Goal: Information Seeking & Learning: Learn about a topic

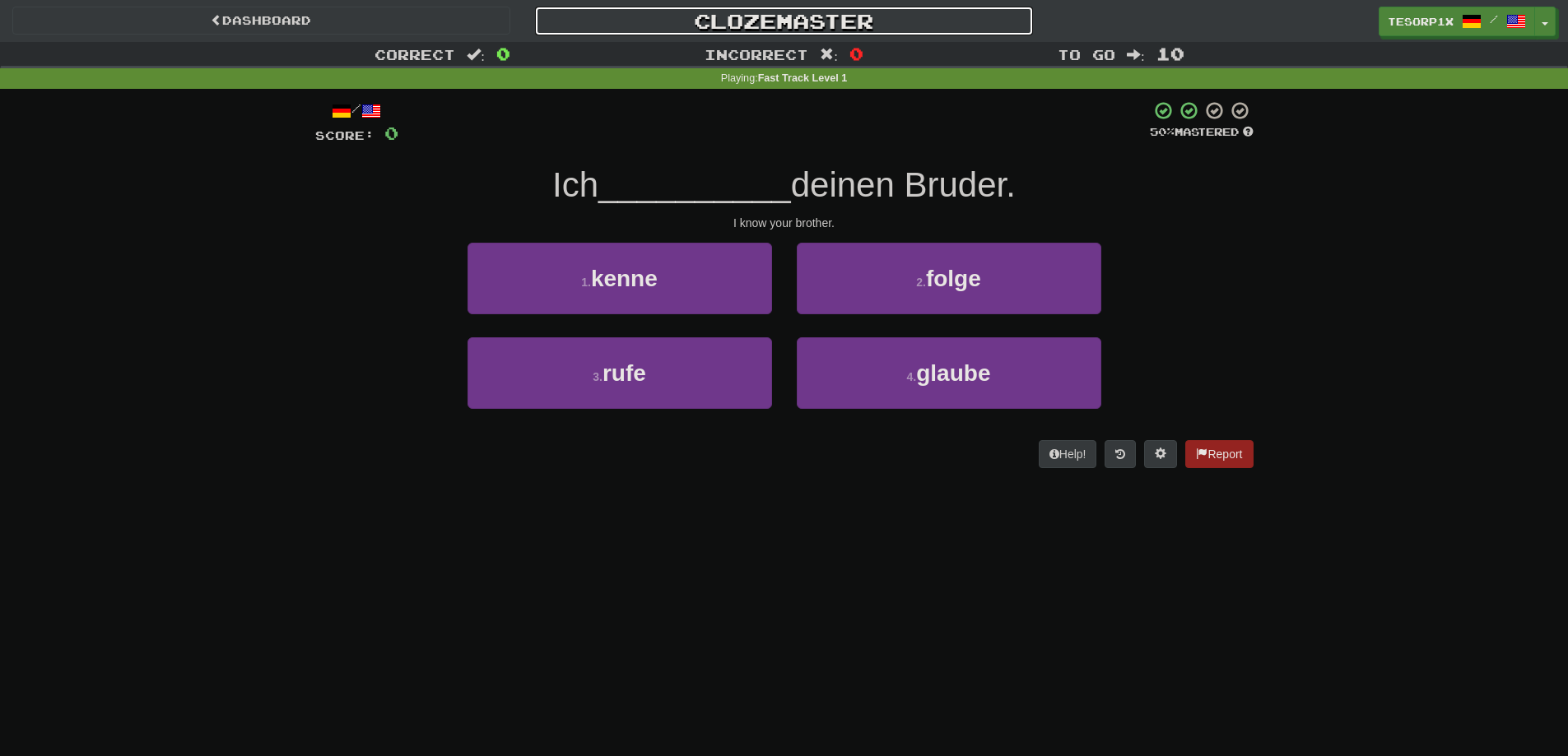
click at [765, 23] on link "Clozemaster" at bounding box center [784, 21] width 498 height 29
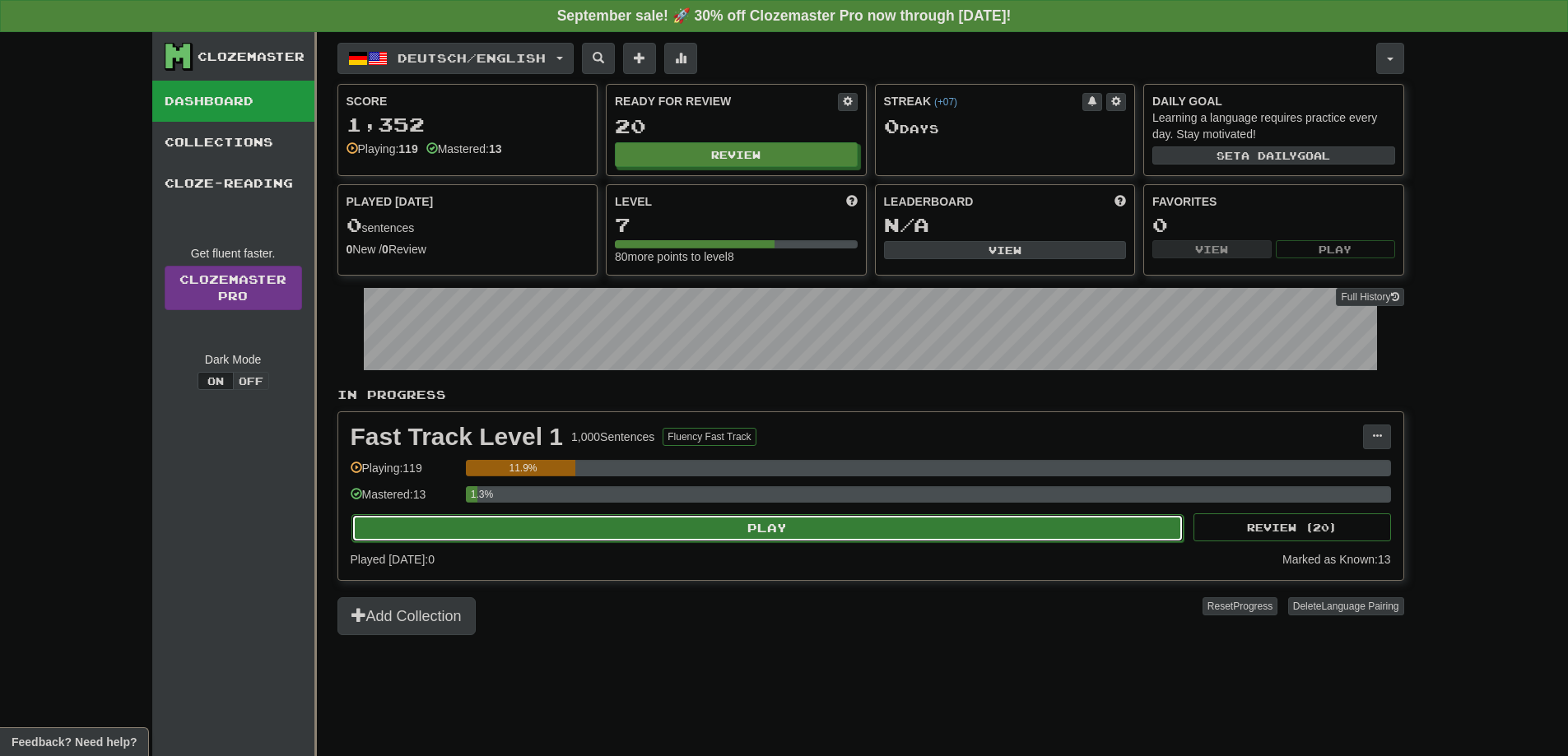
click at [629, 529] on button "Play" at bounding box center [768, 528] width 833 height 28
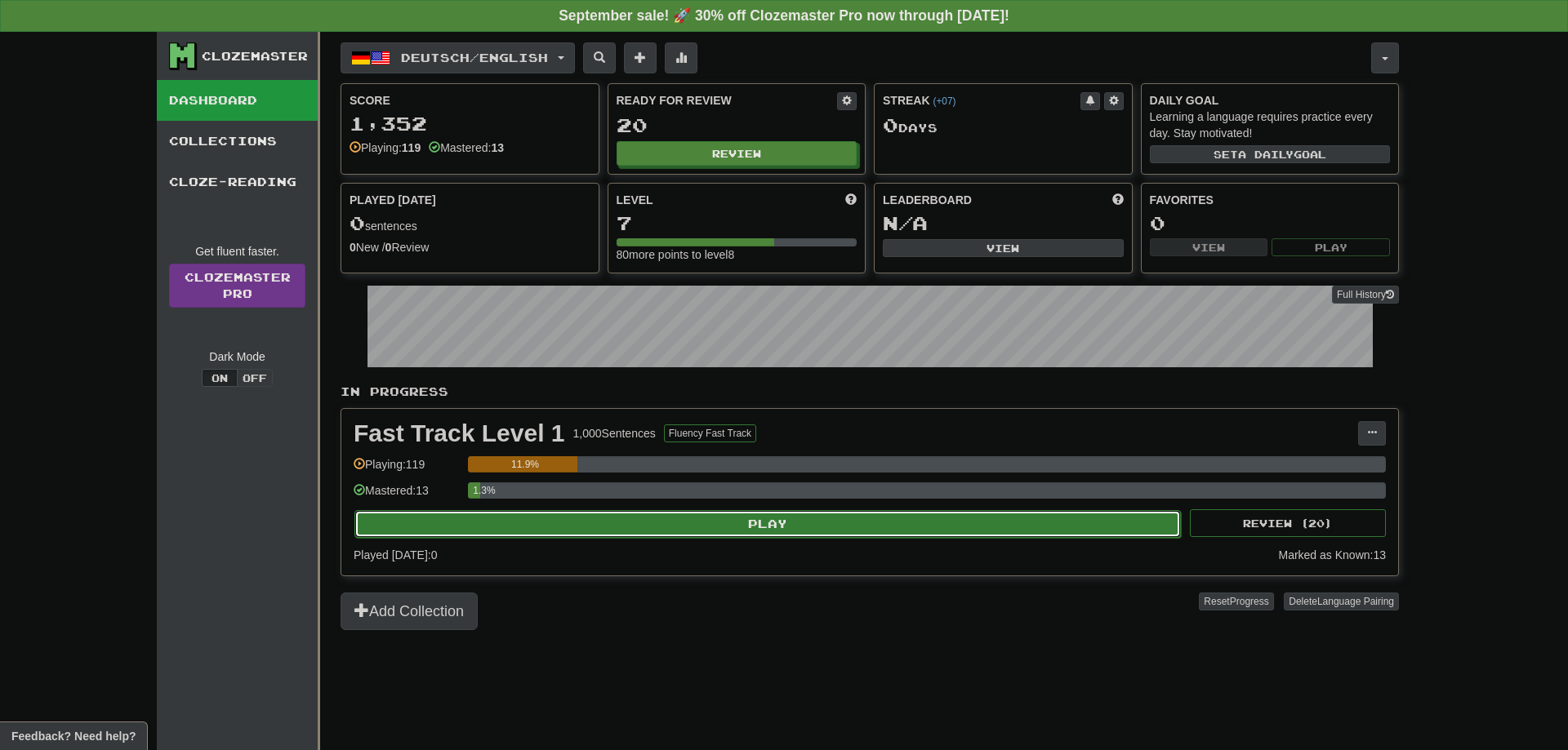
select select "**"
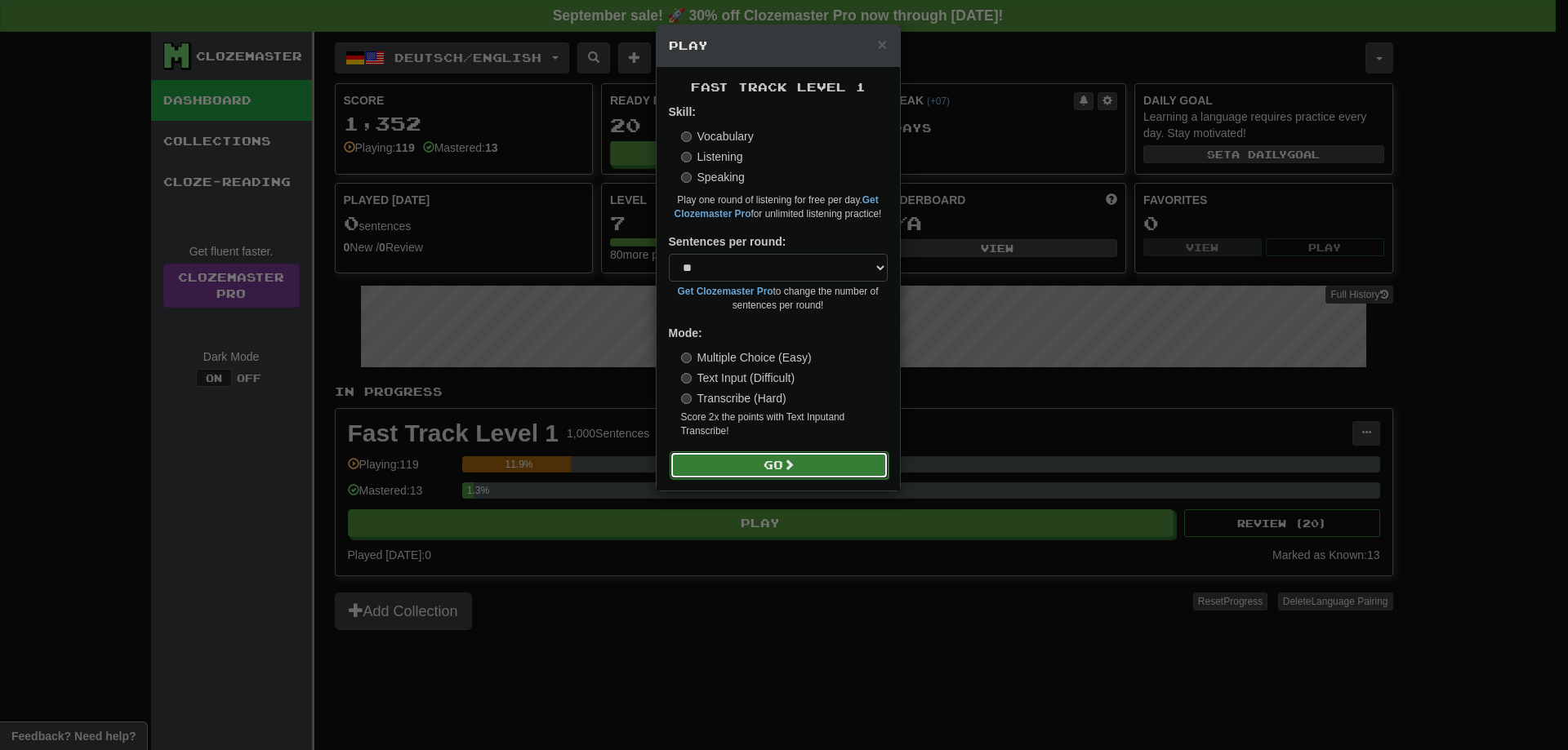
click at [776, 462] on button "Go" at bounding box center [779, 465] width 218 height 28
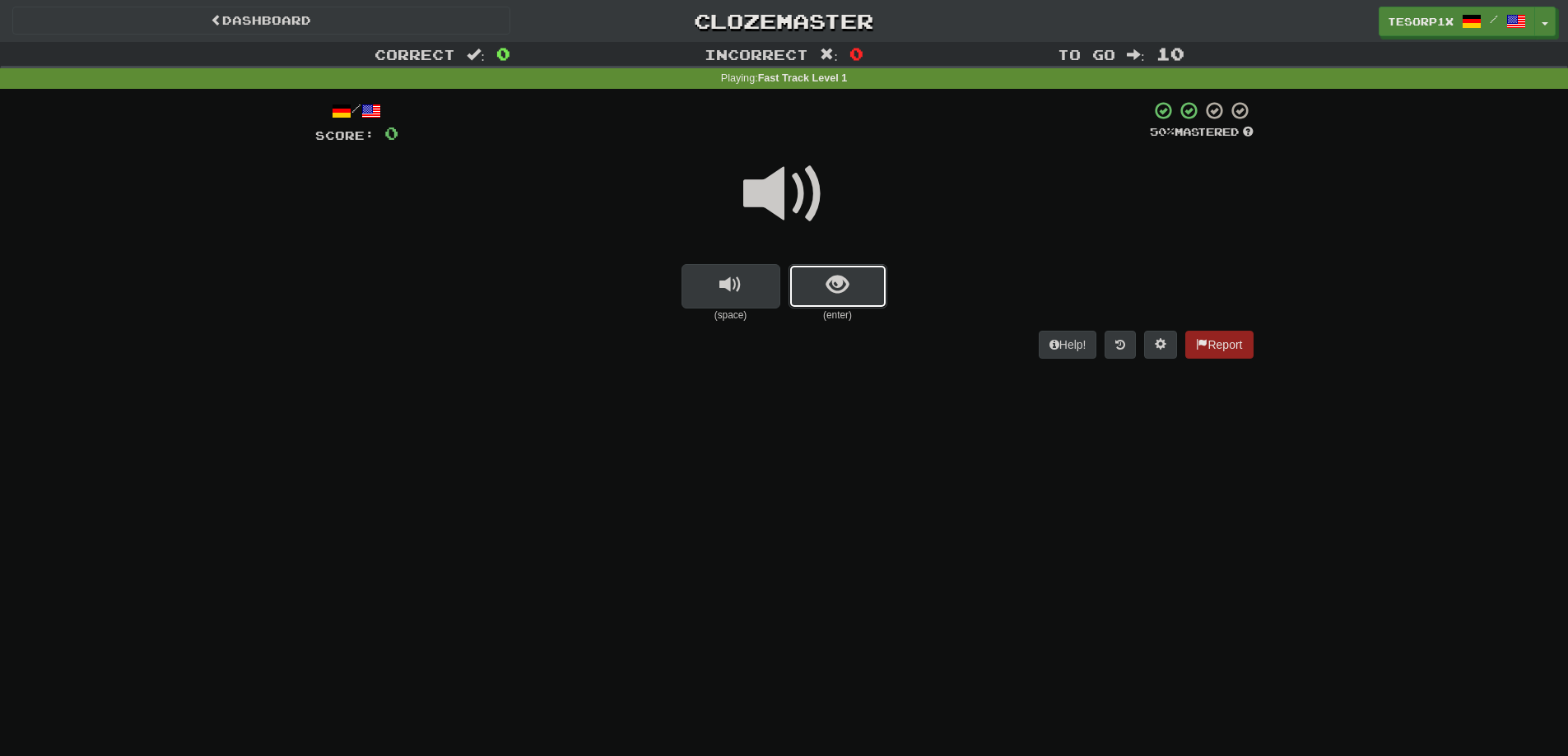
click at [838, 290] on span "show sentence" at bounding box center [837, 285] width 23 height 23
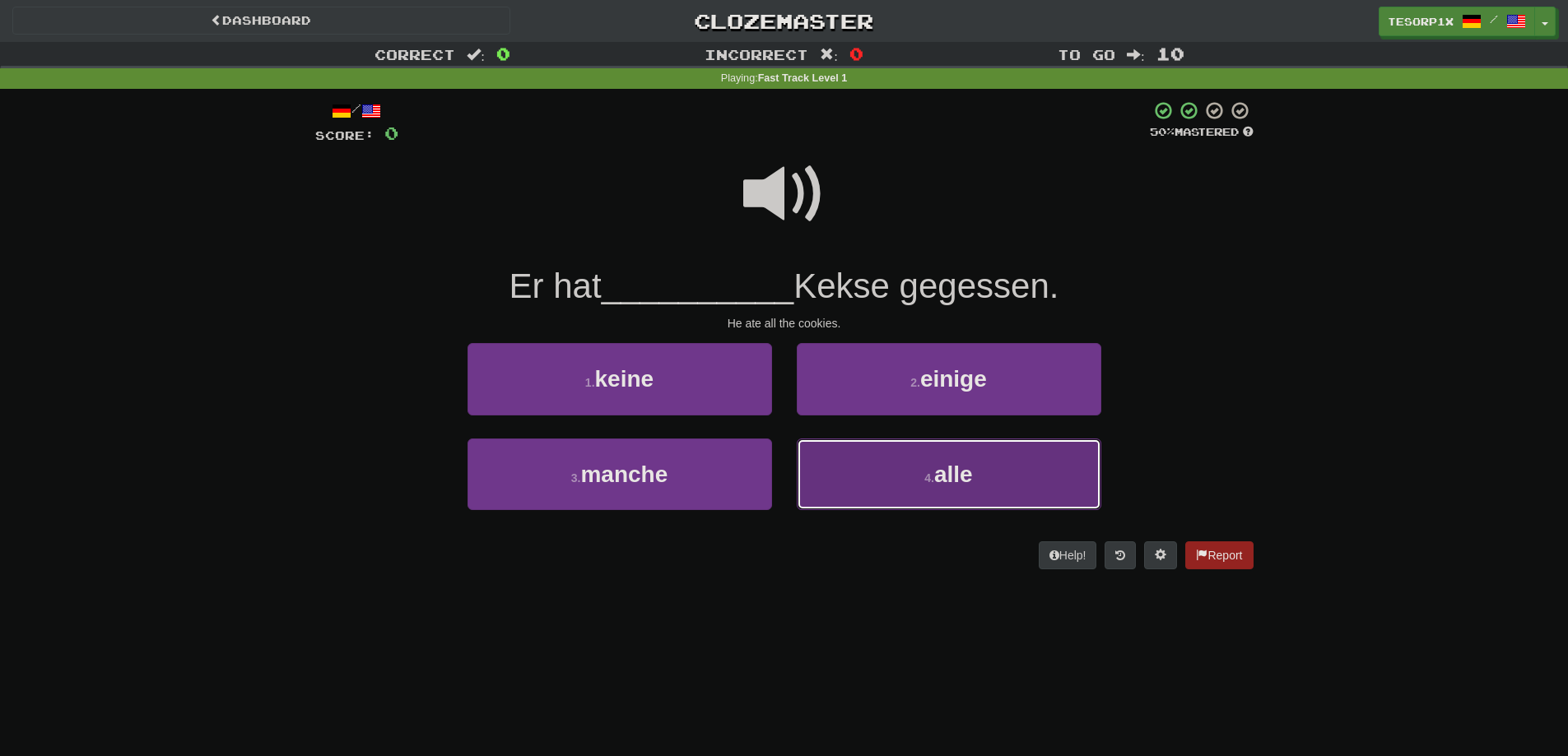
click at [953, 471] on span "alle" at bounding box center [953, 475] width 39 height 25
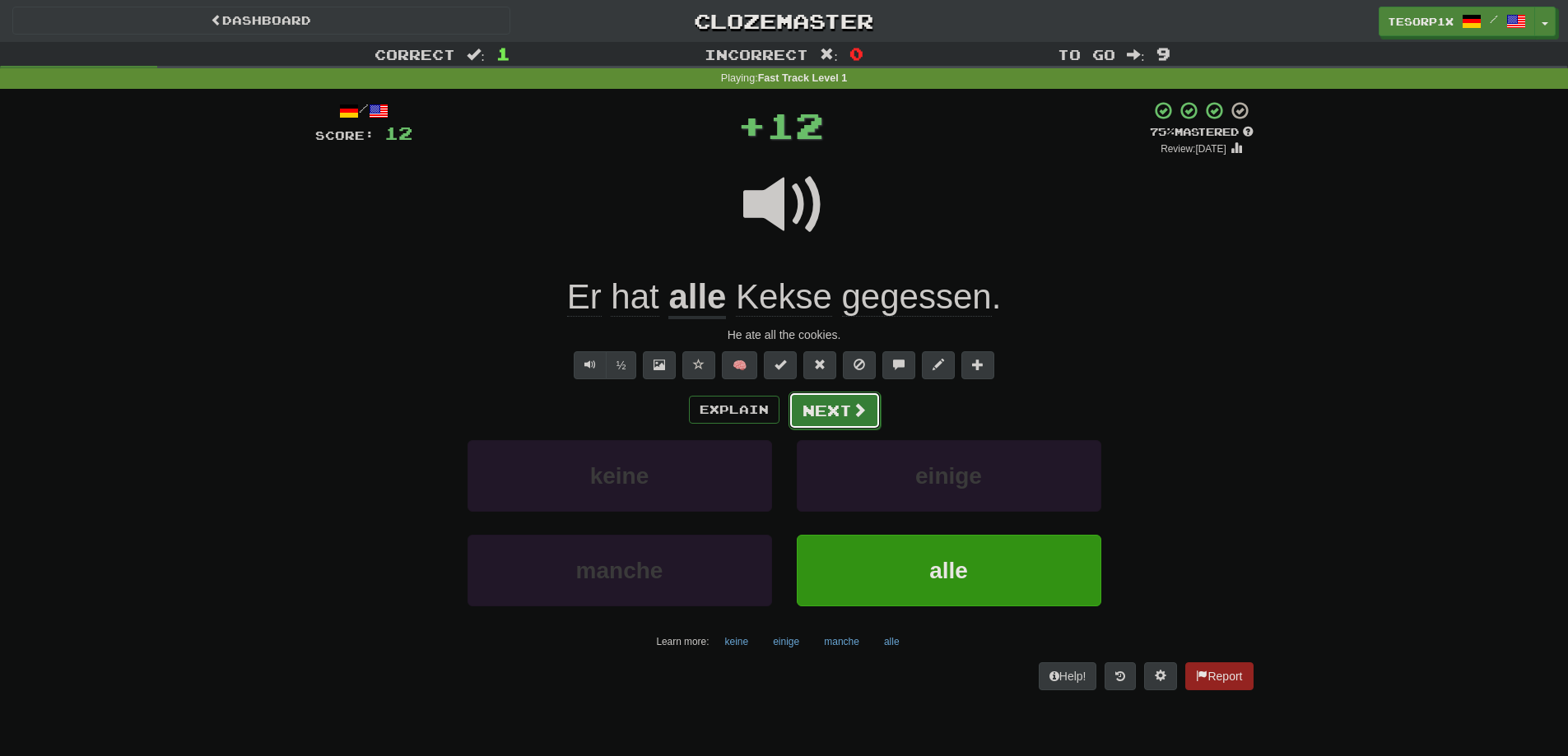
click at [843, 406] on button "Next" at bounding box center [835, 410] width 92 height 38
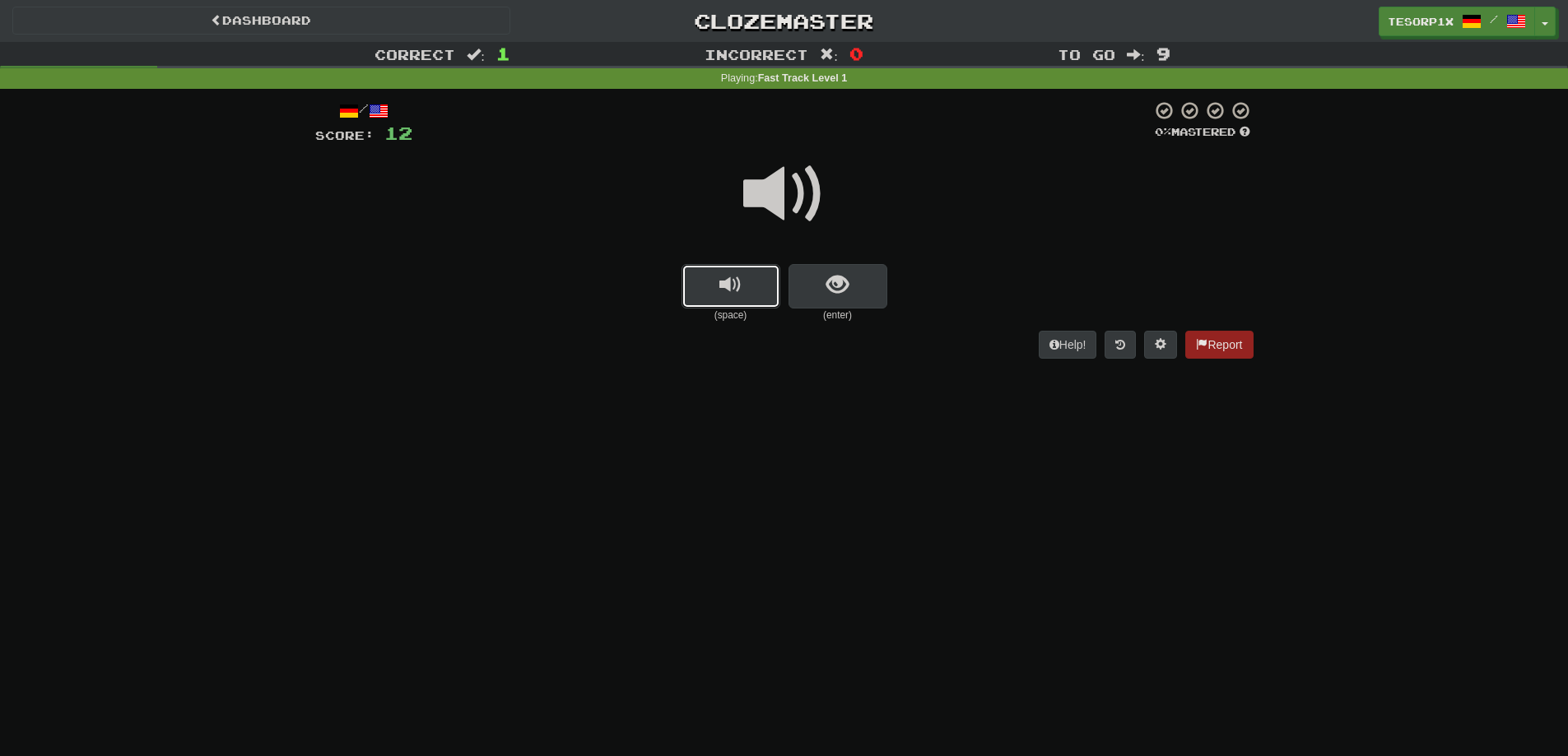
click at [739, 288] on span "replay audio" at bounding box center [730, 285] width 23 height 23
click at [827, 290] on span "show sentence" at bounding box center [837, 285] width 23 height 23
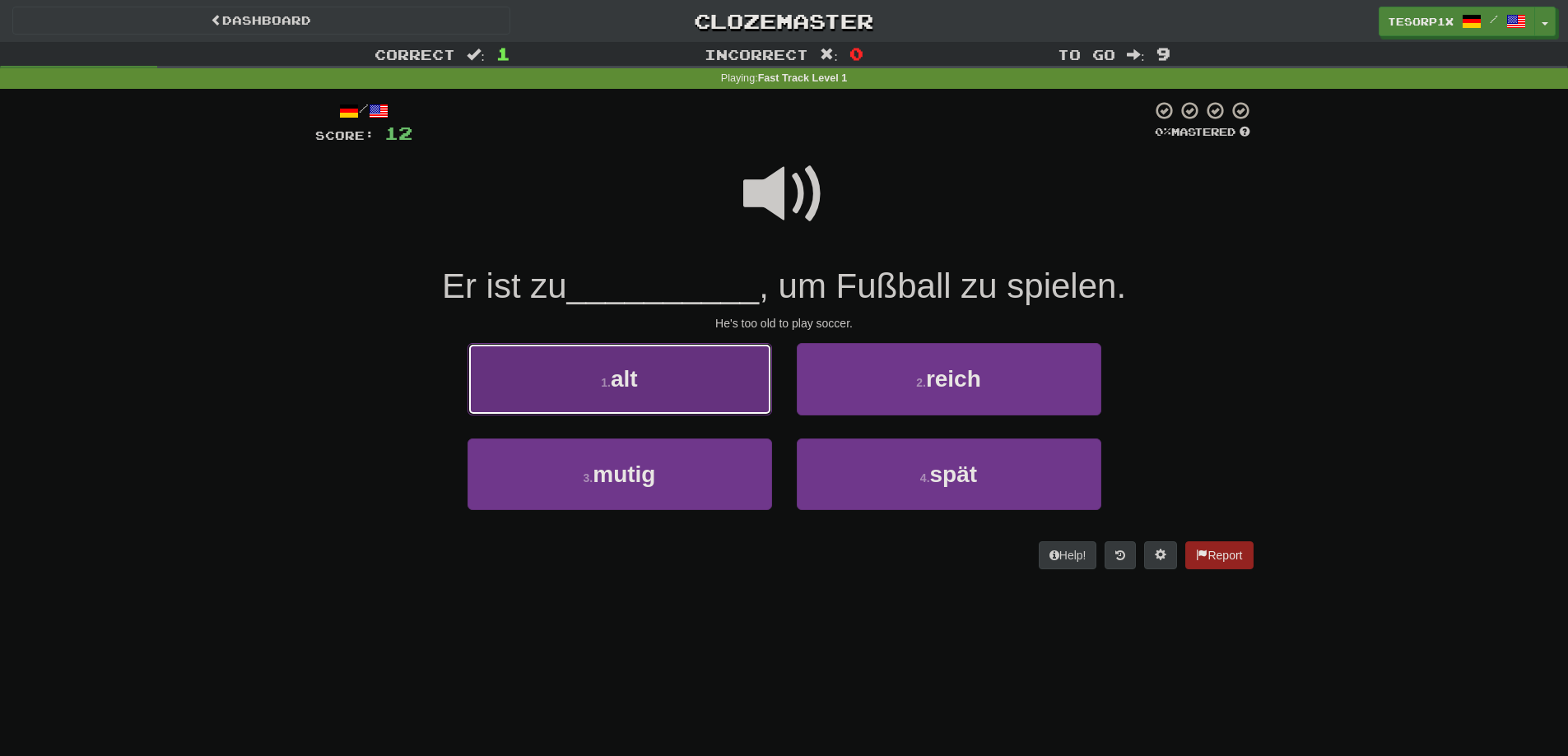
click at [678, 386] on button "1 . alt" at bounding box center [620, 378] width 305 height 71
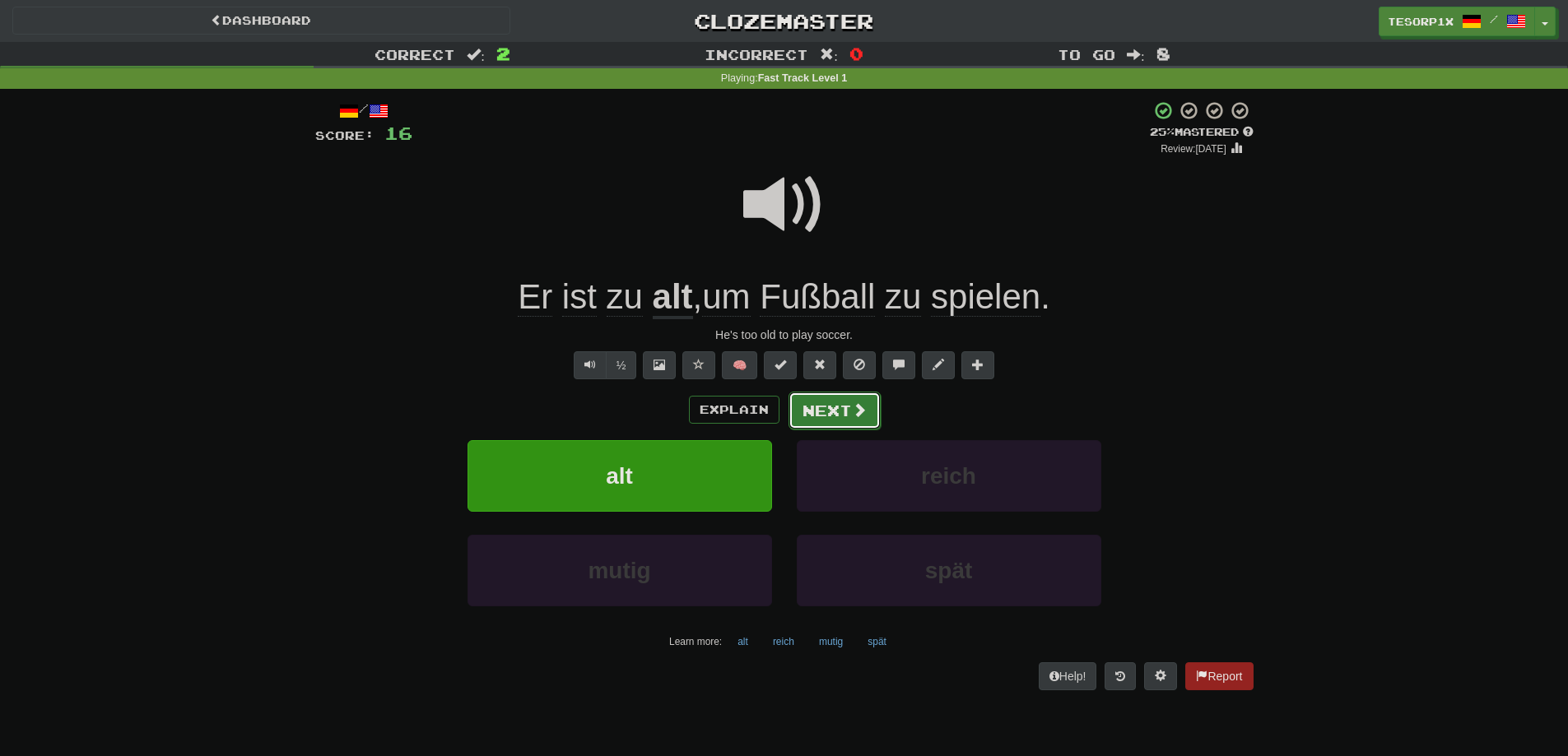
click at [817, 400] on button "Next" at bounding box center [835, 410] width 92 height 38
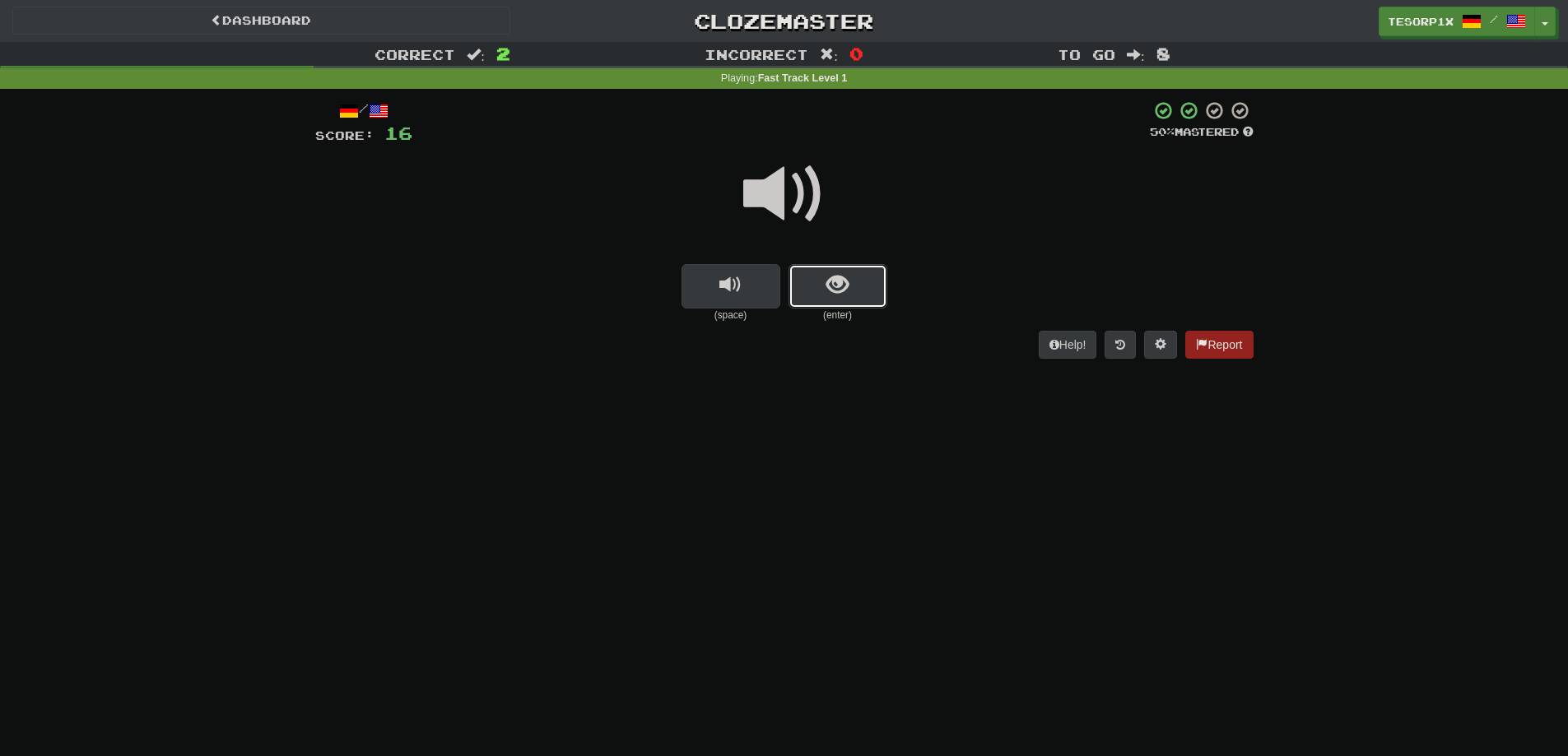
click at [806, 283] on button "show sentence" at bounding box center [837, 286] width 98 height 44
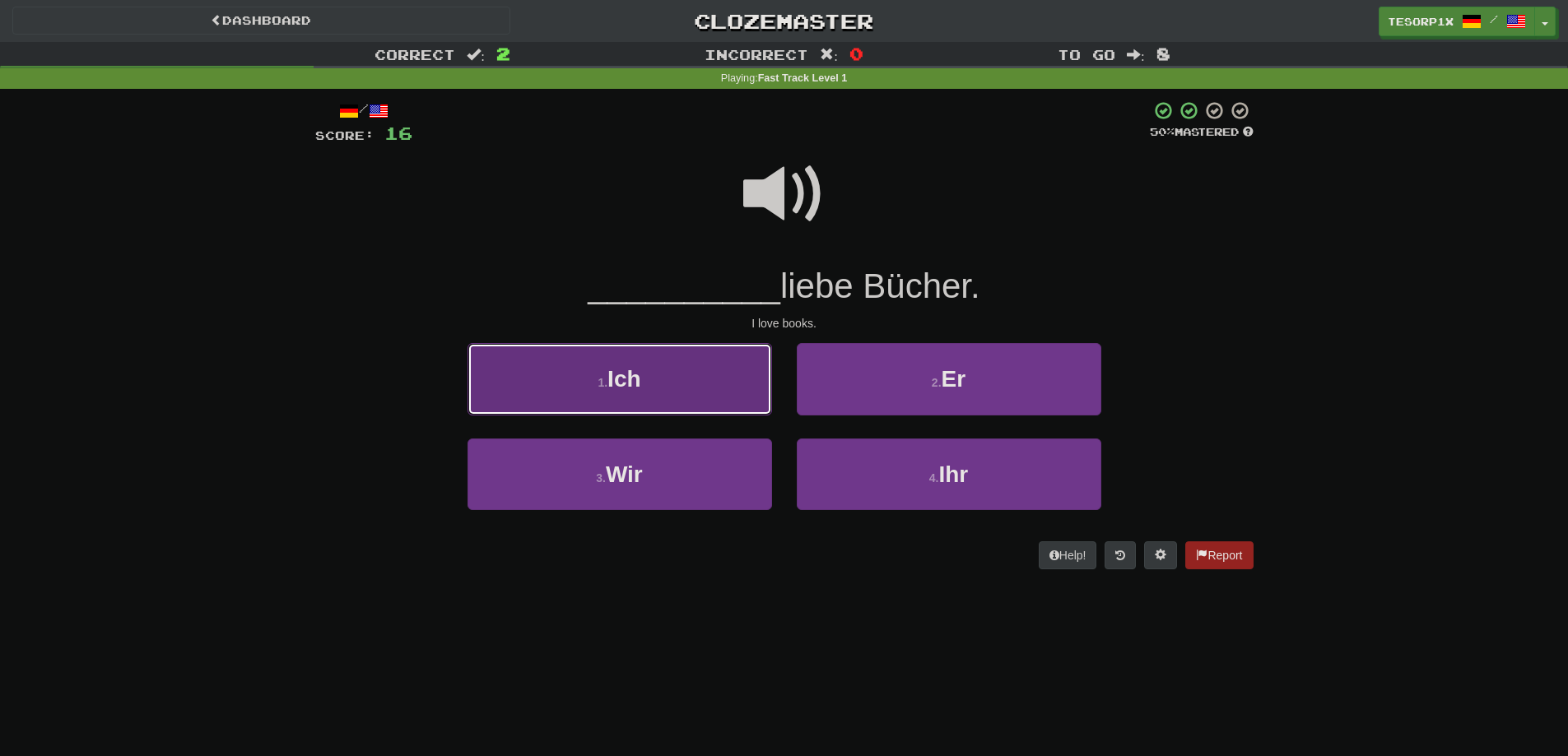
click at [658, 389] on button "1 . Ich" at bounding box center [620, 378] width 305 height 71
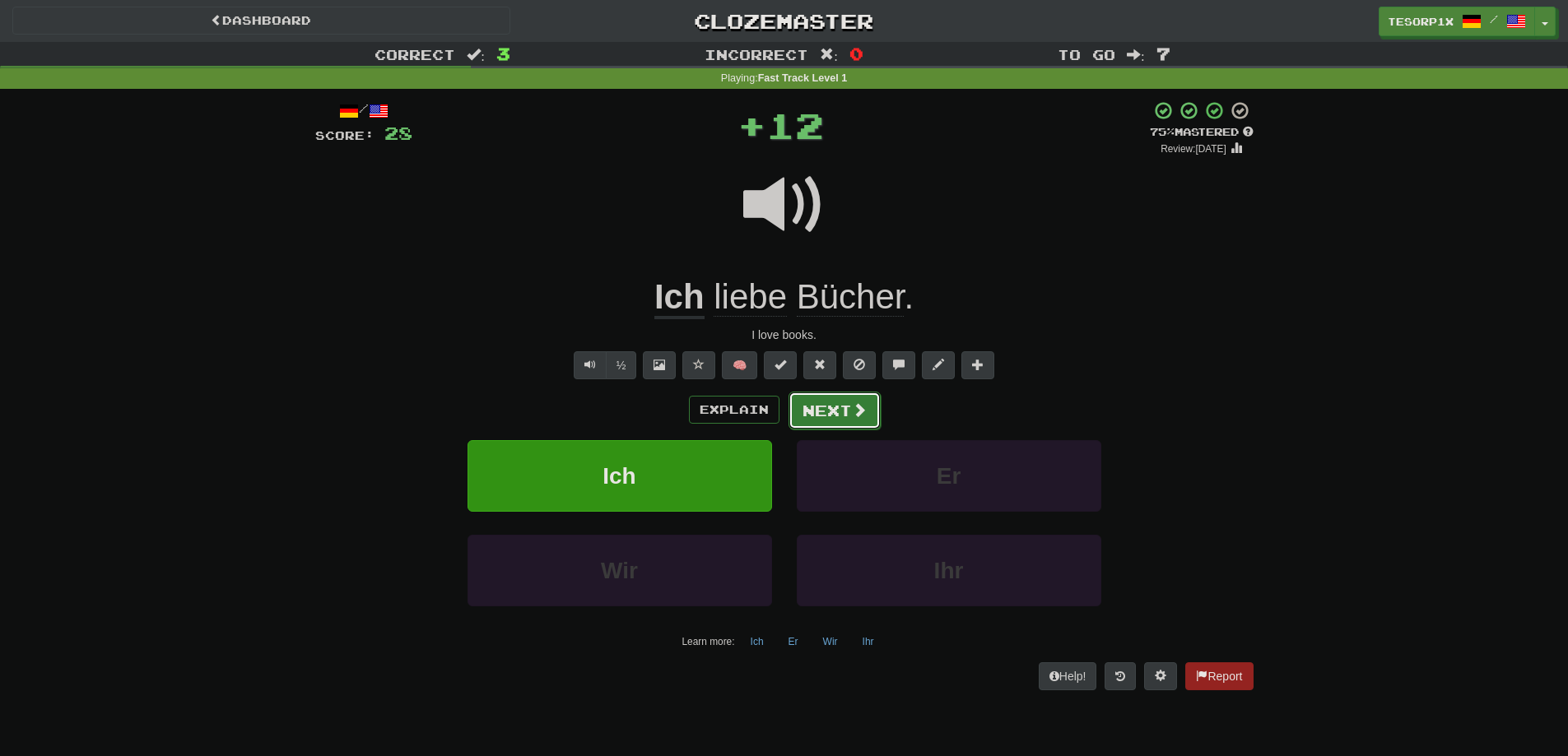
click at [821, 399] on button "Next" at bounding box center [835, 410] width 92 height 38
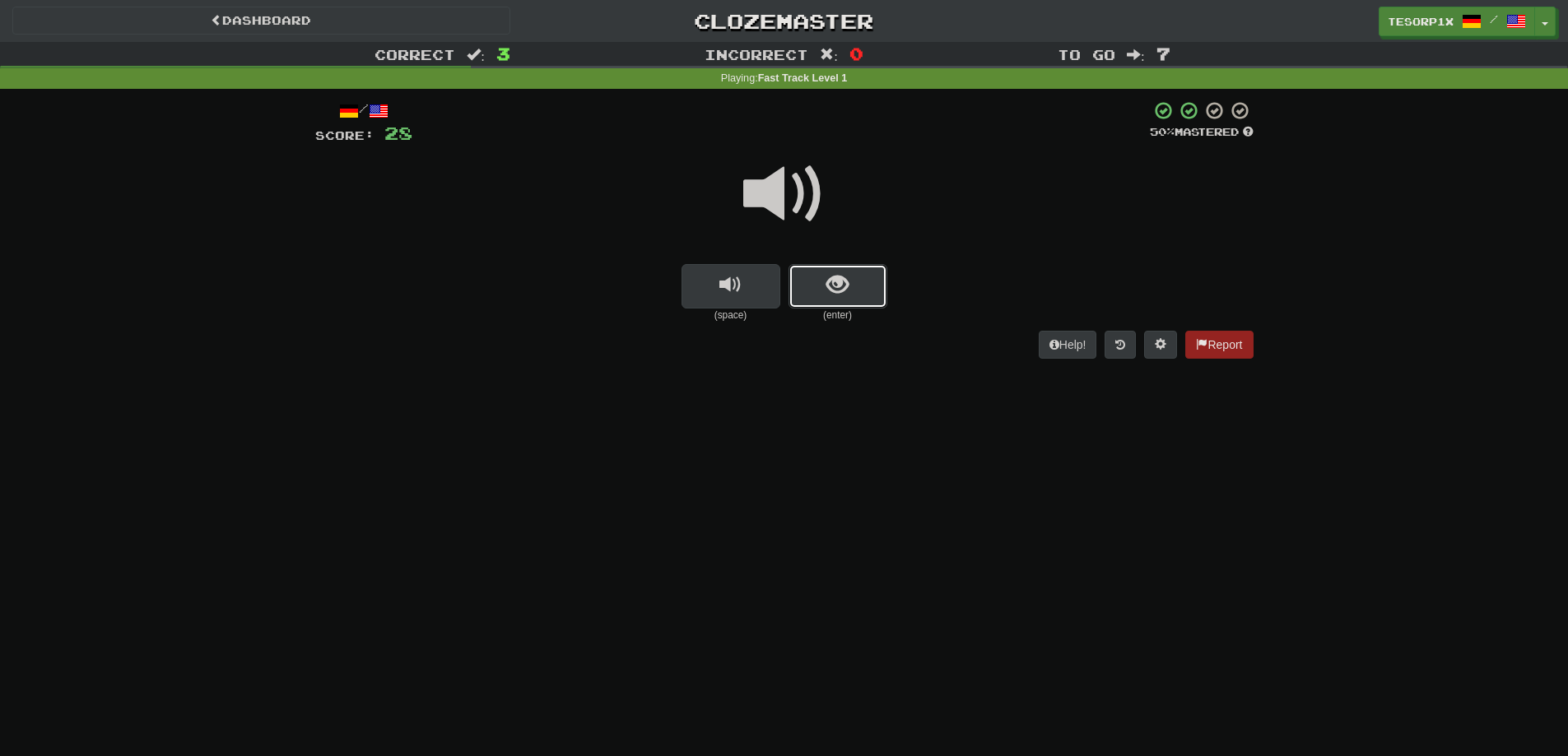
click at [832, 286] on span "show sentence" at bounding box center [837, 285] width 23 height 23
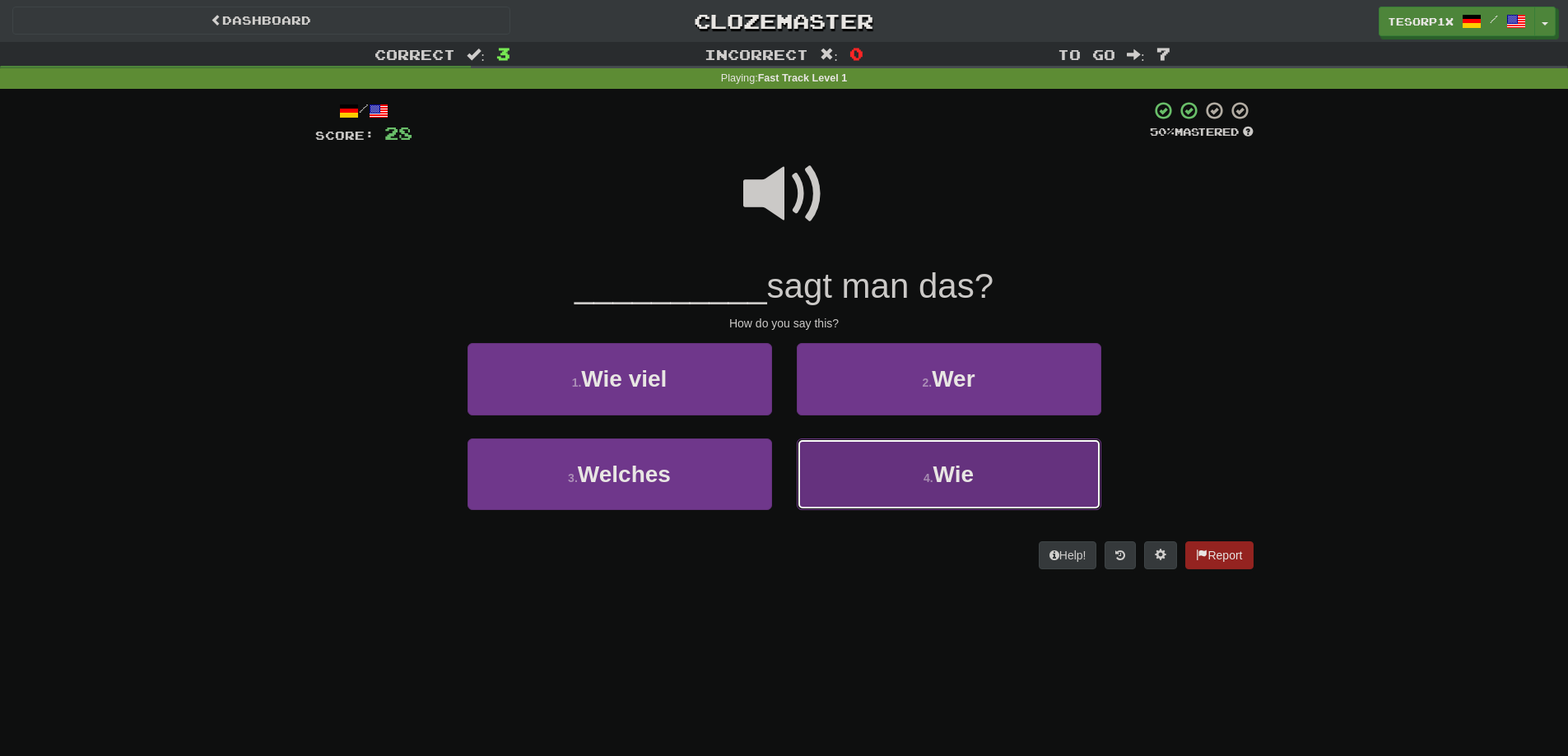
click at [890, 470] on button "4 . Wie" at bounding box center [949, 474] width 305 height 71
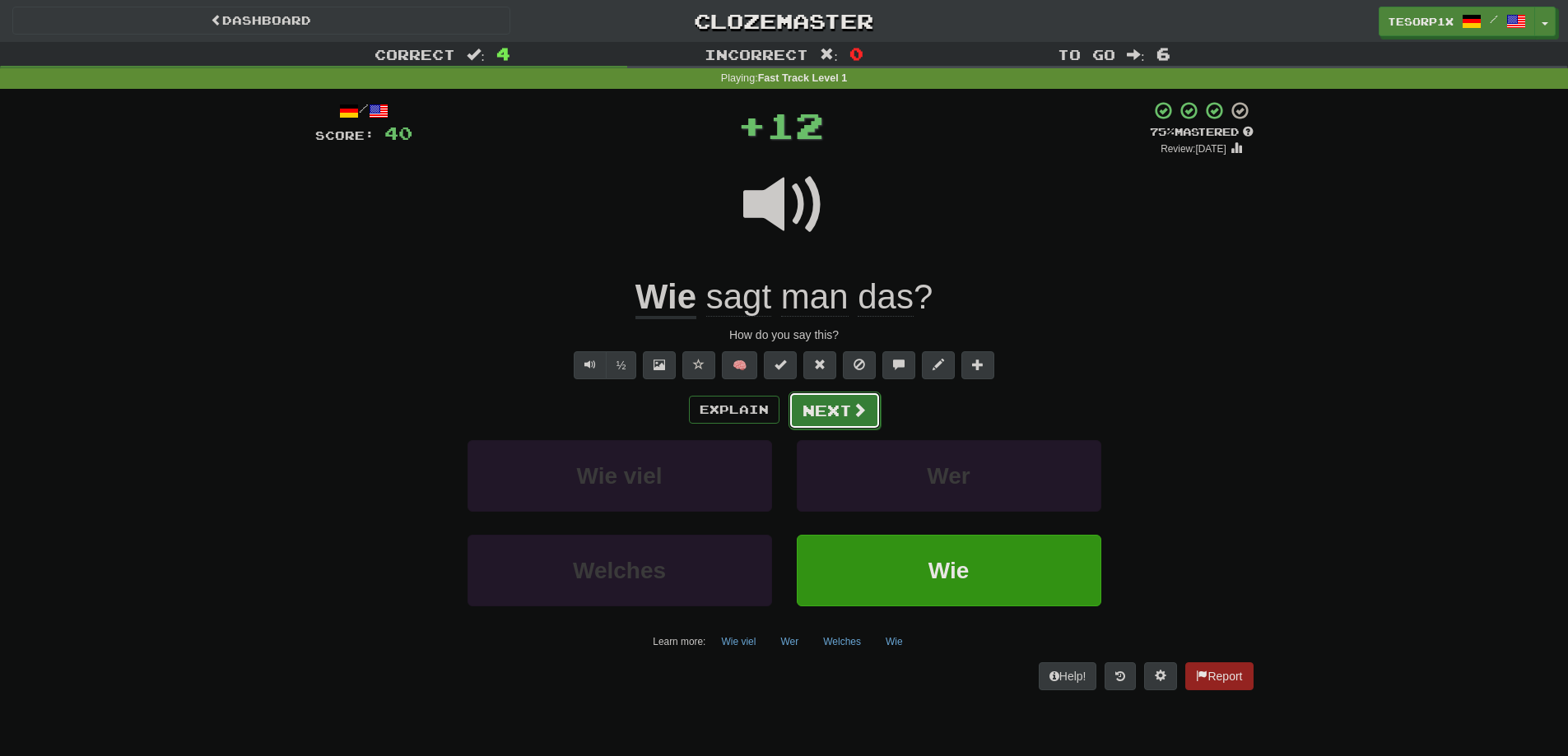
click at [838, 402] on button "Next" at bounding box center [835, 410] width 92 height 38
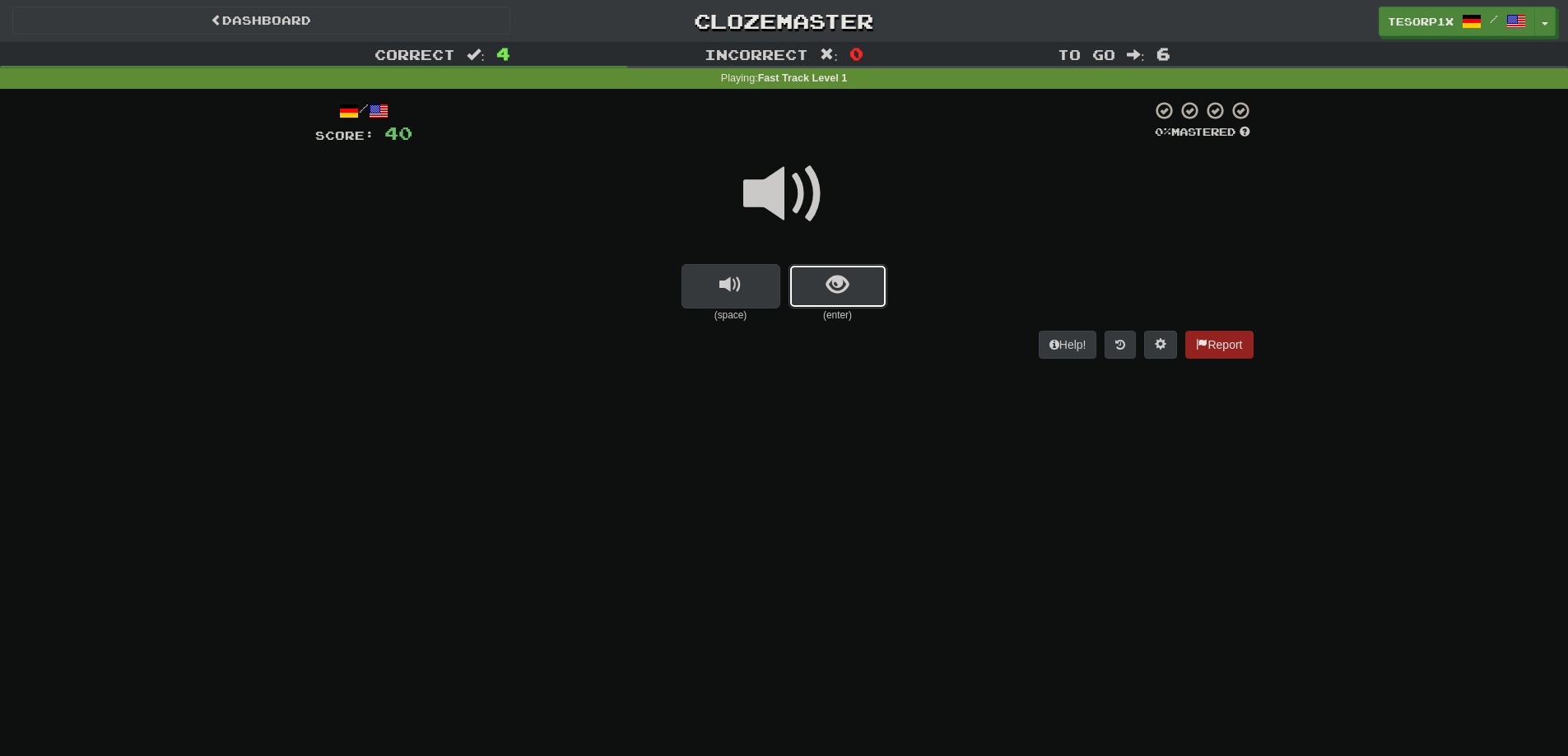
click at [829, 280] on span "show sentence" at bounding box center [837, 285] width 23 height 23
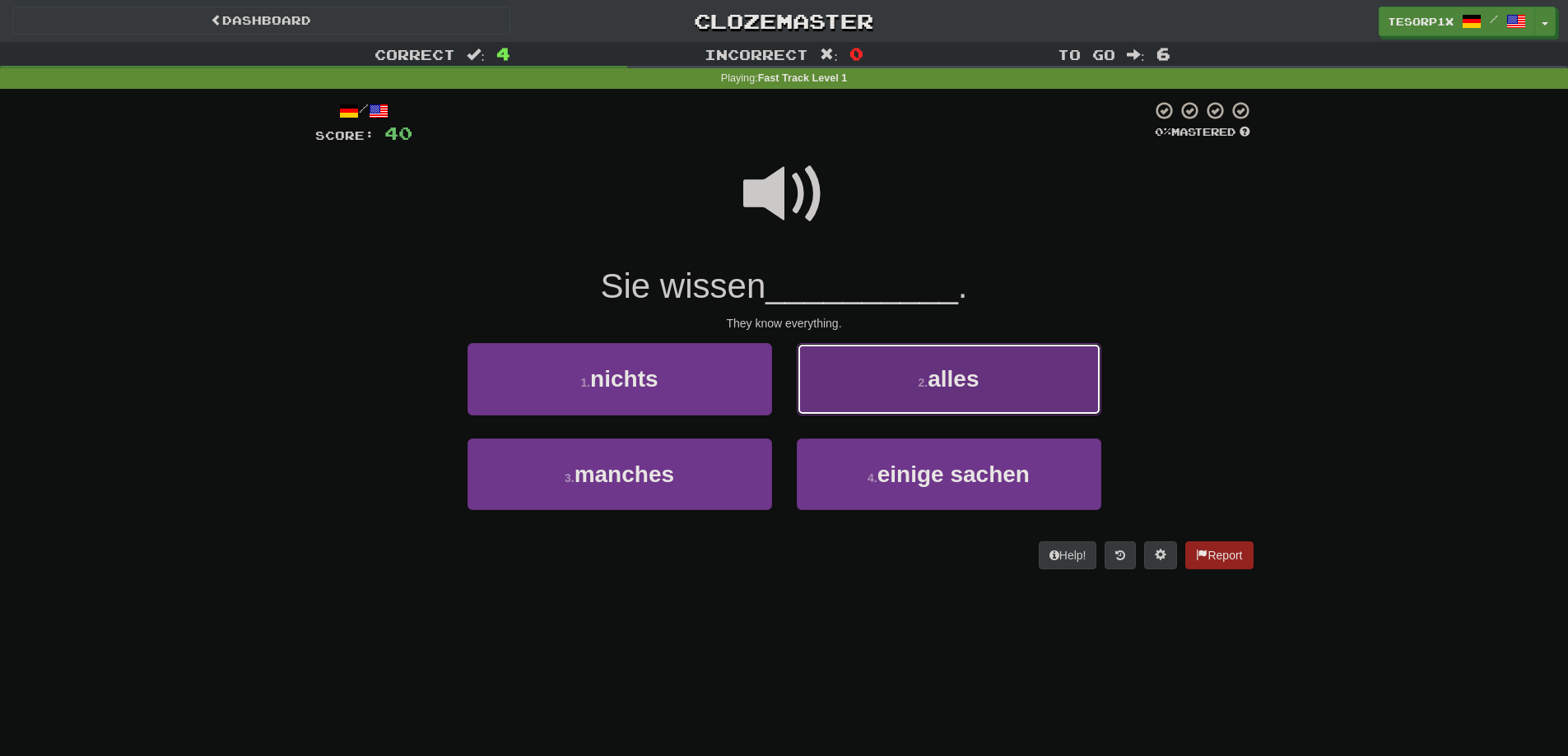
click at [871, 355] on button "2 . alles" at bounding box center [949, 378] width 305 height 71
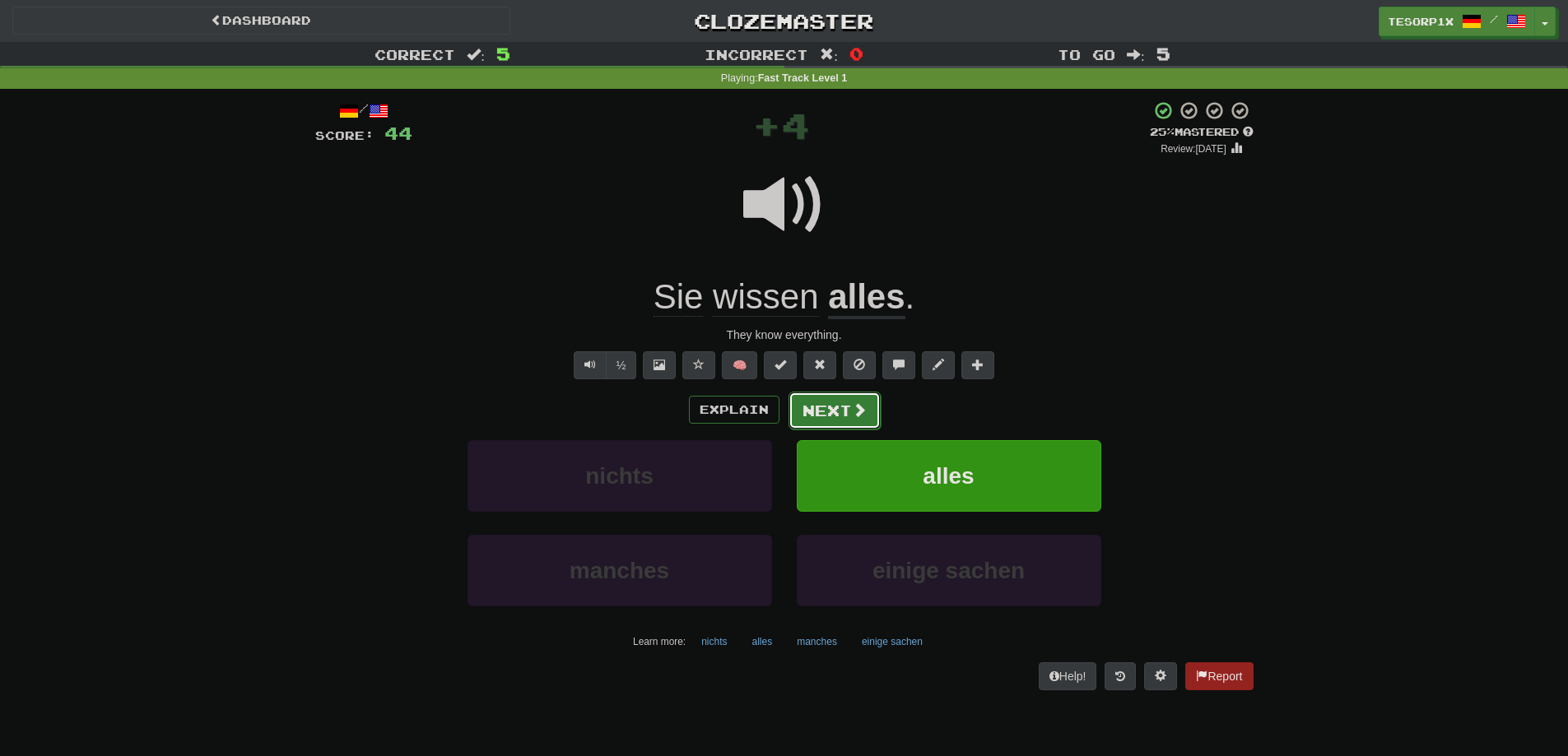
click at [848, 404] on button "Next" at bounding box center [835, 410] width 92 height 38
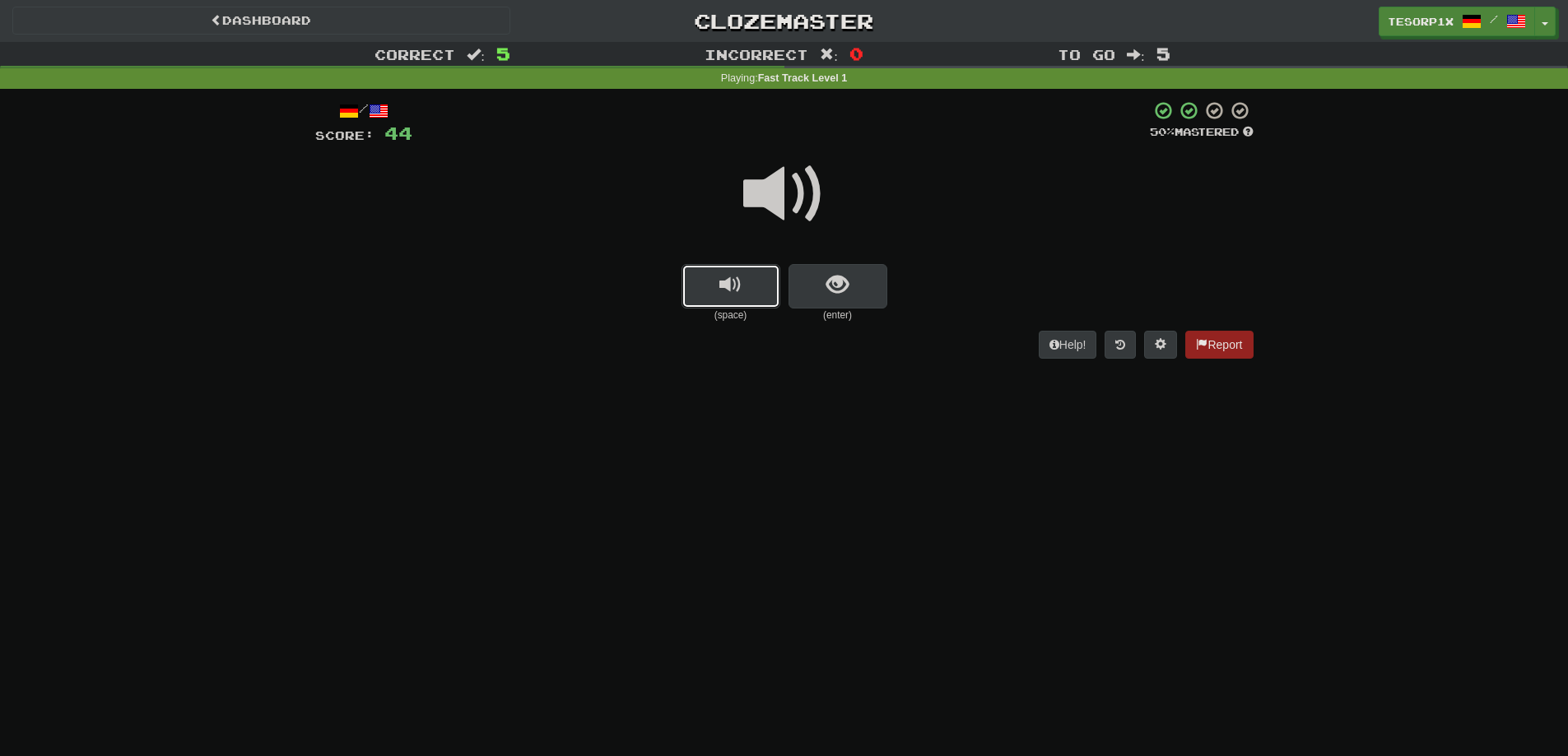
click at [721, 290] on span "replay audio" at bounding box center [730, 285] width 23 height 23
click at [859, 292] on button "show sentence" at bounding box center [837, 286] width 98 height 44
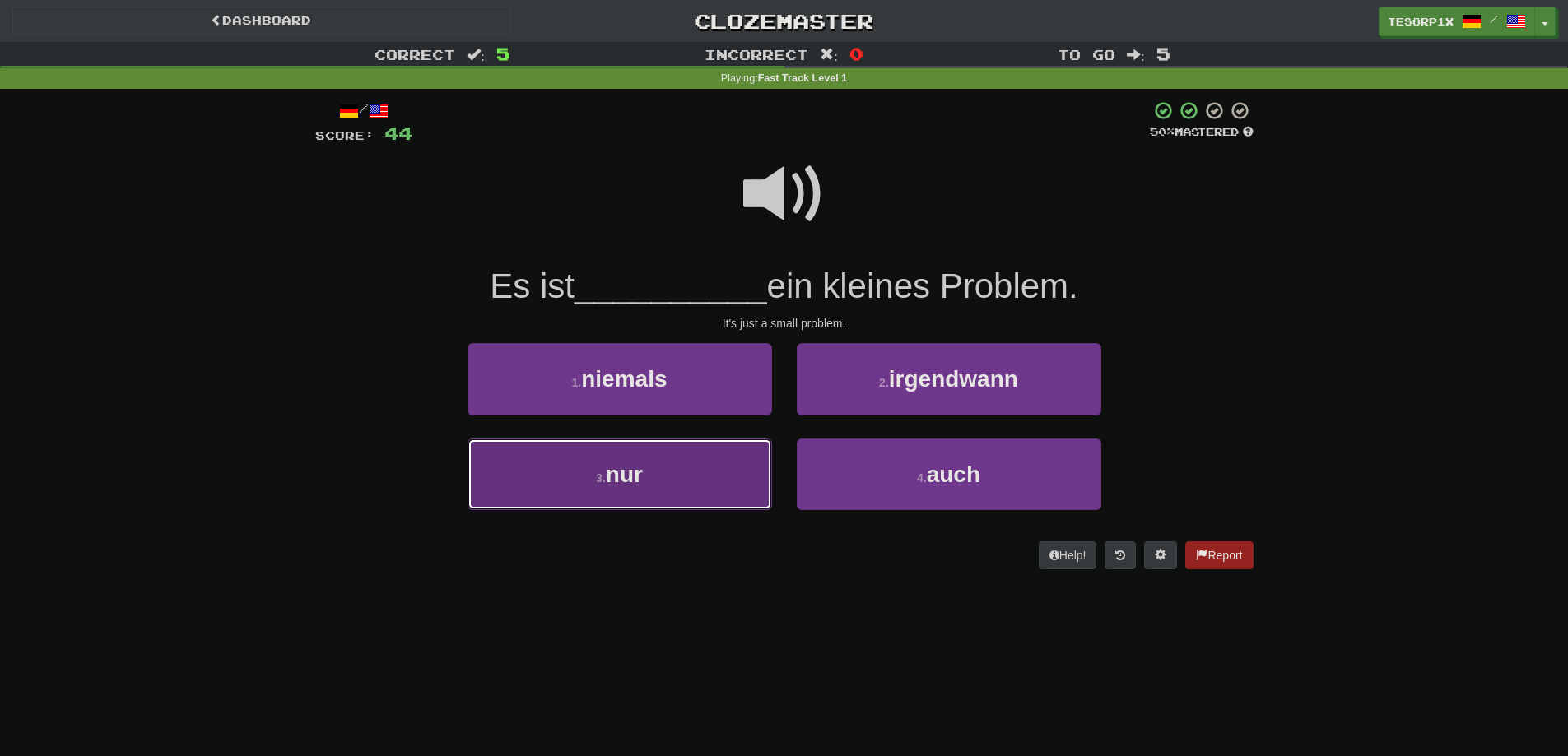
click at [715, 476] on button "3 . nur" at bounding box center [620, 474] width 305 height 71
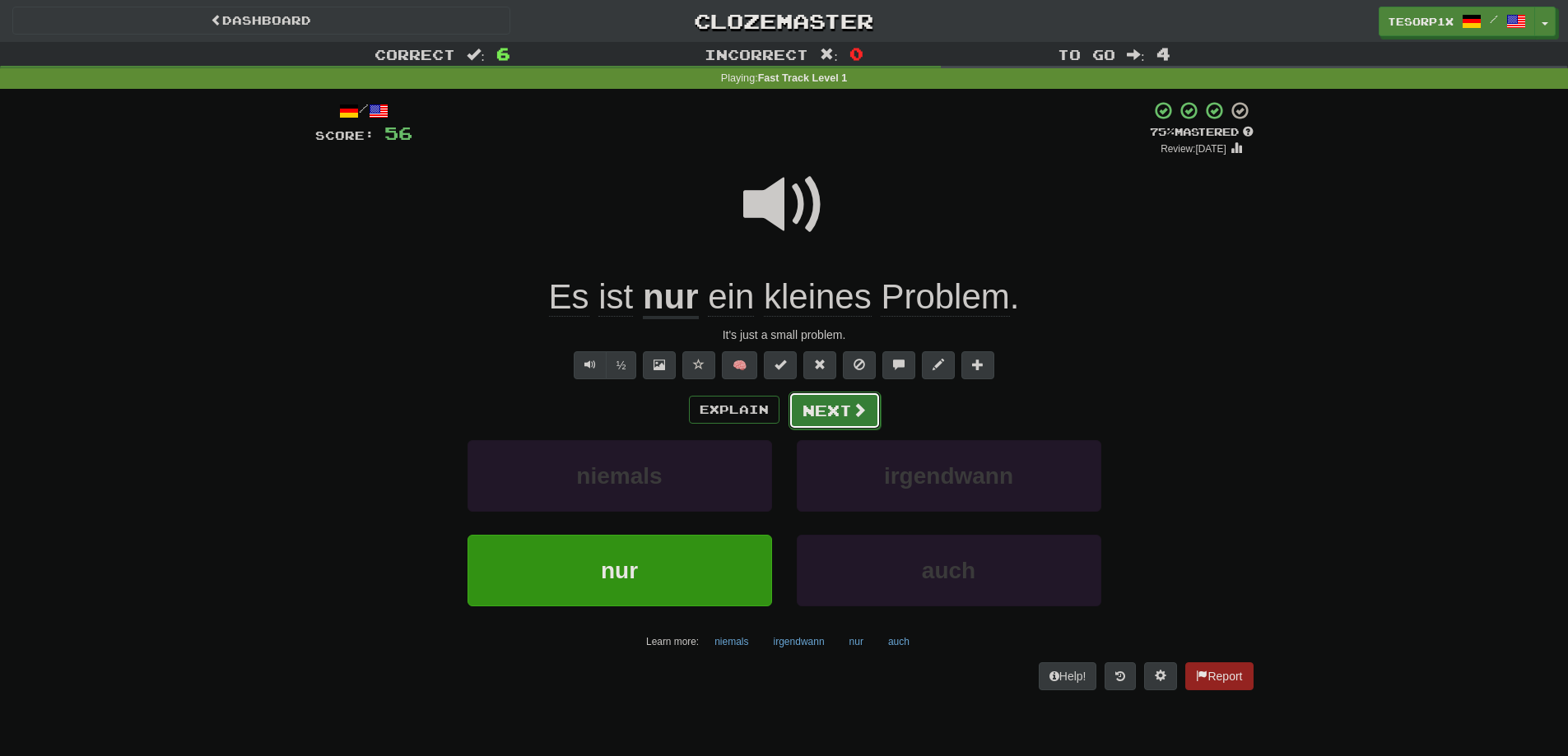
click at [831, 416] on button "Next" at bounding box center [835, 410] width 92 height 38
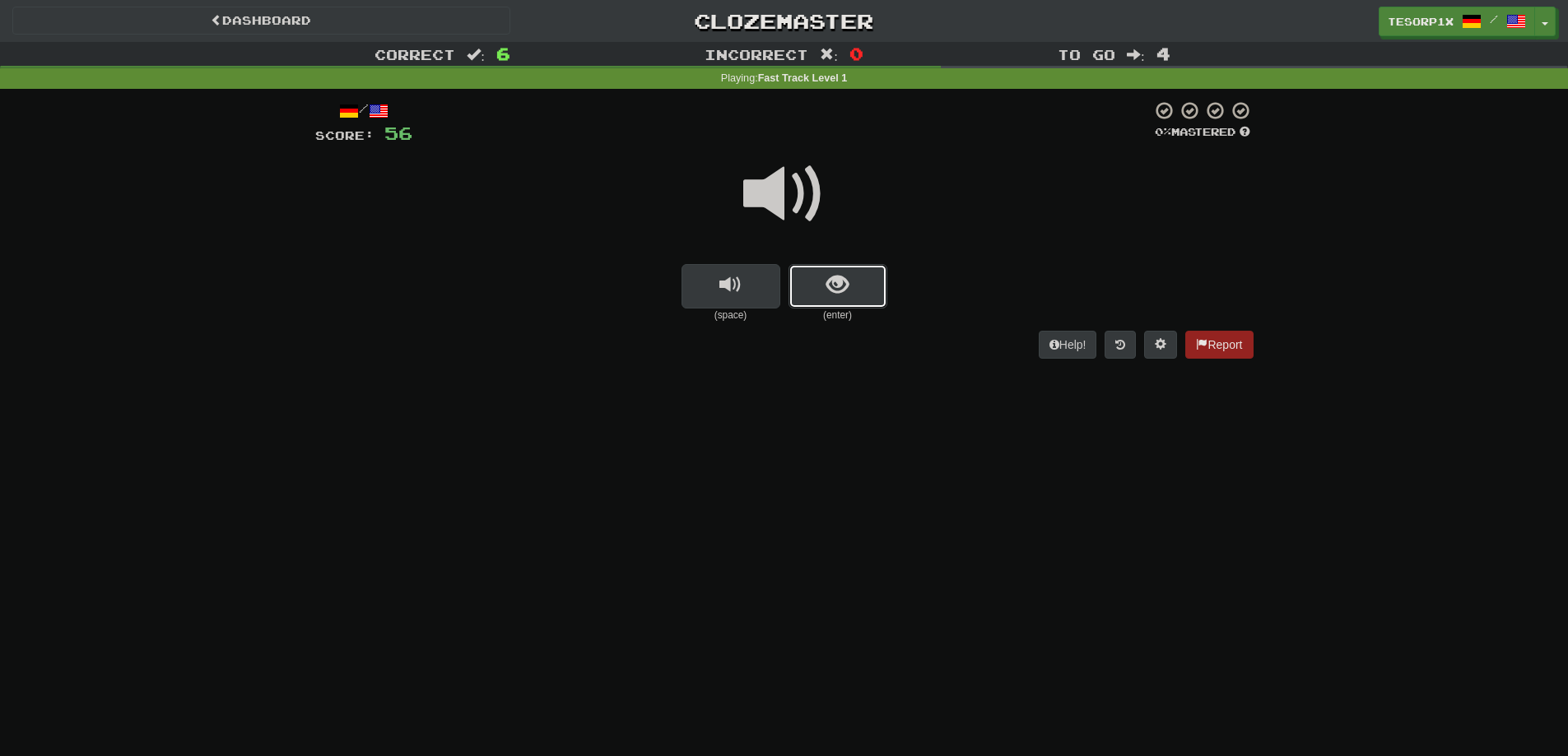
click at [803, 285] on button "show sentence" at bounding box center [837, 286] width 98 height 44
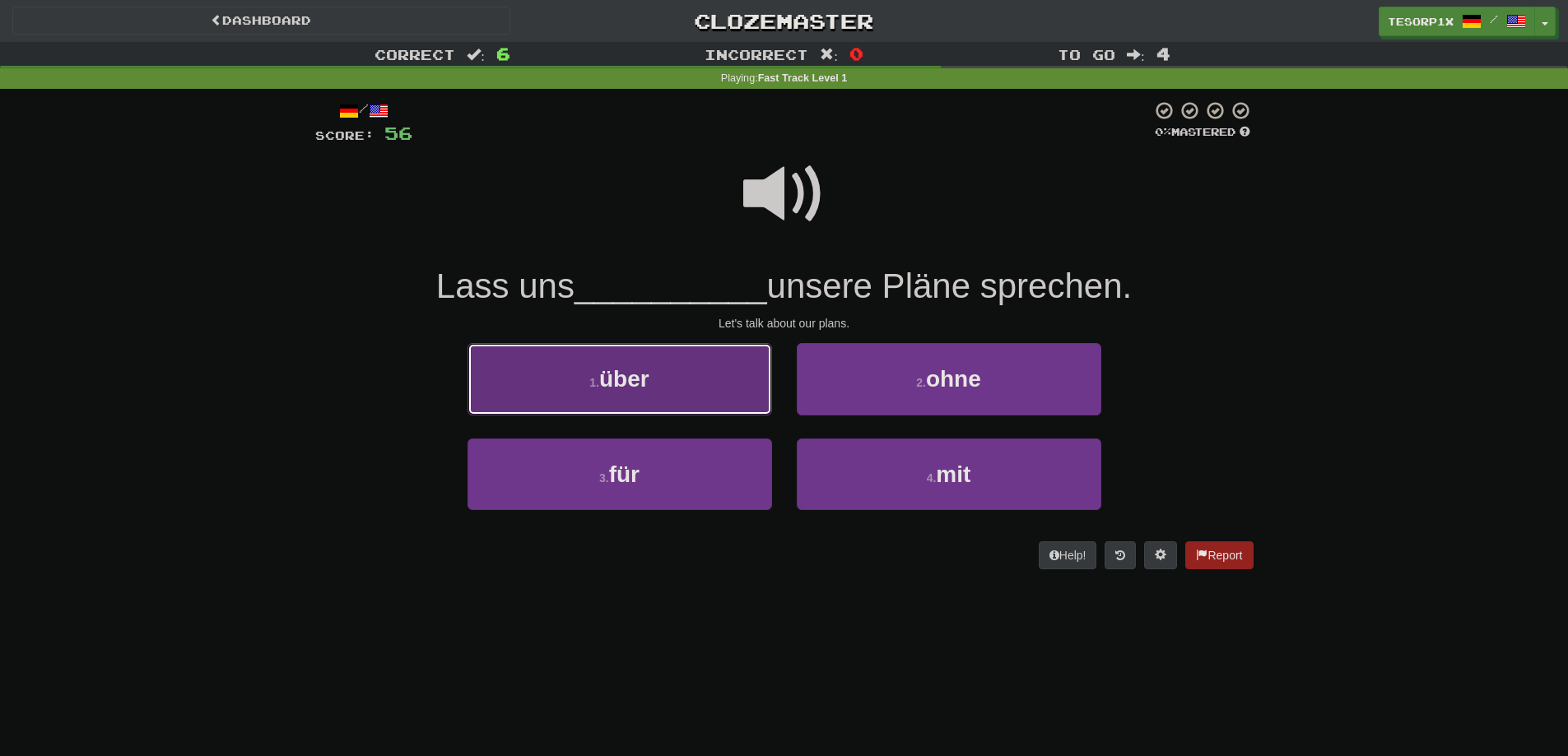
click at [685, 378] on button "1 . über" at bounding box center [620, 378] width 305 height 71
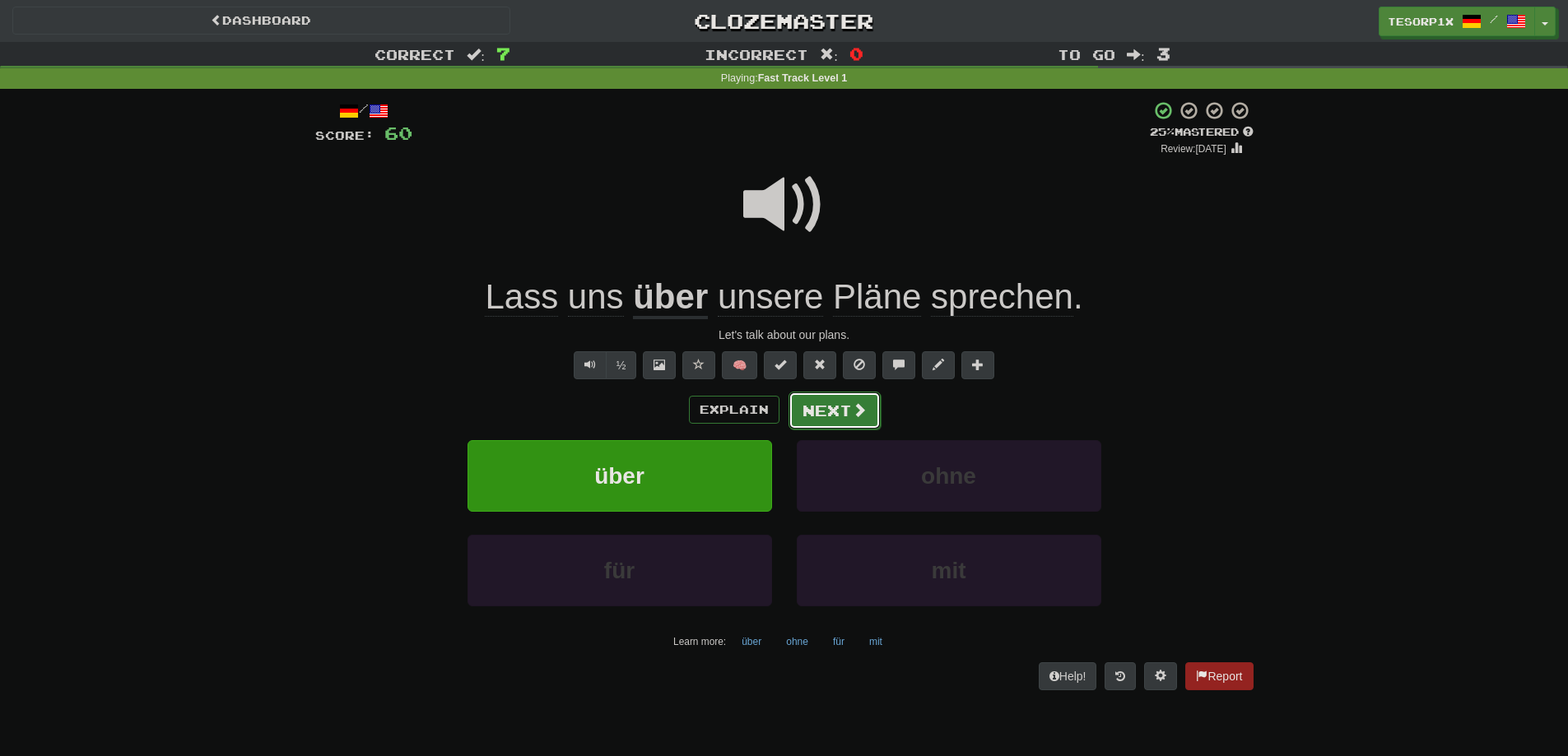
click at [839, 410] on button "Next" at bounding box center [835, 410] width 92 height 38
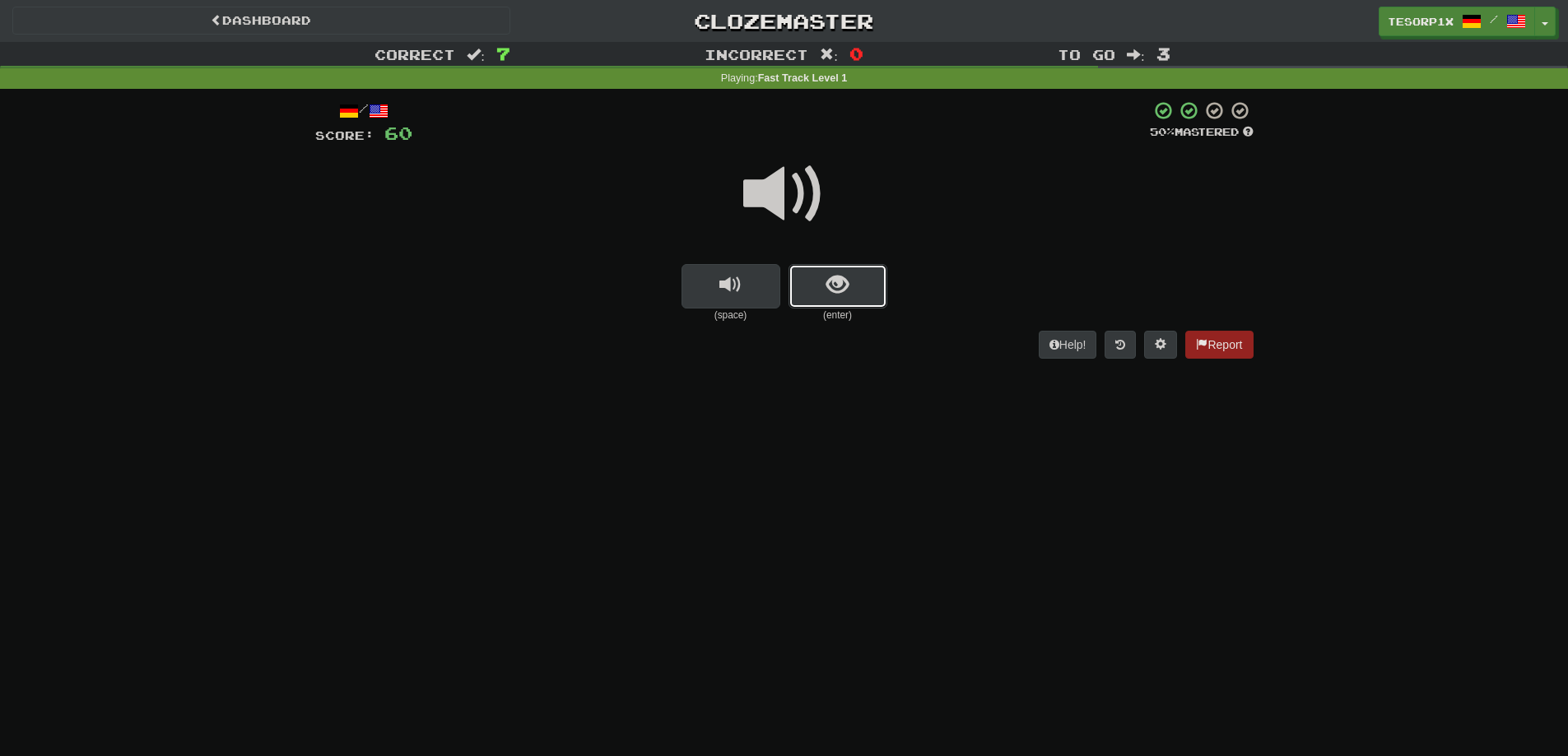
click at [823, 295] on button "show sentence" at bounding box center [837, 286] width 98 height 44
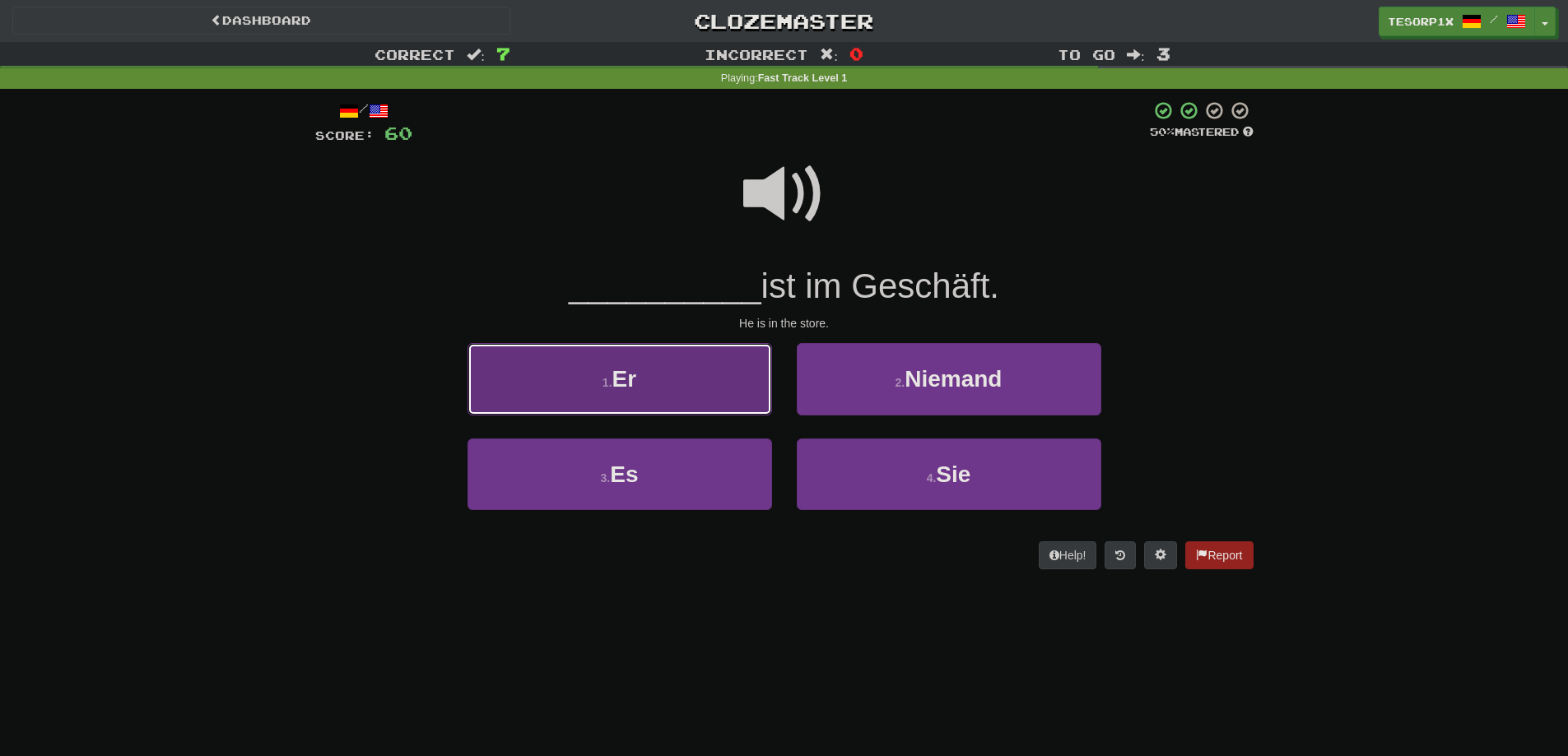
click at [658, 376] on button "1 . Er" at bounding box center [620, 378] width 305 height 71
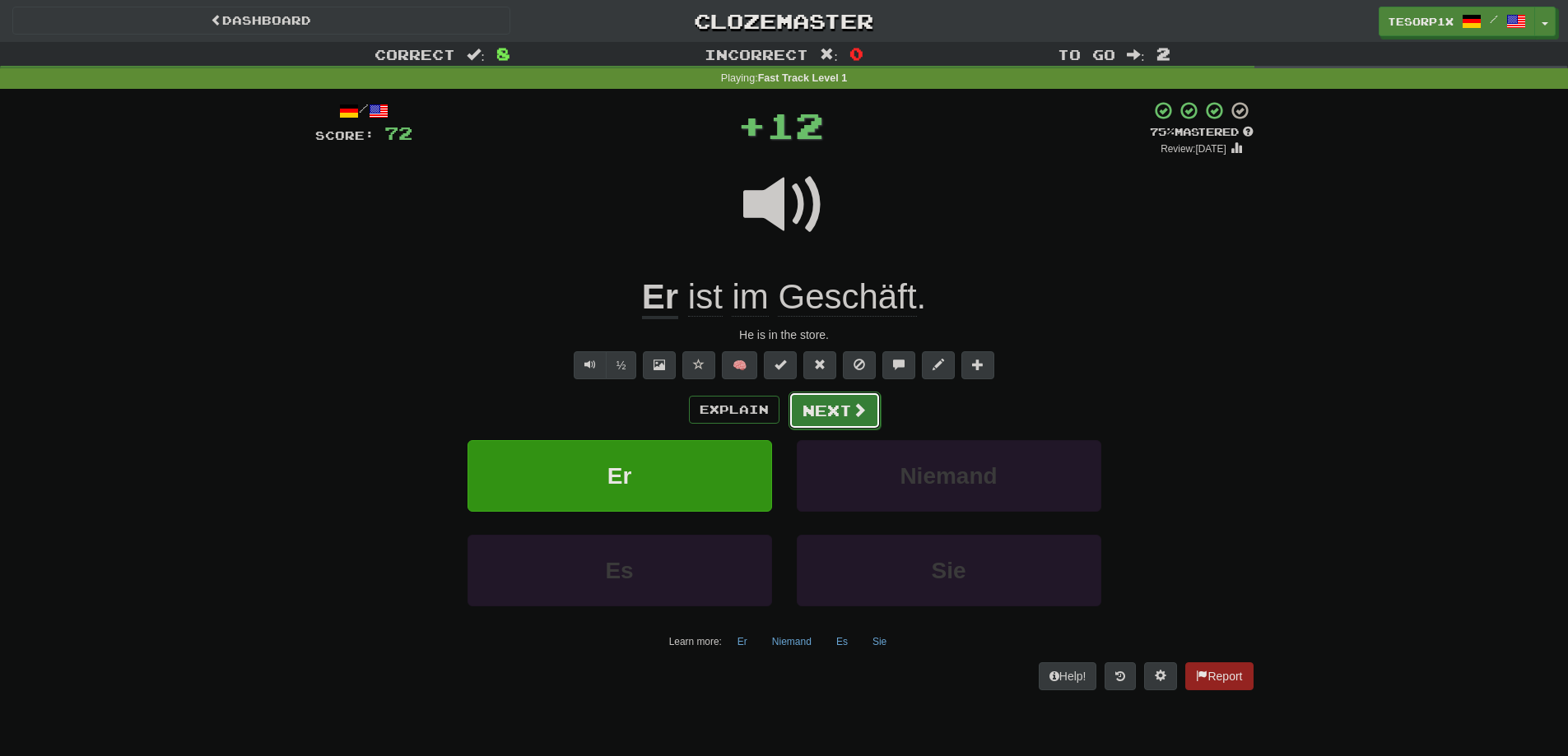
click at [819, 415] on button "Next" at bounding box center [835, 410] width 92 height 38
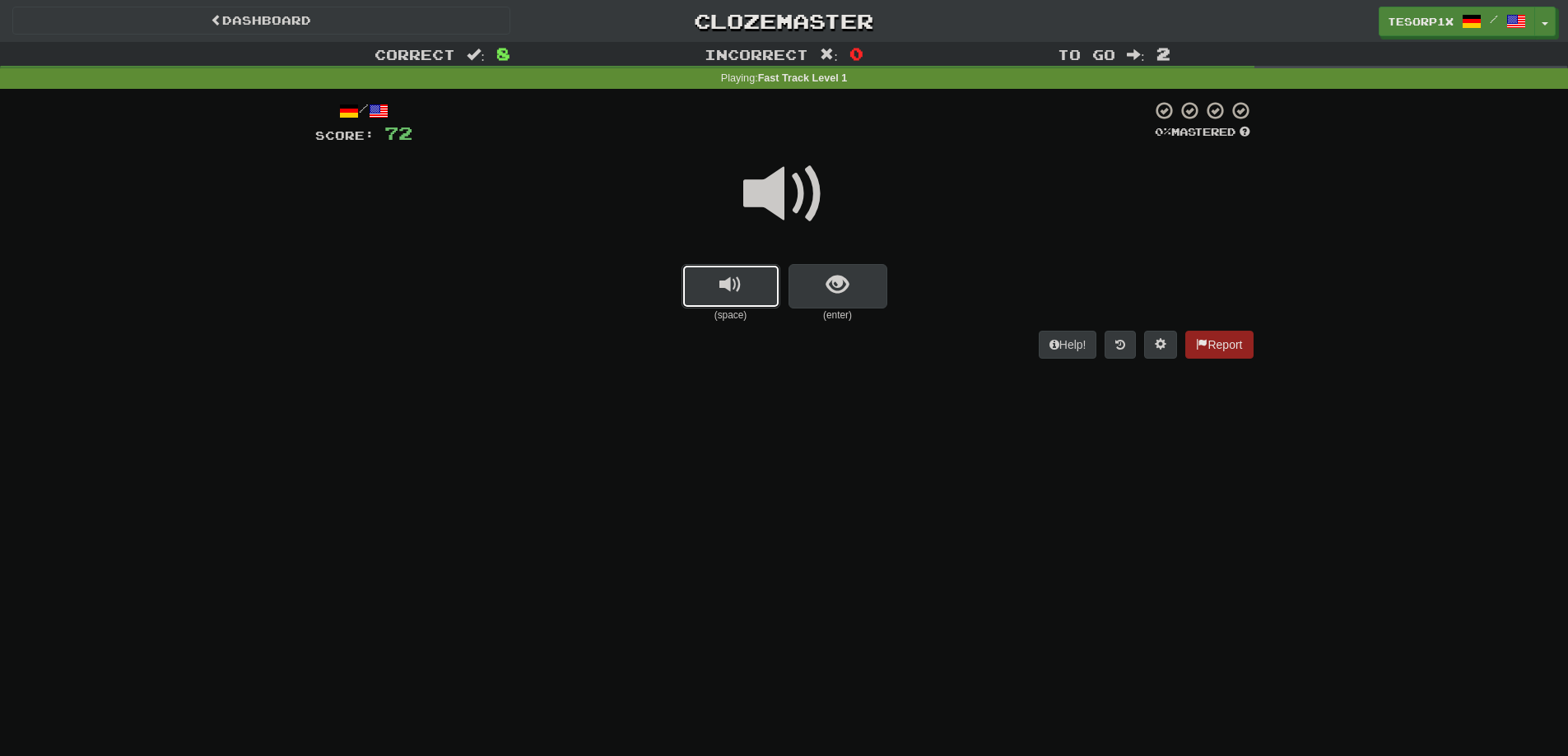
click at [718, 275] on button "replay audio" at bounding box center [730, 286] width 98 height 44
click at [809, 285] on button "show sentence" at bounding box center [837, 286] width 98 height 44
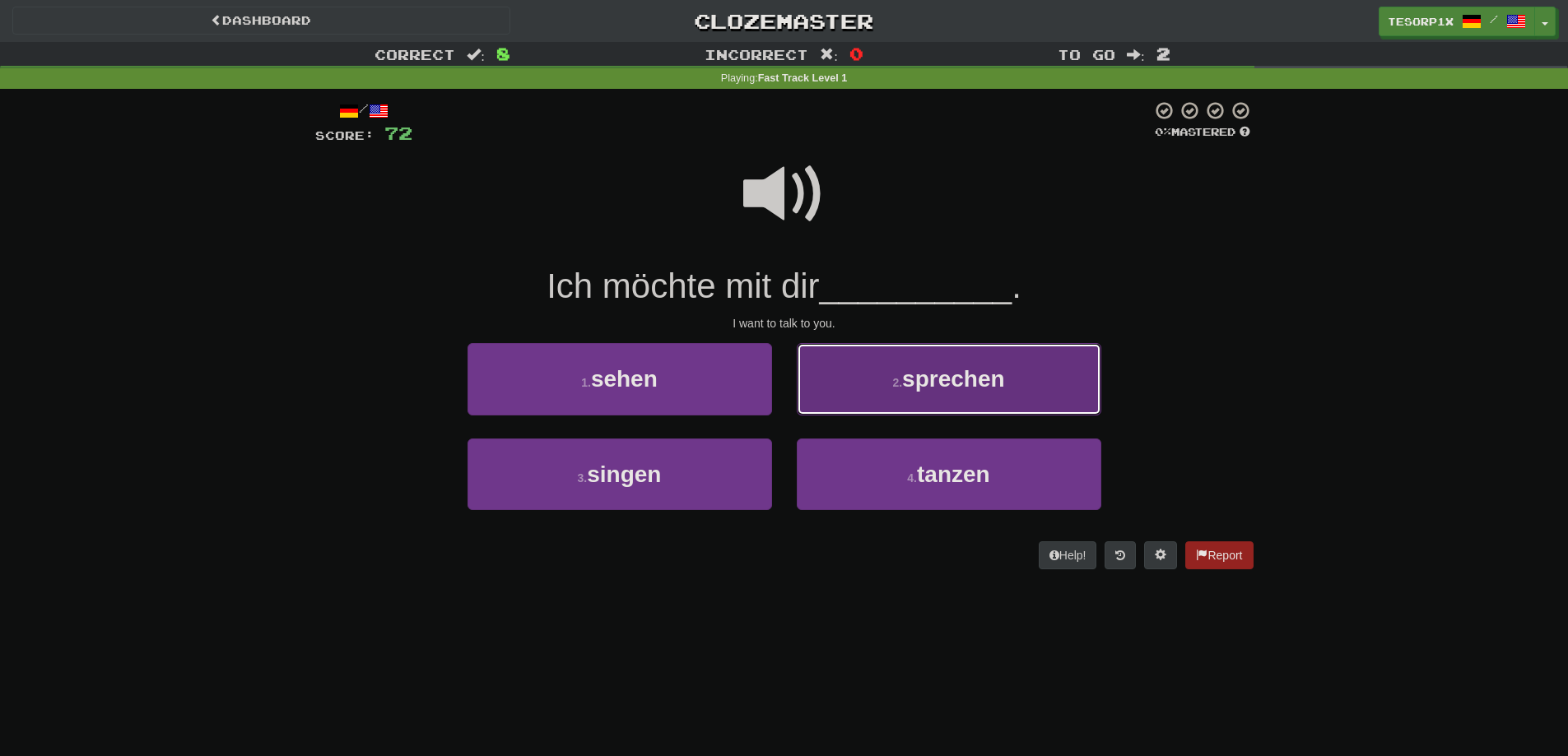
click at [925, 364] on button "2 . sprechen" at bounding box center [949, 378] width 305 height 71
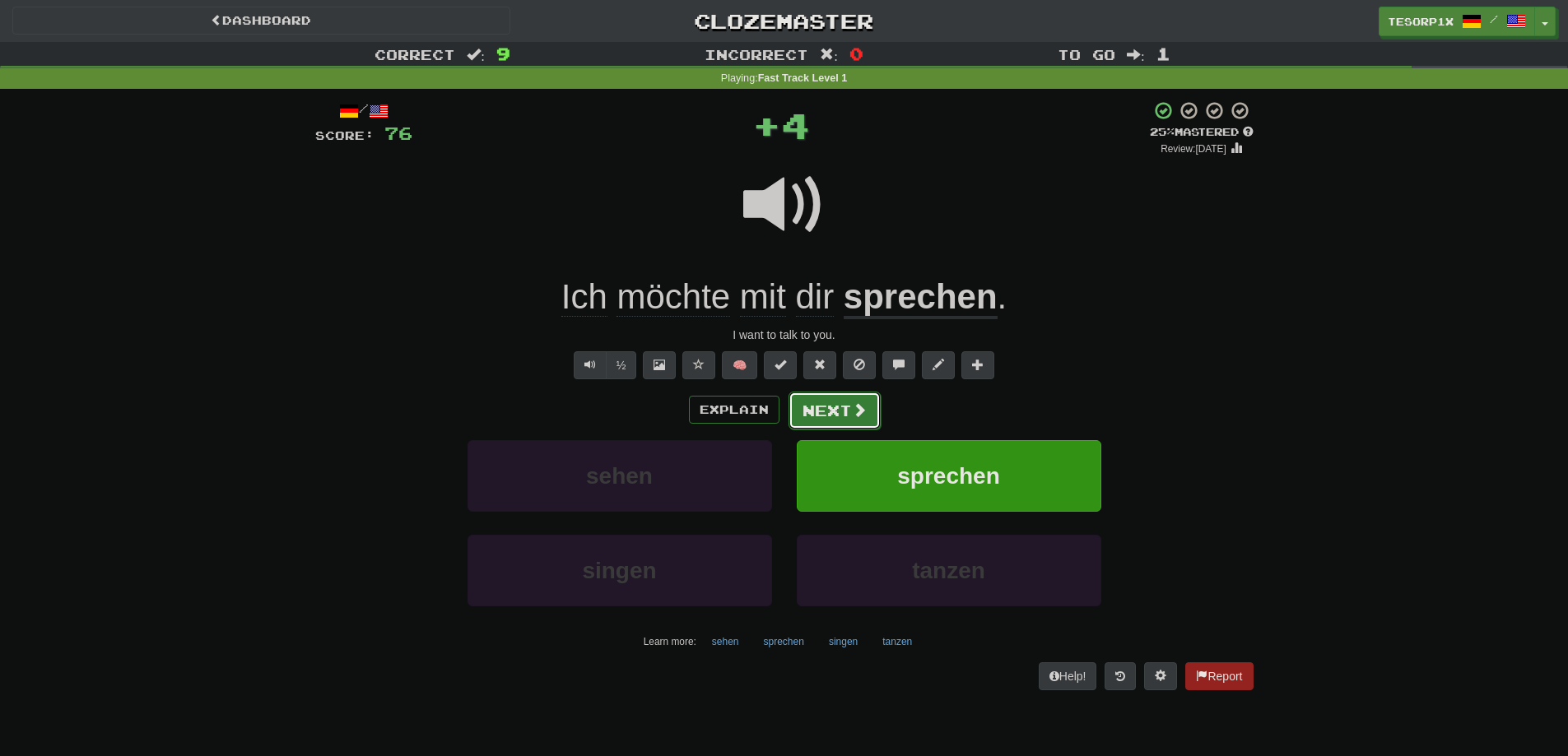
click at [847, 401] on button "Next" at bounding box center [835, 410] width 92 height 38
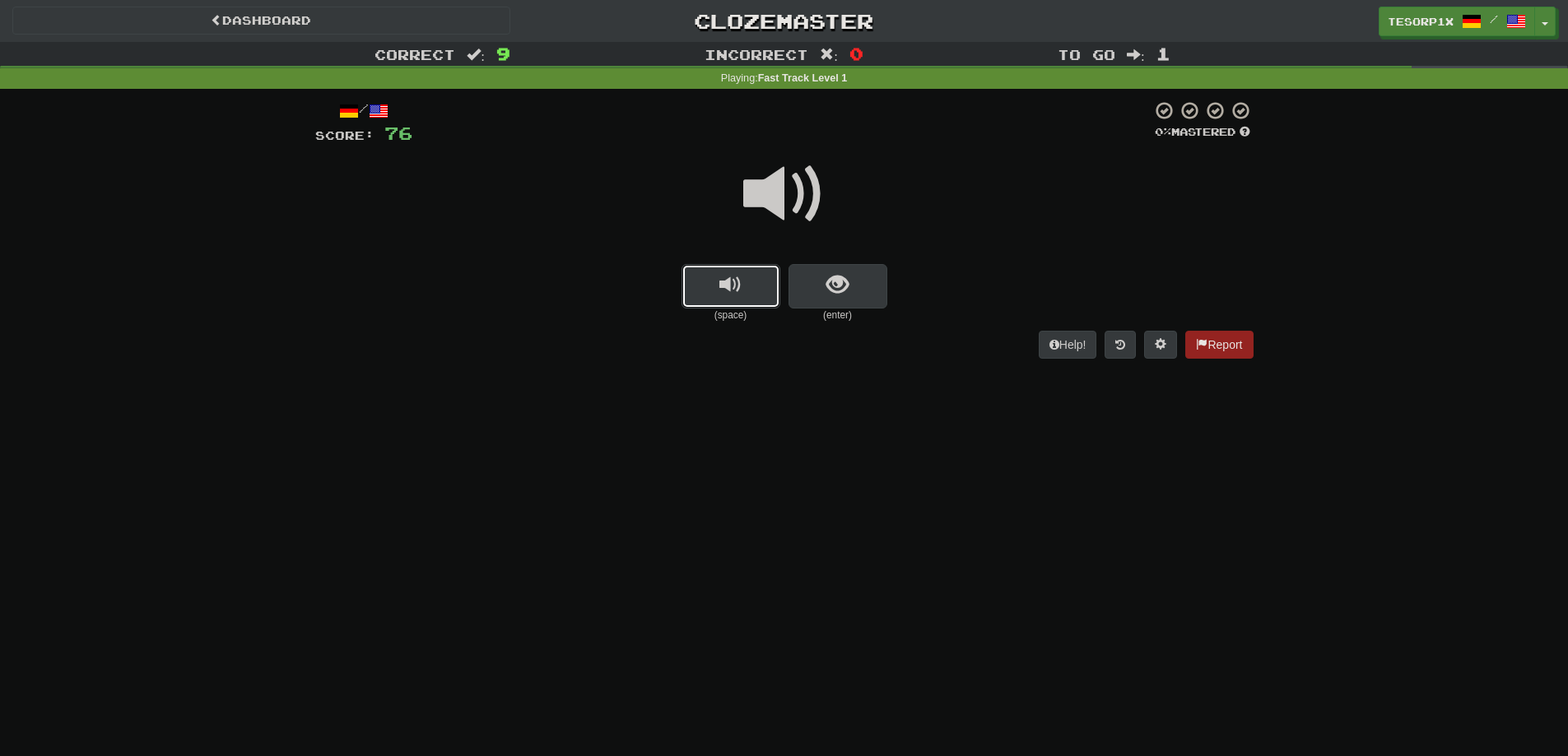
click at [718, 283] on button "replay audio" at bounding box center [730, 286] width 98 height 44
click at [718, 281] on button "replay audio" at bounding box center [730, 286] width 98 height 44
click at [810, 283] on button "show sentence" at bounding box center [837, 286] width 98 height 44
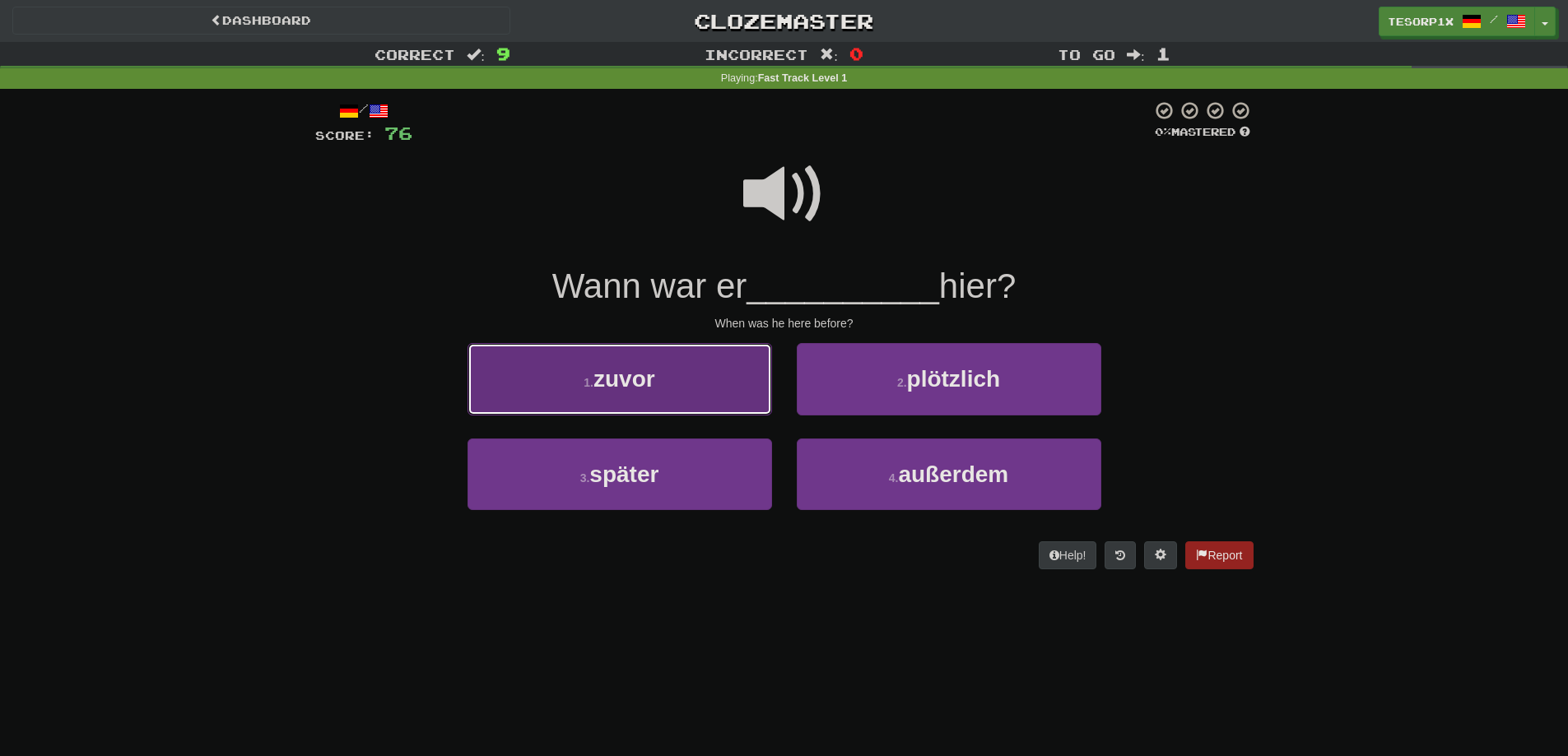
click at [660, 369] on button "1 . zuvor" at bounding box center [620, 378] width 305 height 71
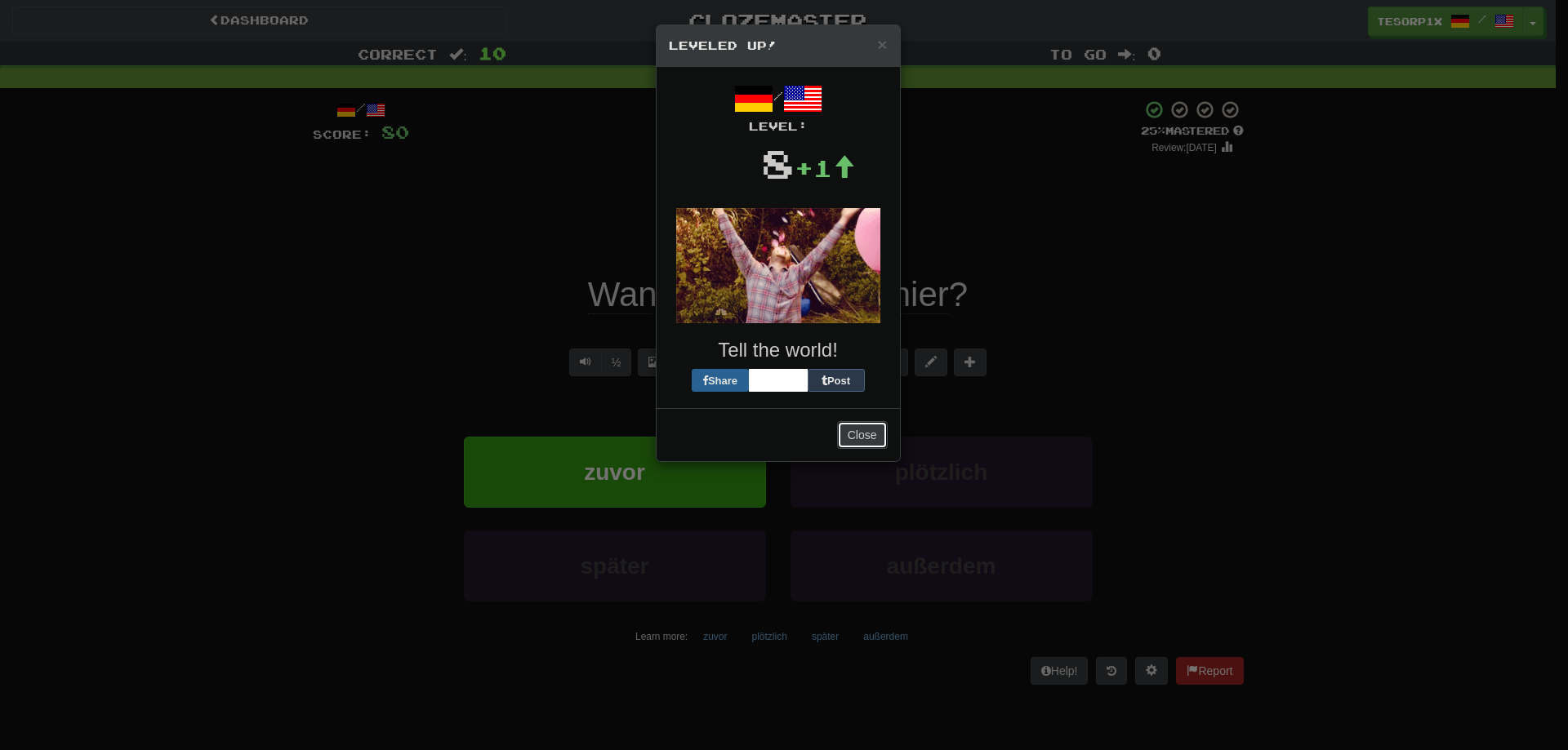
click at [859, 422] on button "Close" at bounding box center [862, 435] width 51 height 28
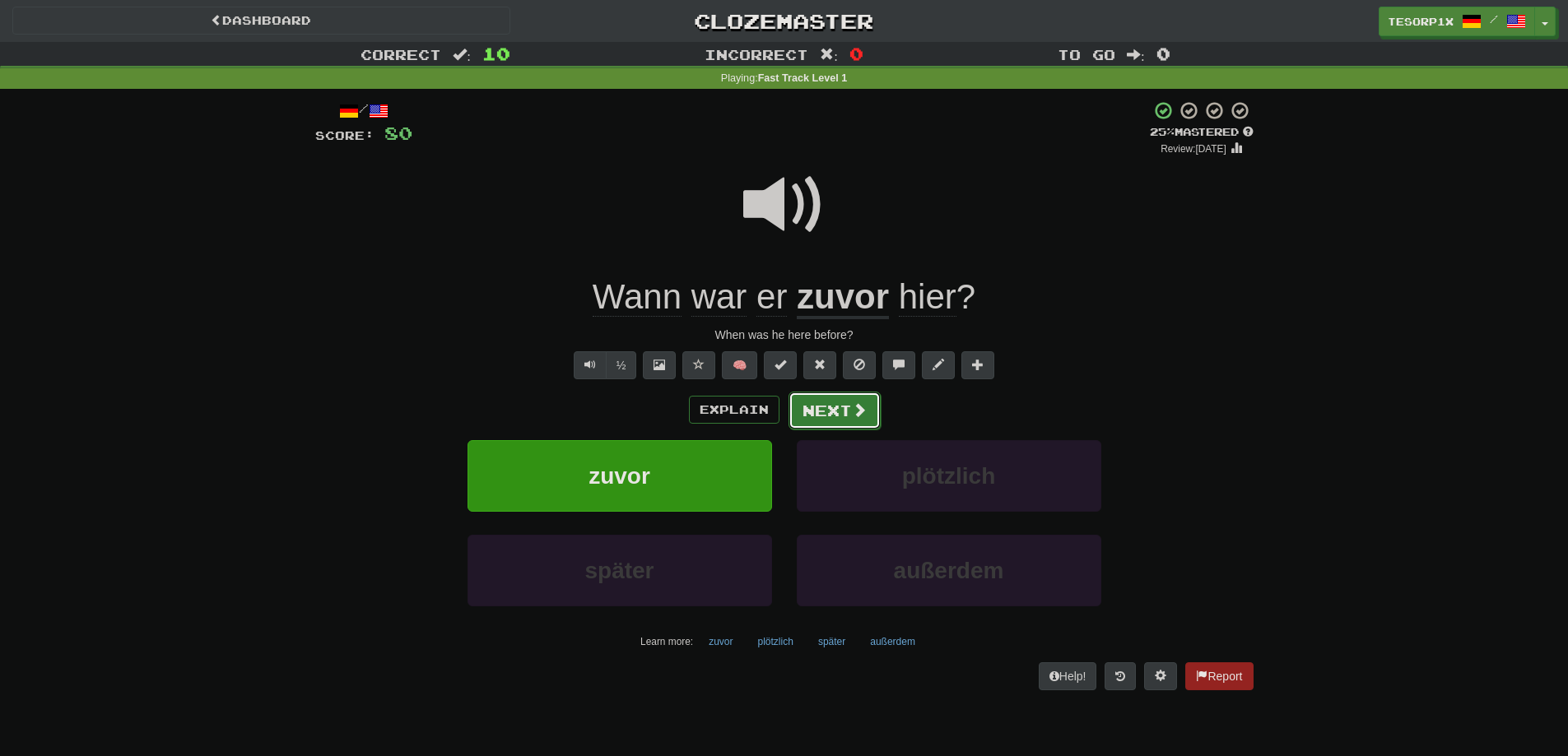
click at [867, 421] on button "Next" at bounding box center [835, 410] width 92 height 38
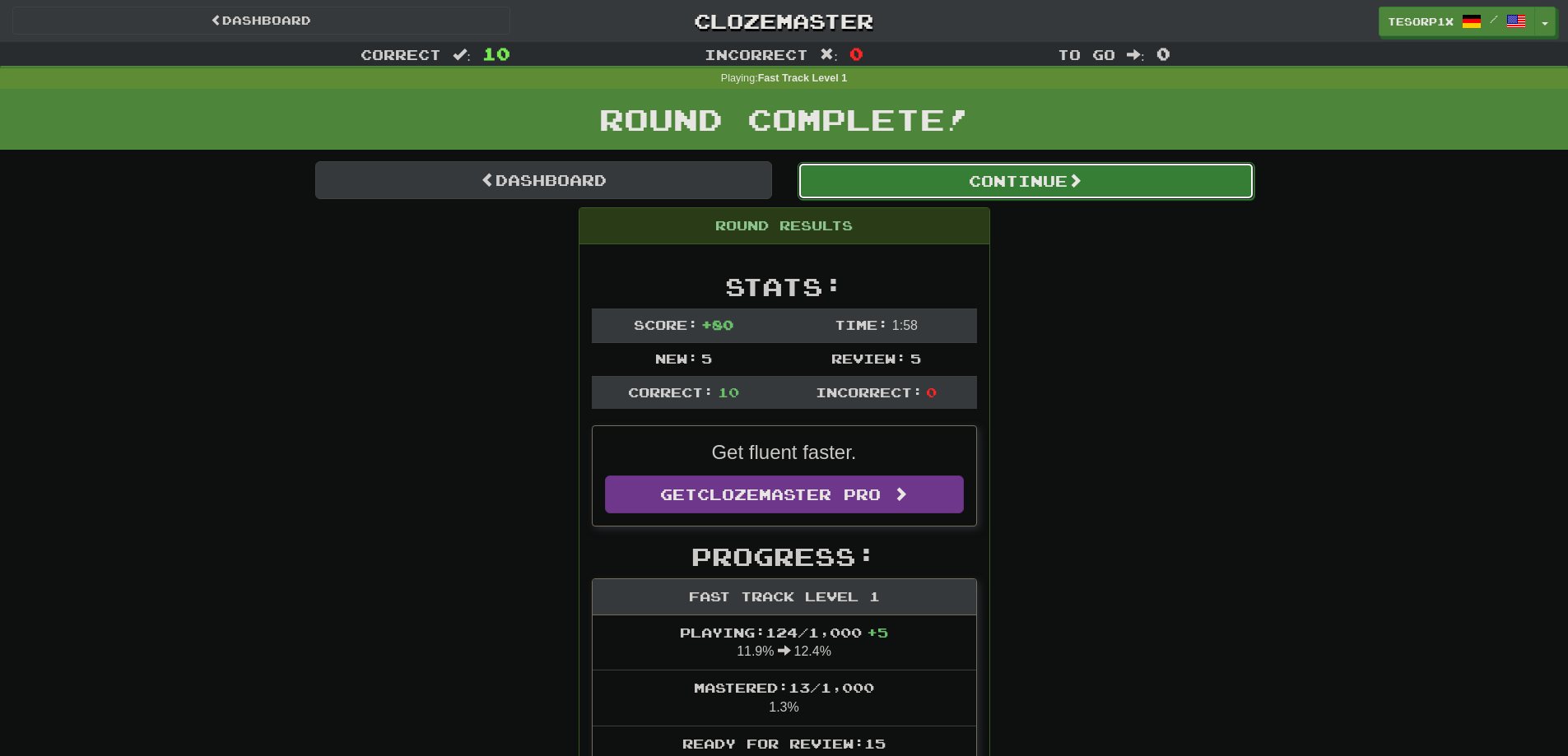
click at [1130, 187] on button "Continue" at bounding box center [1026, 181] width 457 height 38
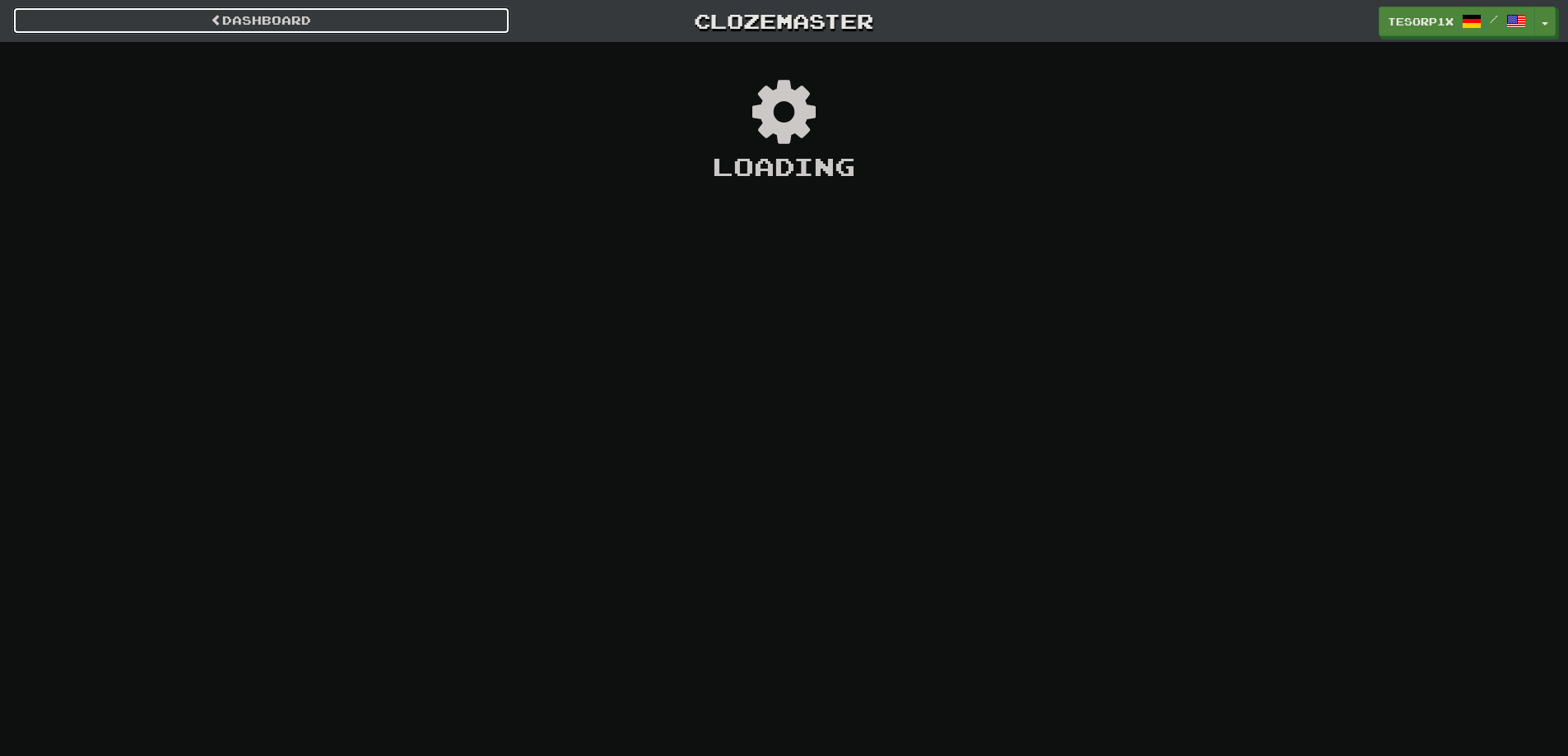
click at [309, 32] on link "Dashboard" at bounding box center [262, 20] width 498 height 28
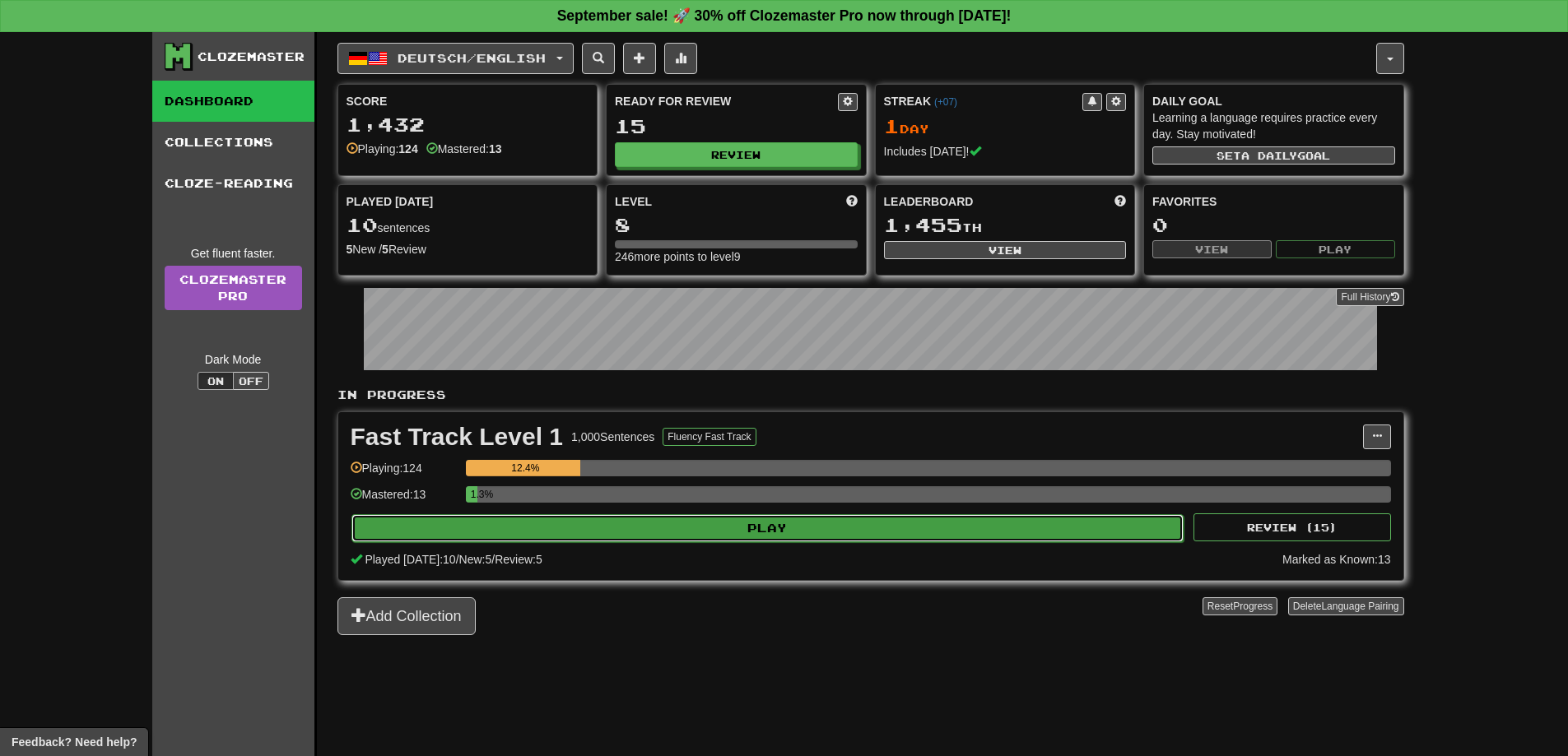
click at [720, 524] on button "Play" at bounding box center [768, 528] width 833 height 28
select select "**"
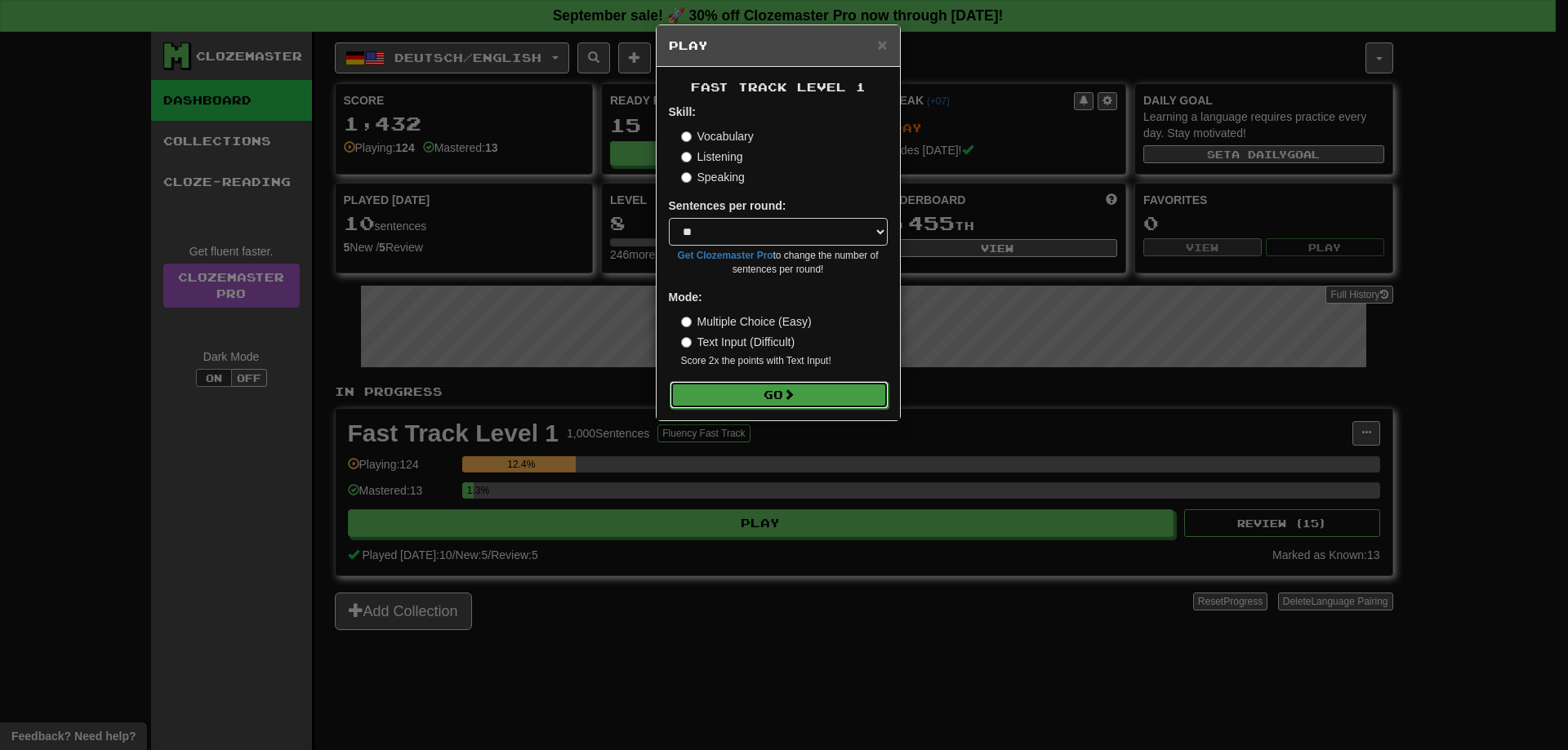
click at [745, 391] on button "Go" at bounding box center [779, 395] width 218 height 28
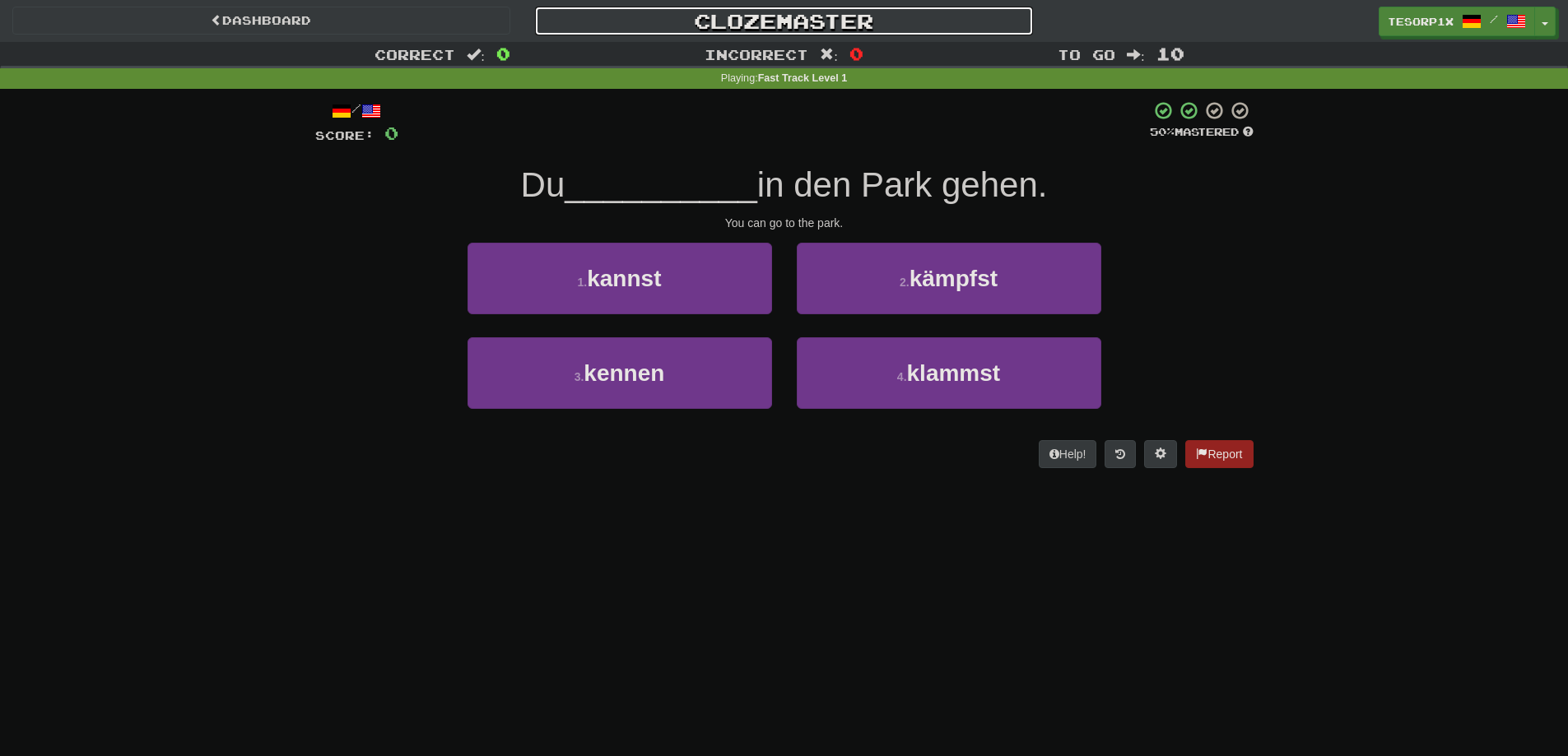
click at [772, 20] on link "Clozemaster" at bounding box center [784, 21] width 498 height 29
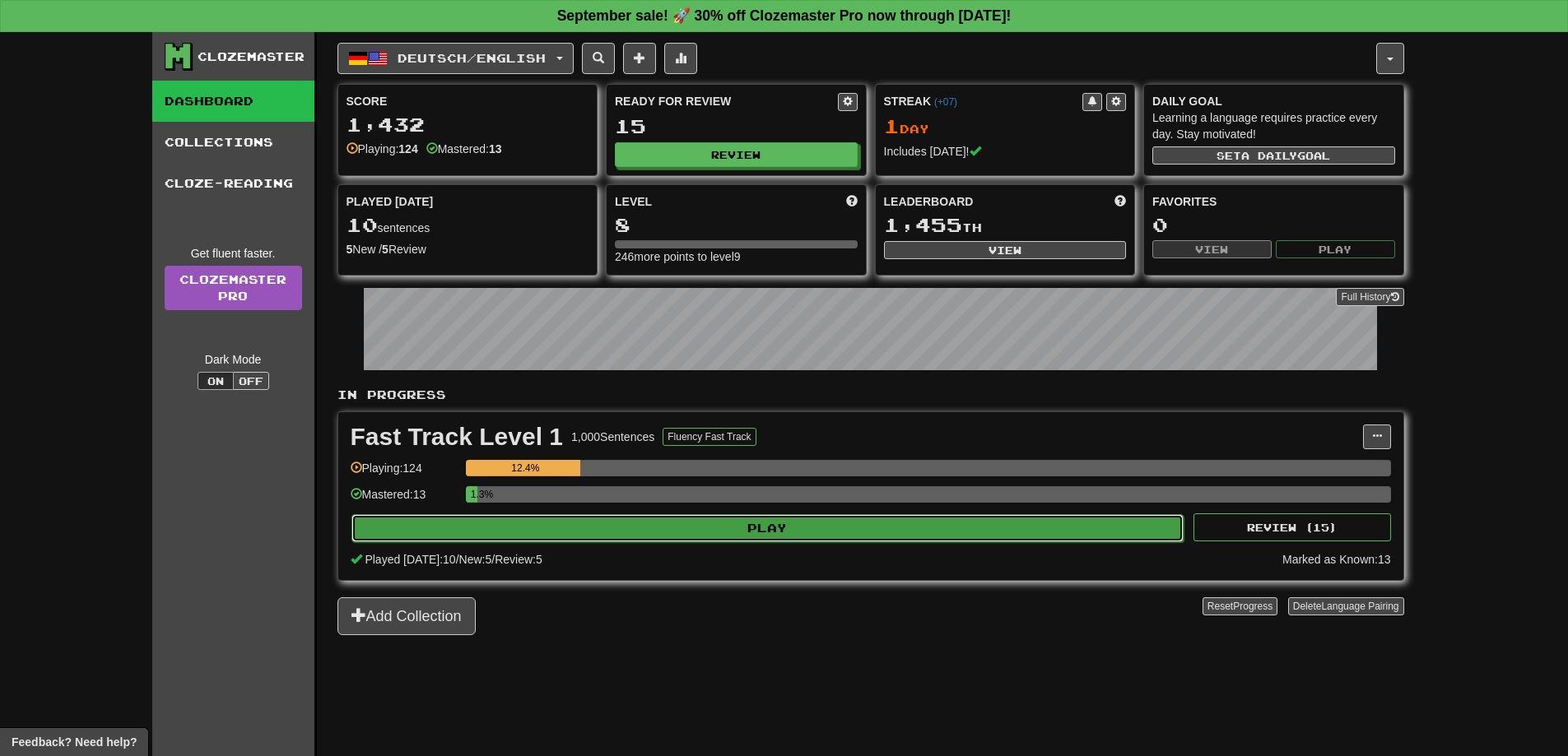
click at [686, 539] on button "Play" at bounding box center [768, 528] width 833 height 28
select select "**"
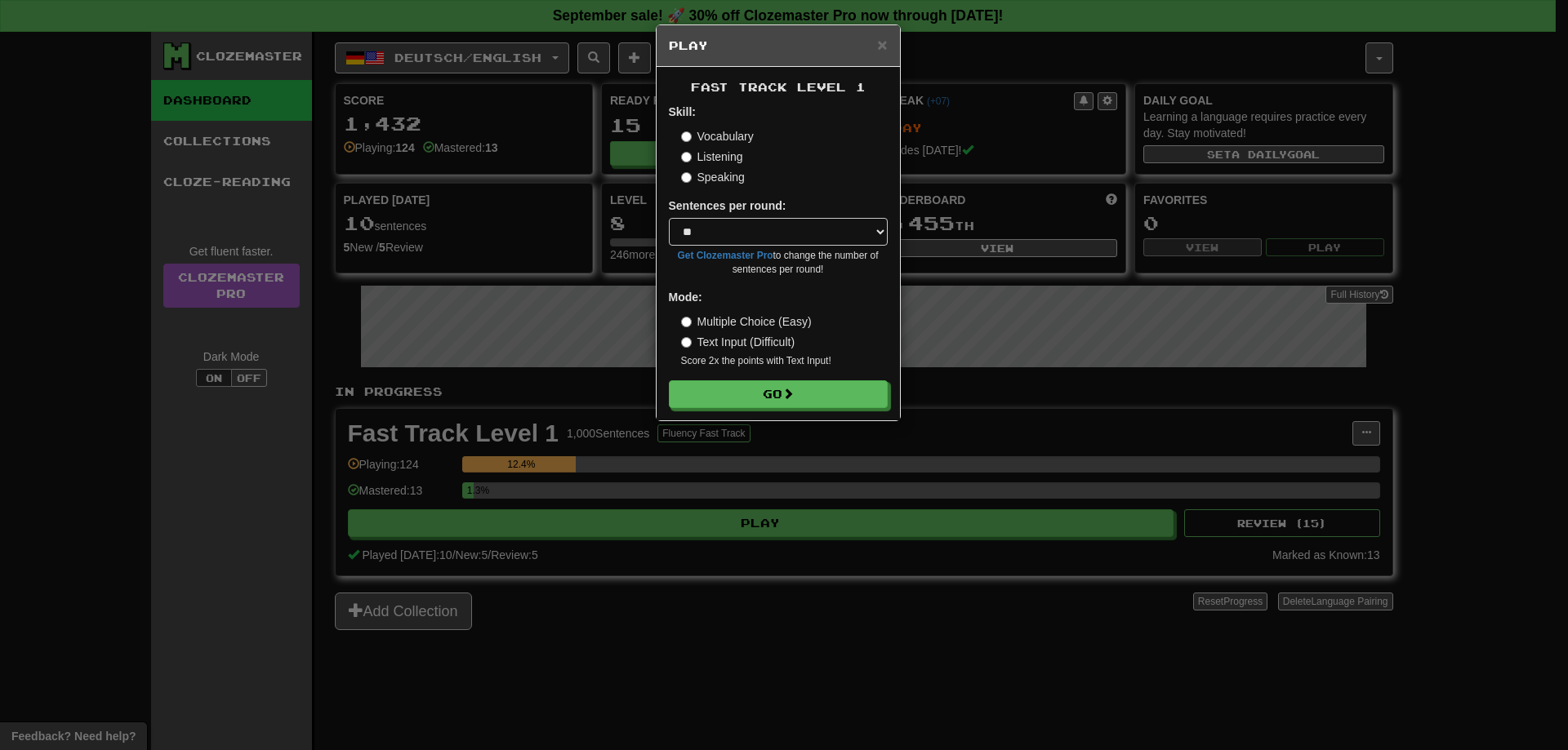
click at [706, 338] on label "Text Input (Difficult)" at bounding box center [738, 342] width 115 height 16
click at [724, 386] on button "Go" at bounding box center [779, 395] width 218 height 28
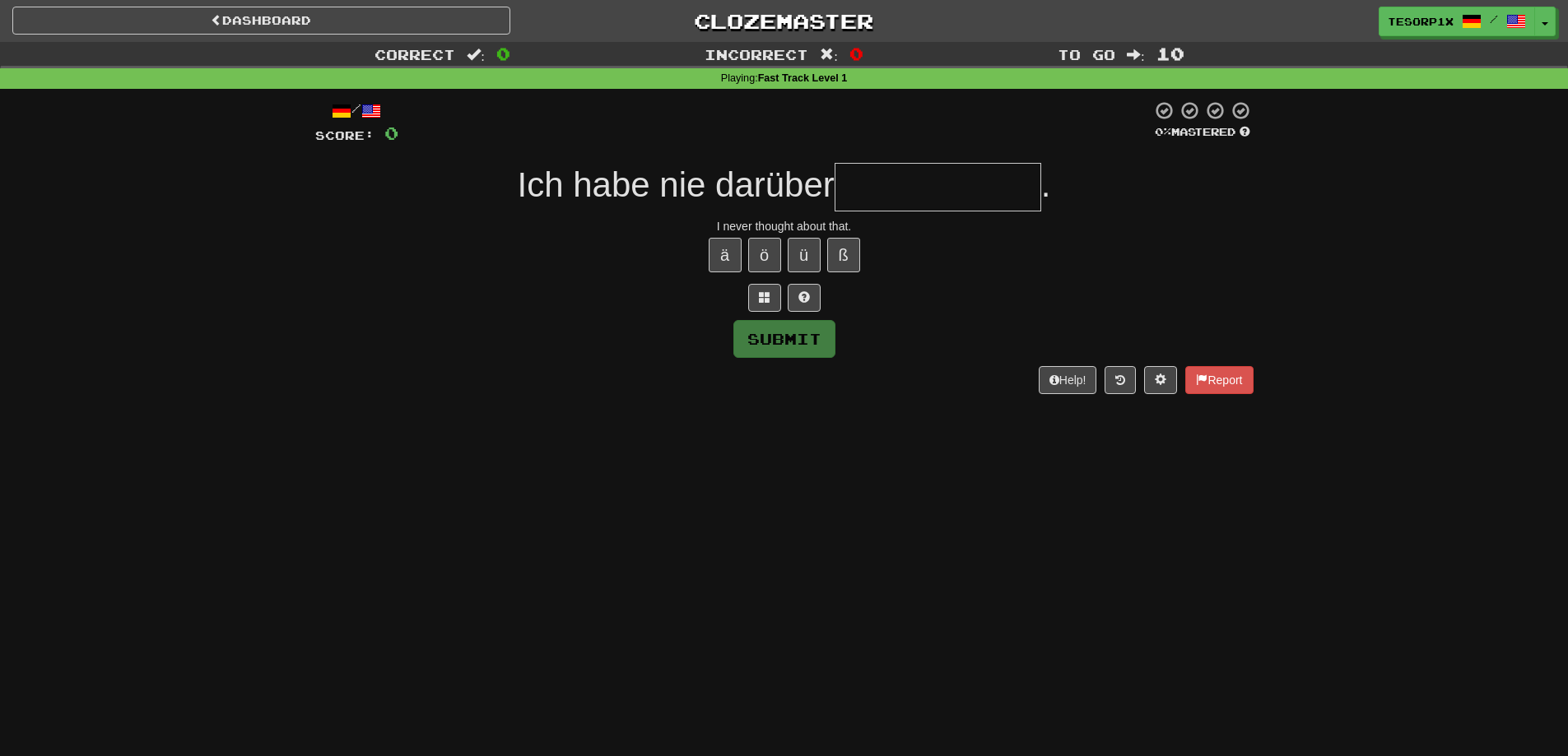
drag, startPoint x: 859, startPoint y: 258, endPoint x: 880, endPoint y: 171, distance: 89.5
click at [880, 171] on input "text" at bounding box center [937, 188] width 207 height 49
click at [869, 192] on input "text" at bounding box center [937, 188] width 207 height 49
click at [796, 344] on button "Submit" at bounding box center [785, 340] width 102 height 38
type input "**********"
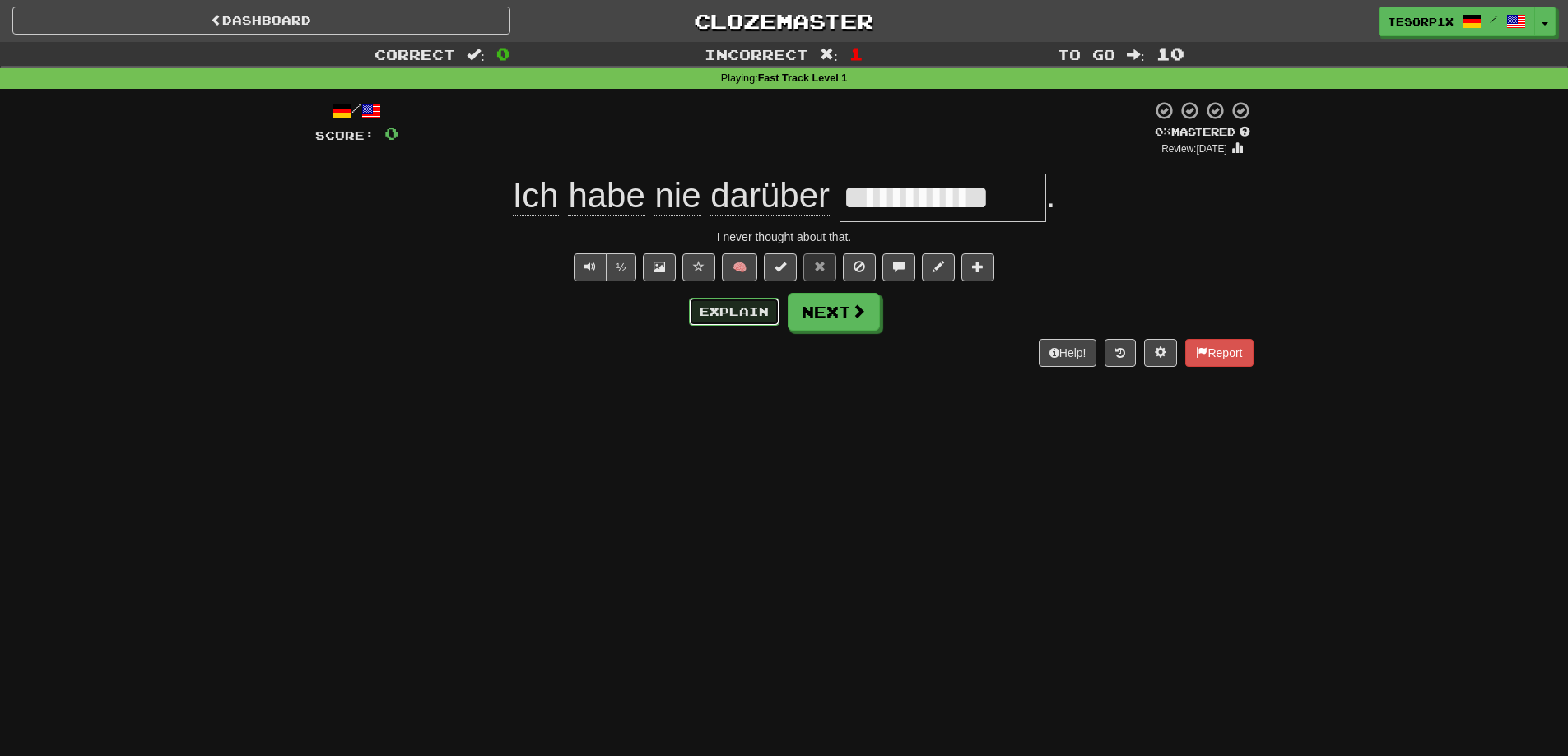
click at [774, 311] on button "Explain" at bounding box center [734, 311] width 90 height 28
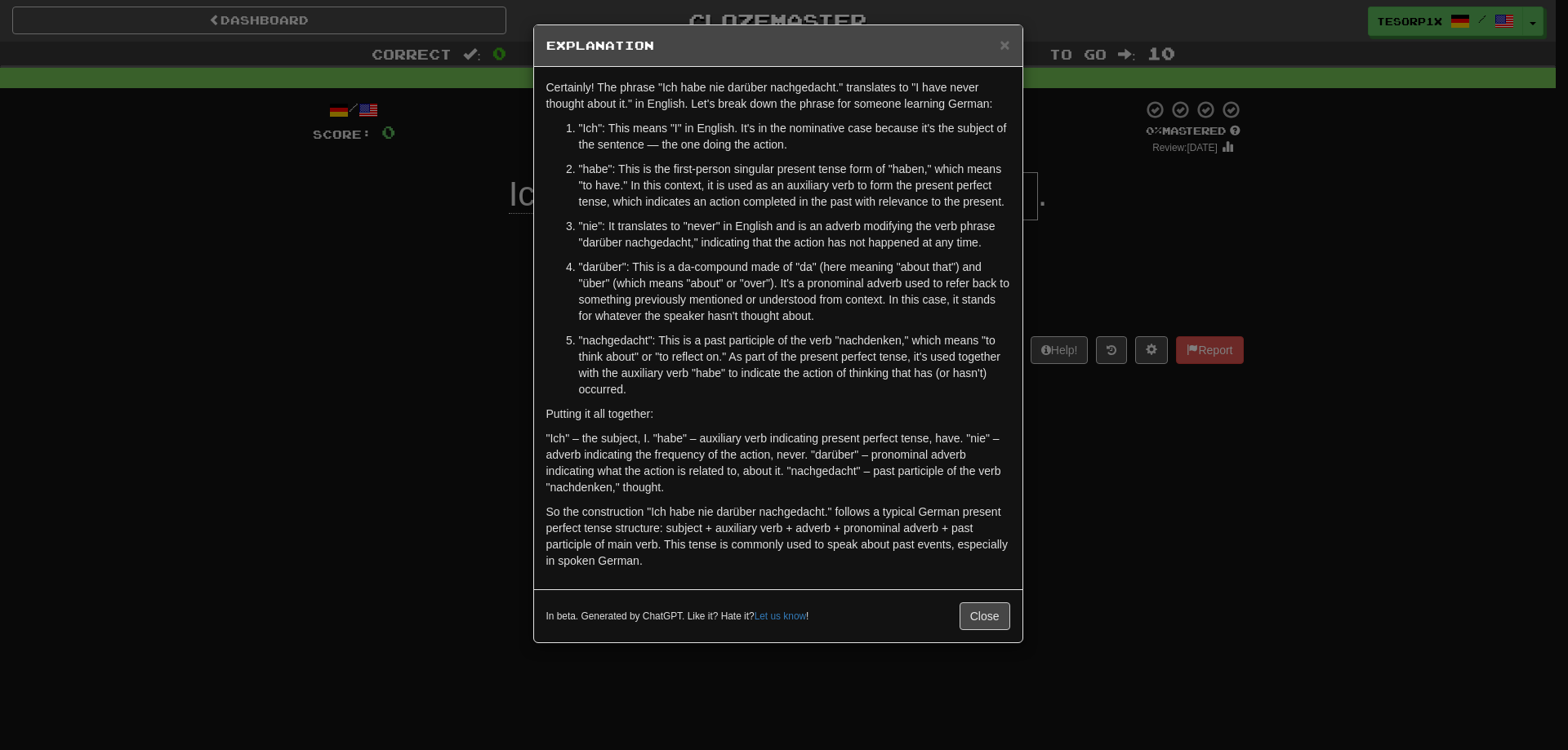
click at [860, 344] on p ""nachgedacht": This is a past participle of the verb "nachdenken," which means …" at bounding box center [795, 364] width 431 height 65
copy p "nachdenken"
drag, startPoint x: 1057, startPoint y: 507, endPoint x: 1049, endPoint y: 510, distance: 8.5
click at [1052, 509] on div "× Explanation Certainly! The phrase "Ich habe nie darüber nachgedacht." transla…" at bounding box center [784, 375] width 1568 height 750
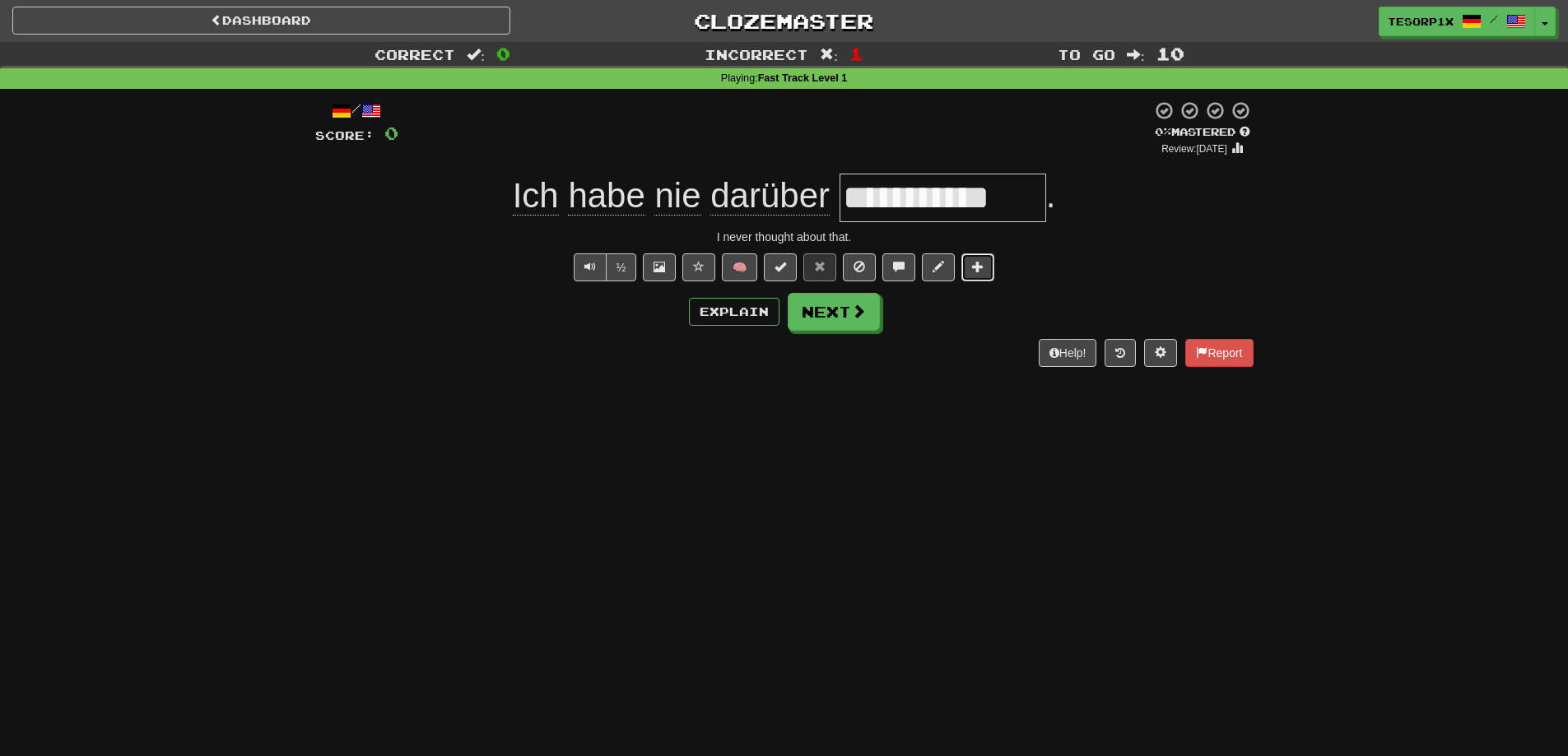
click at [972, 266] on button at bounding box center [978, 267] width 32 height 28
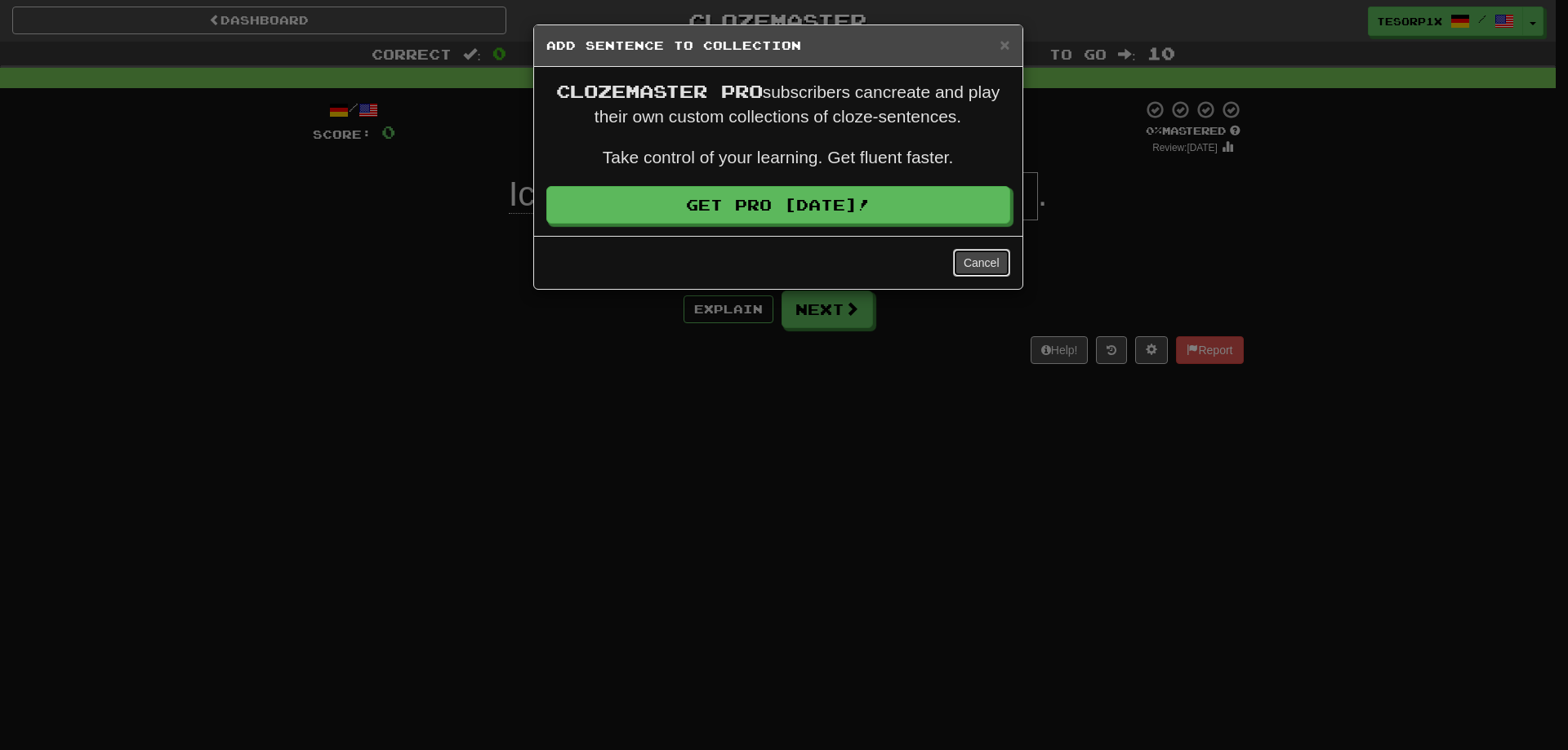
click at [976, 262] on button "Cancel" at bounding box center [982, 262] width 57 height 28
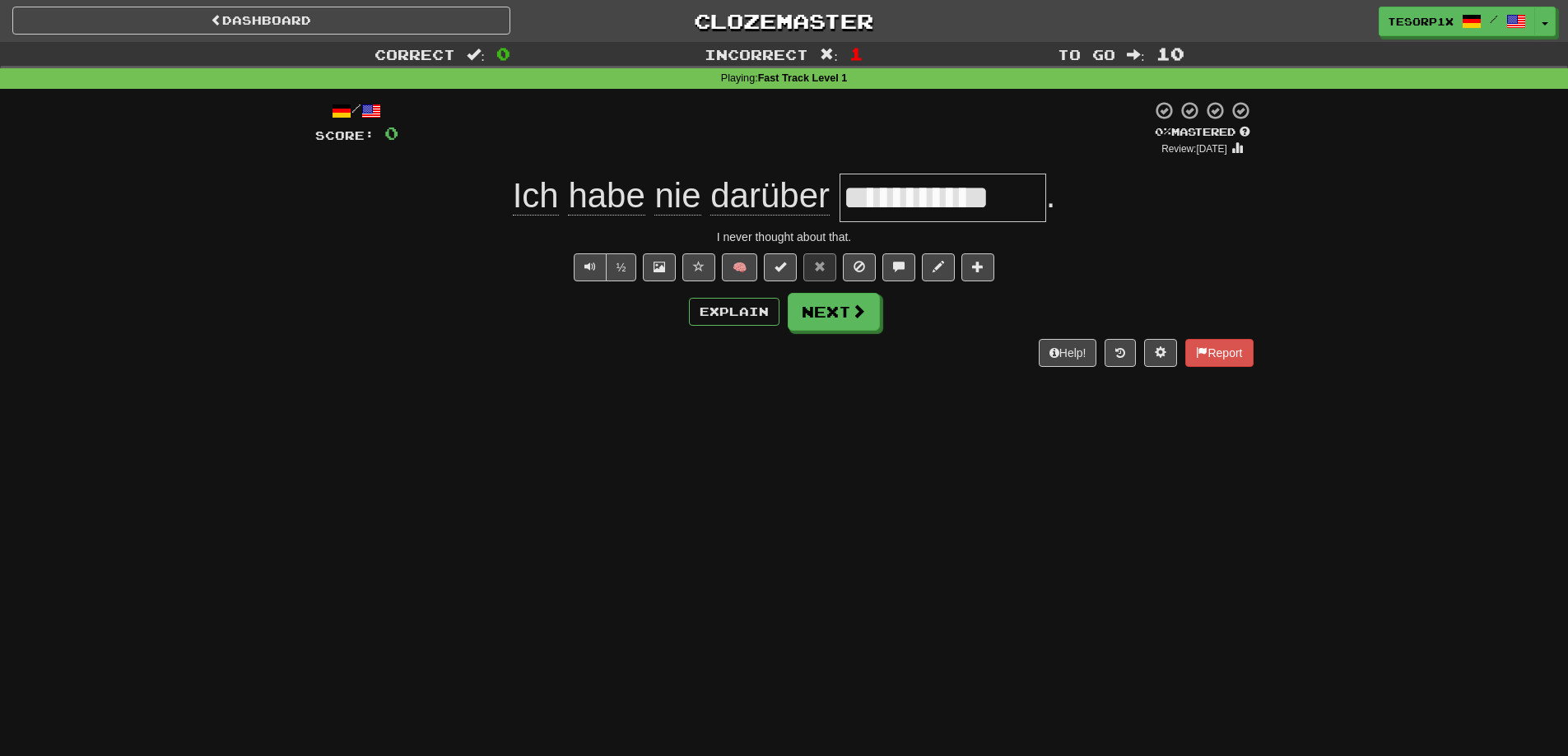
click at [356, 401] on div "**********" at bounding box center [784, 378] width 1568 height 756
click at [821, 308] on button "Next" at bounding box center [835, 313] width 92 height 38
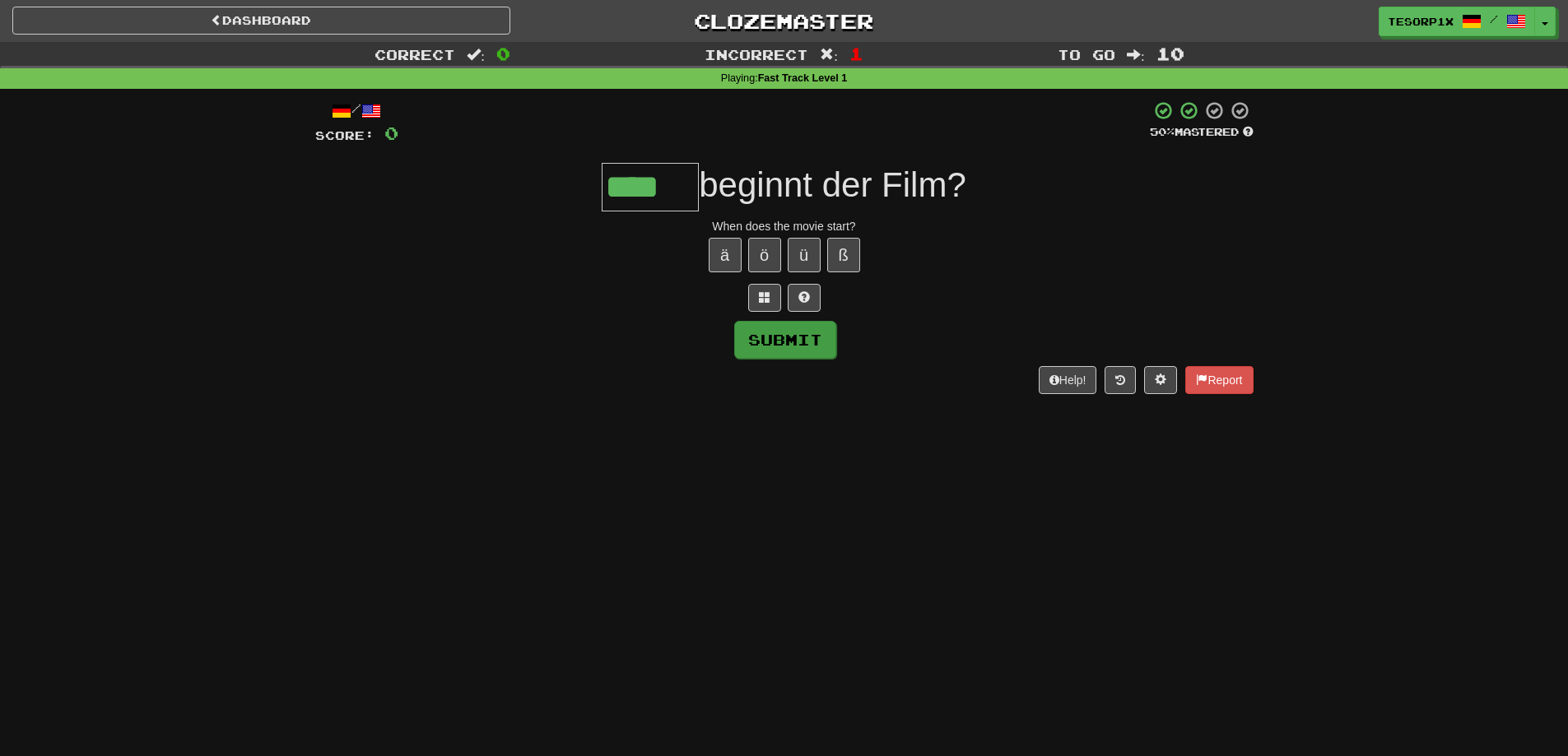
type input "****"
click at [774, 337] on button "Submit" at bounding box center [785, 340] width 102 height 38
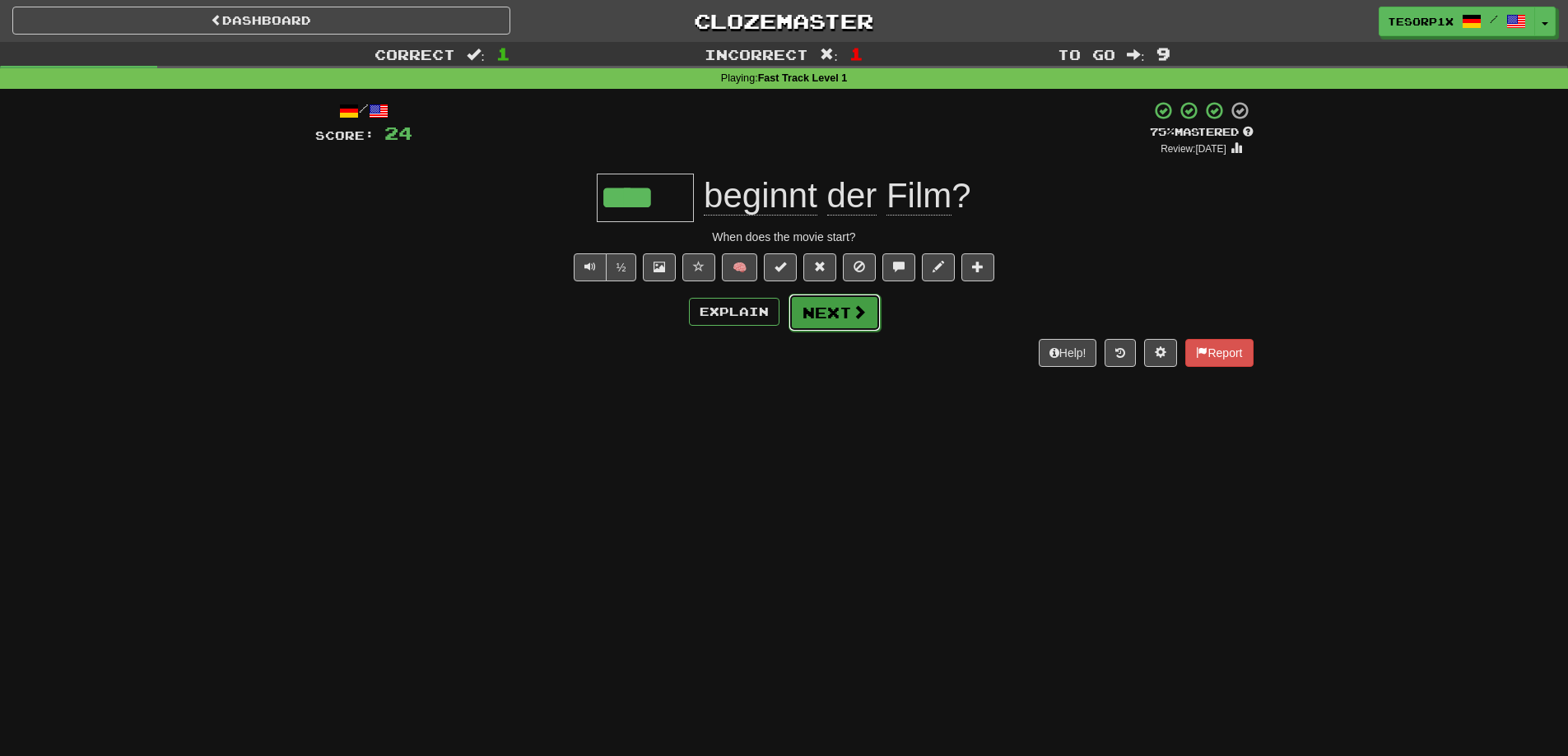
click at [834, 313] on button "Next" at bounding box center [835, 313] width 92 height 38
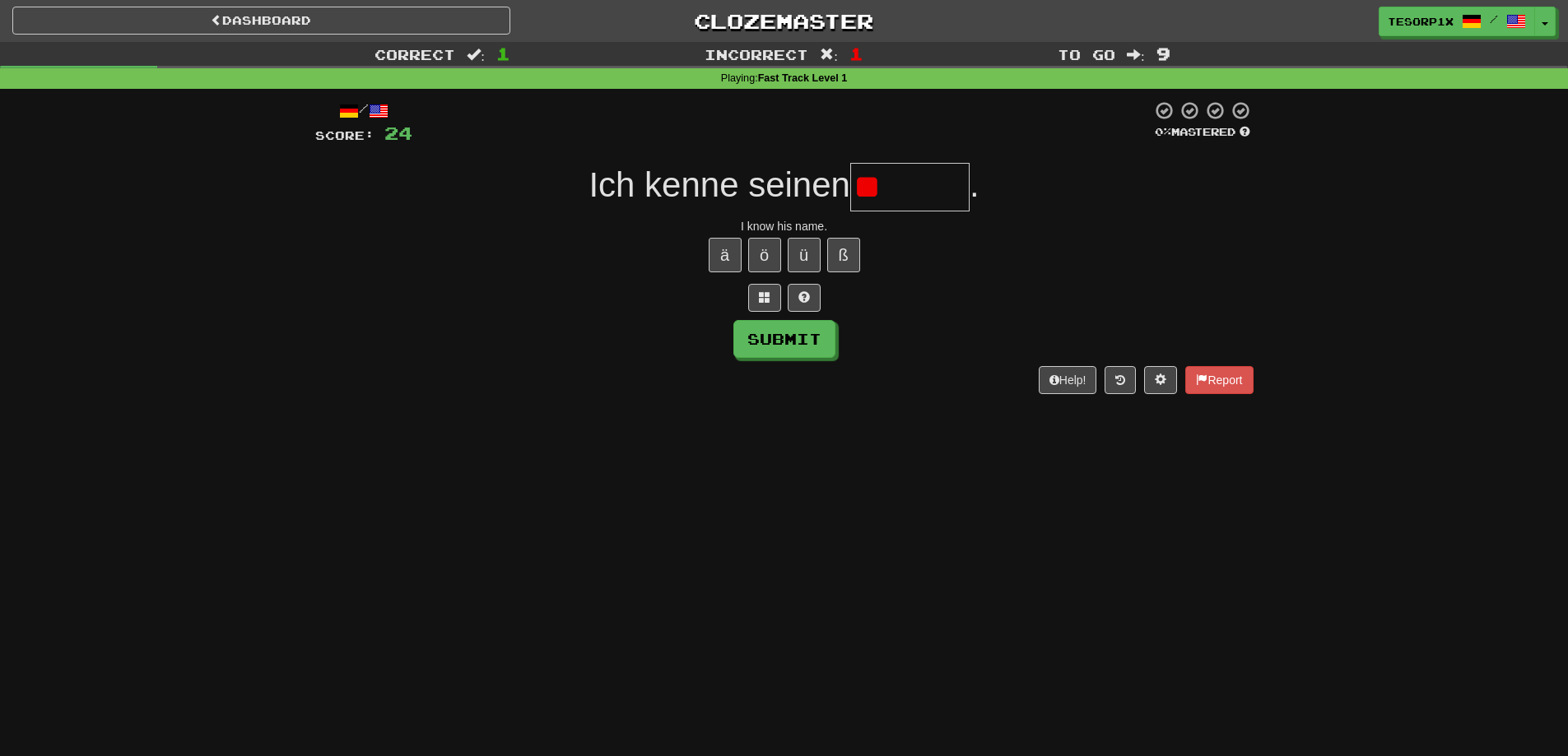
type input "*"
click at [802, 341] on button "Submit" at bounding box center [785, 340] width 102 height 38
click at [918, 197] on input "****" at bounding box center [909, 188] width 119 height 49
click at [392, 374] on div "Help! Report" at bounding box center [784, 380] width 938 height 28
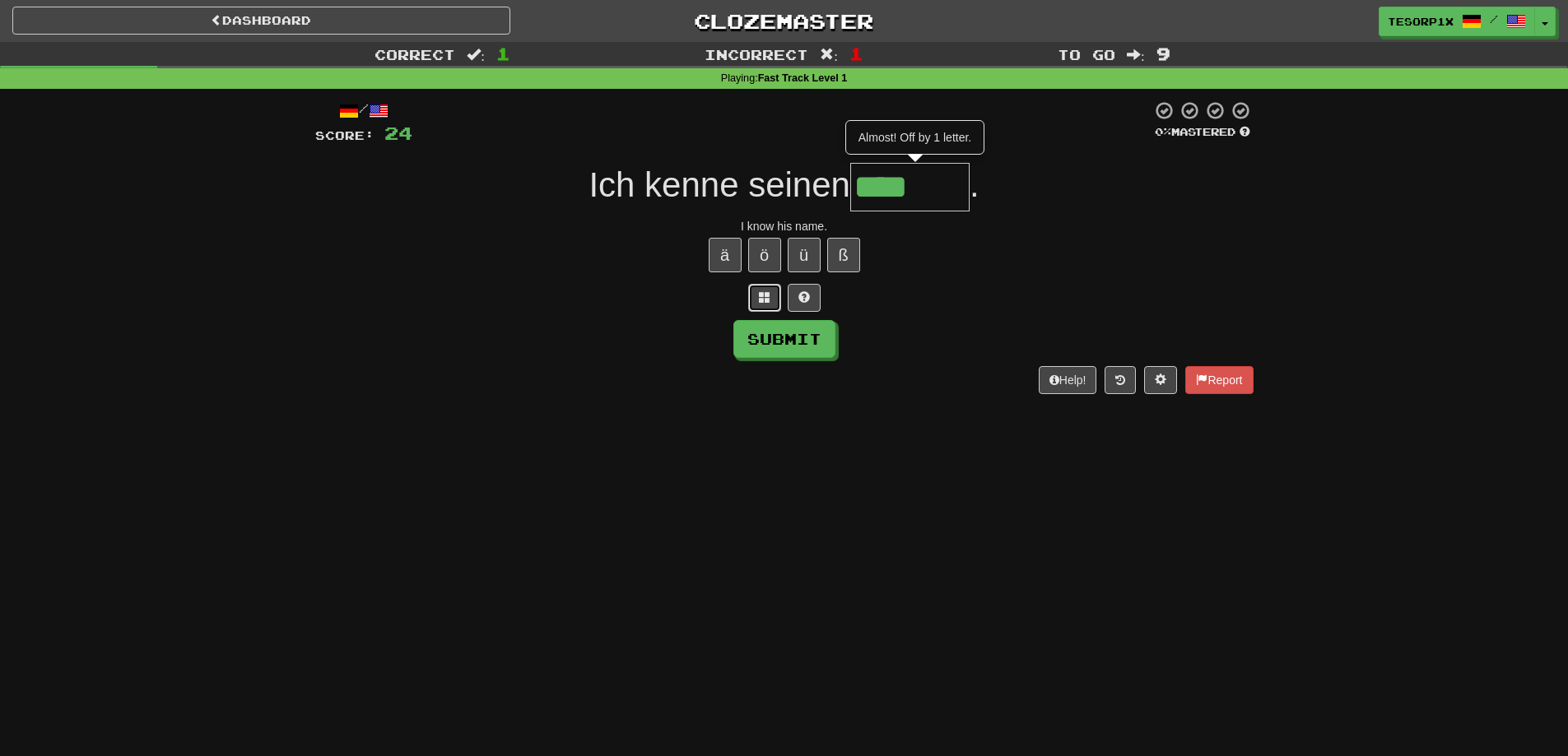
click at [761, 294] on span at bounding box center [764, 297] width 12 height 12
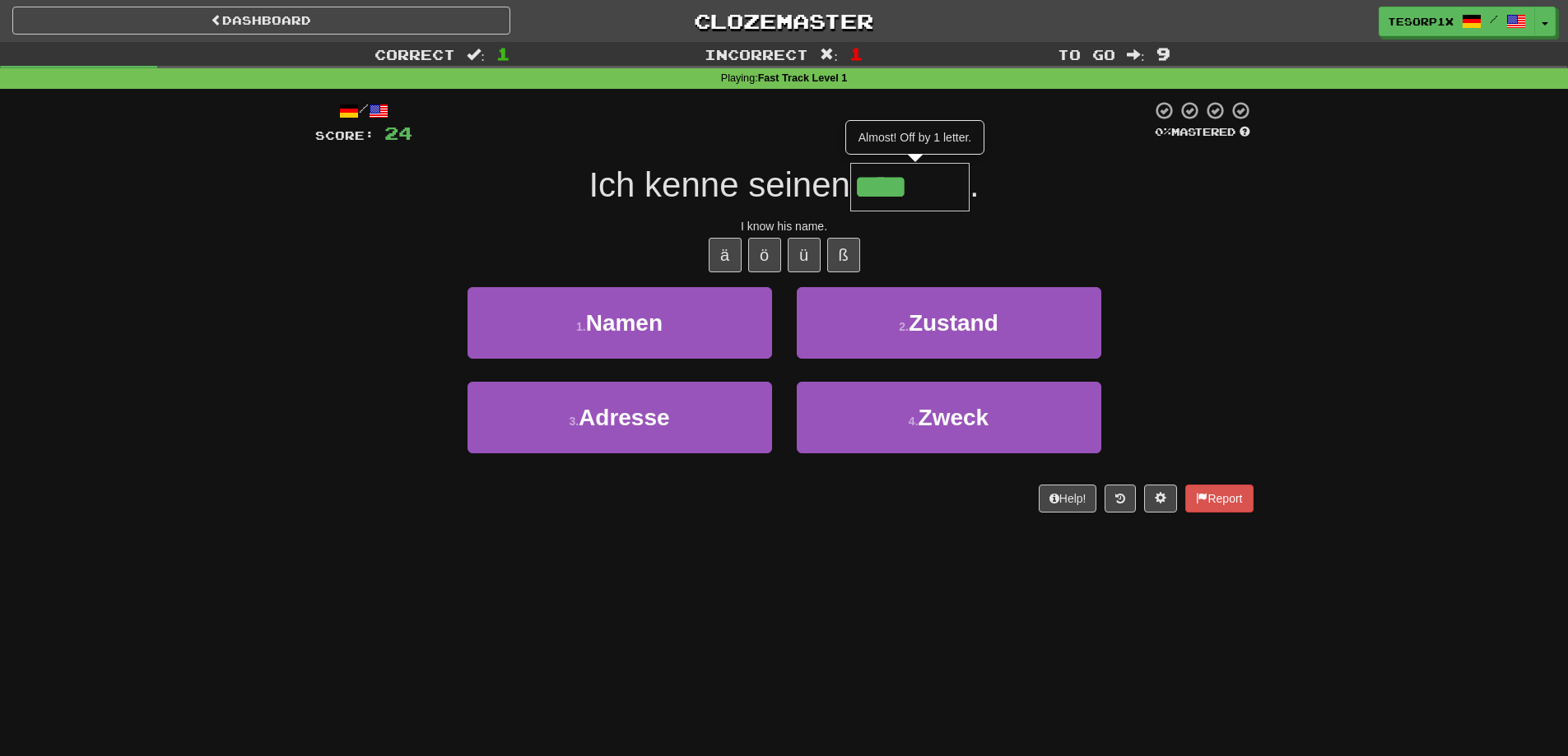
click at [955, 185] on input "****" at bounding box center [909, 188] width 119 height 49
type input "*****"
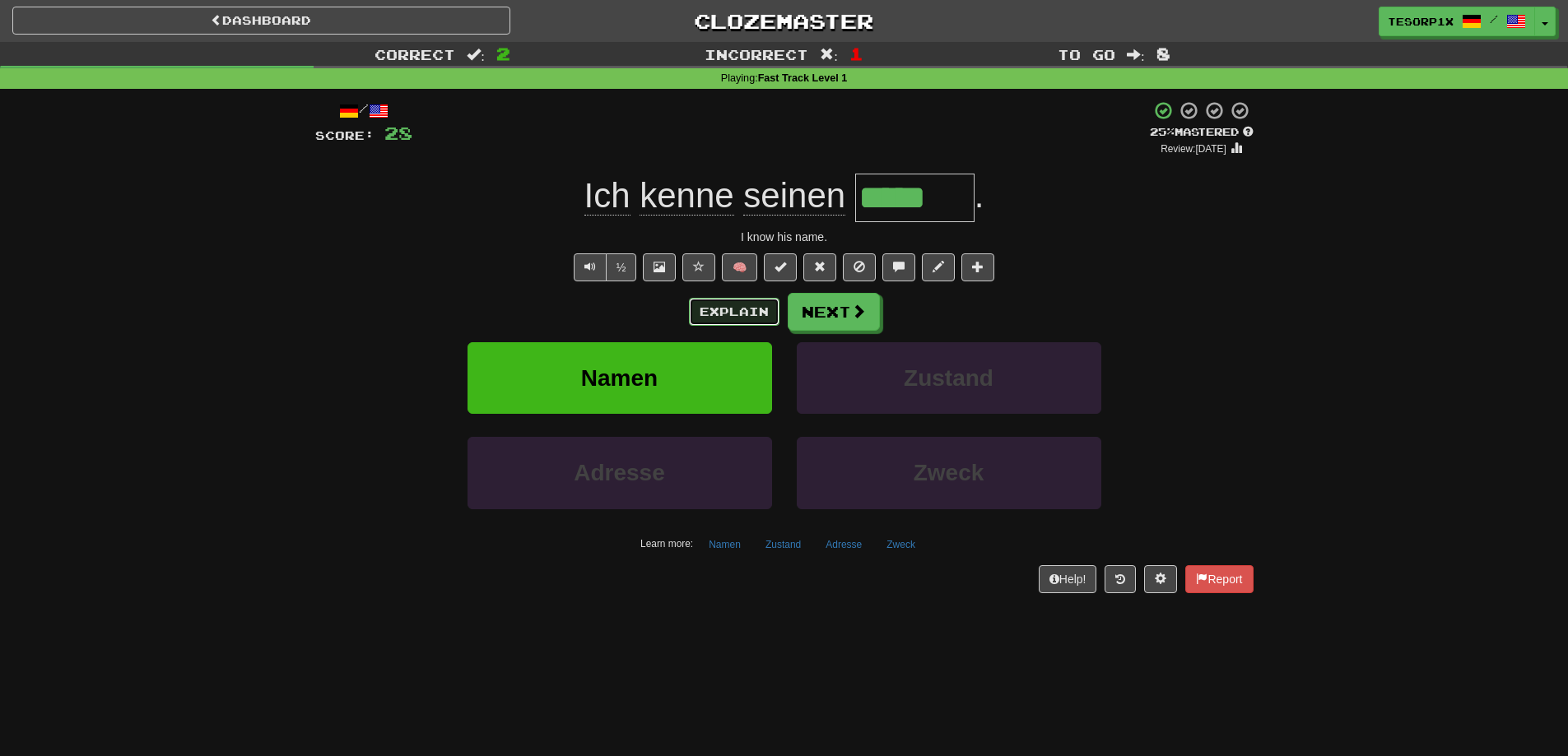
click at [722, 302] on button "Explain" at bounding box center [734, 311] width 90 height 28
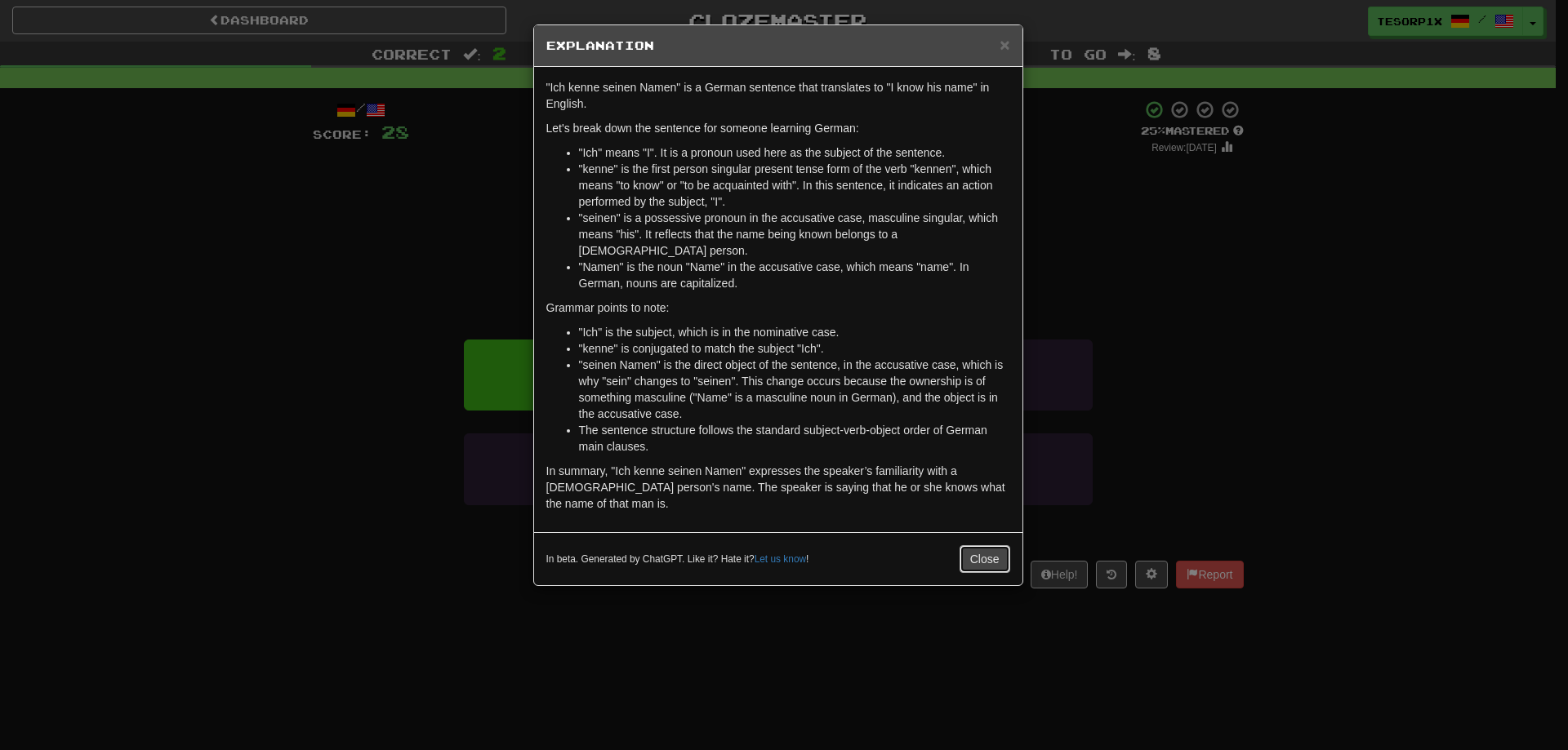
click at [982, 545] on button "Close" at bounding box center [984, 558] width 51 height 28
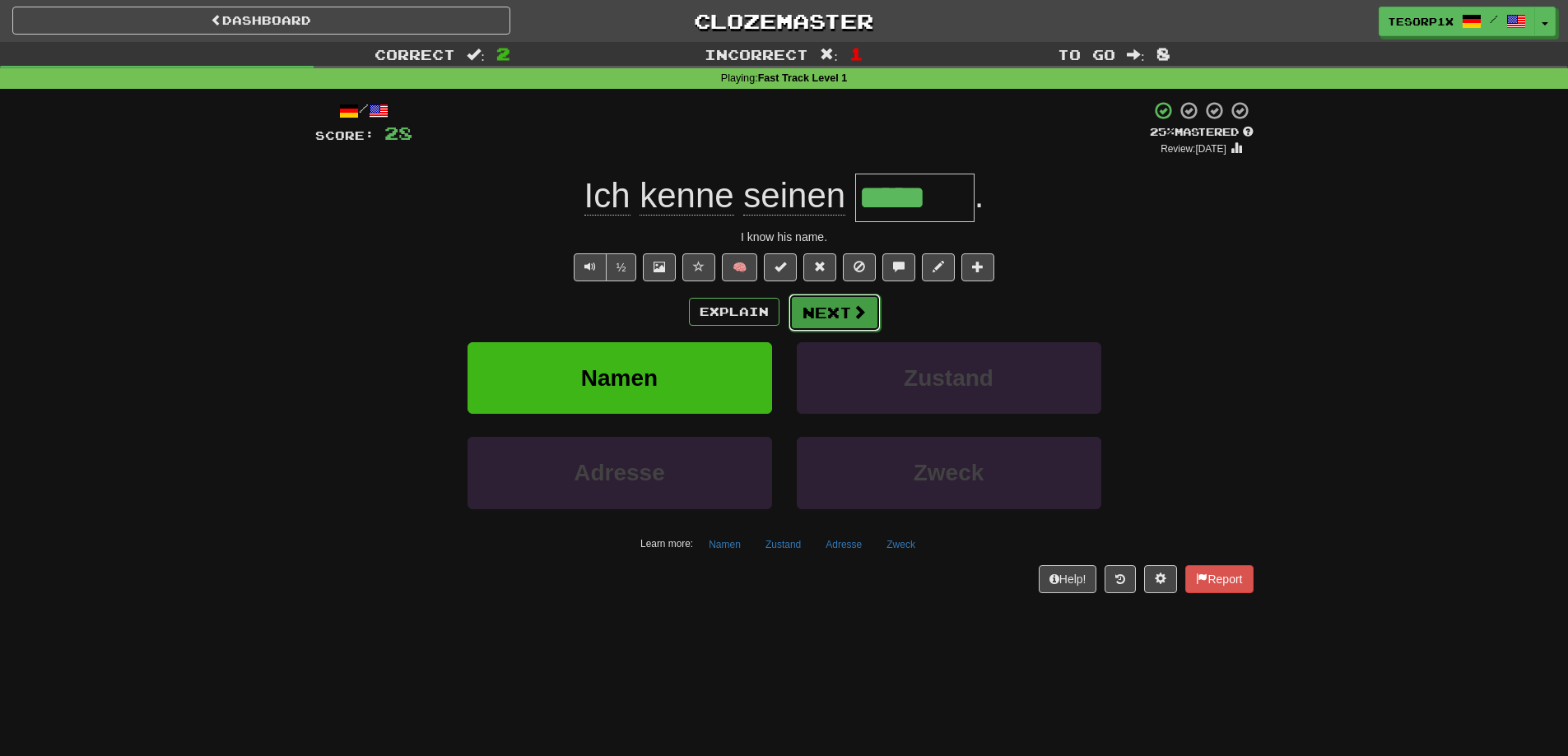
click at [835, 306] on button "Next" at bounding box center [835, 313] width 92 height 38
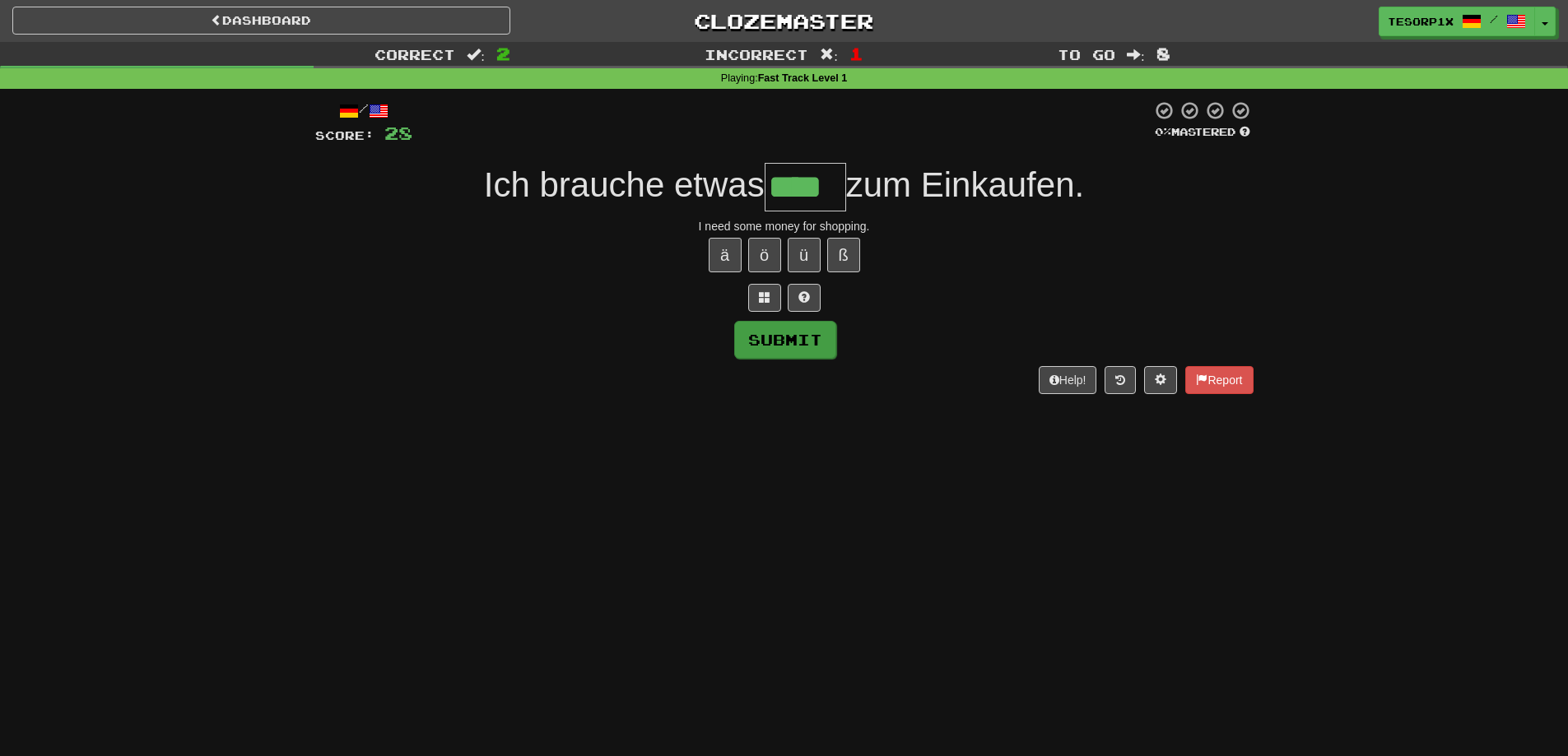
type input "****"
click at [796, 333] on button "Submit" at bounding box center [785, 340] width 102 height 38
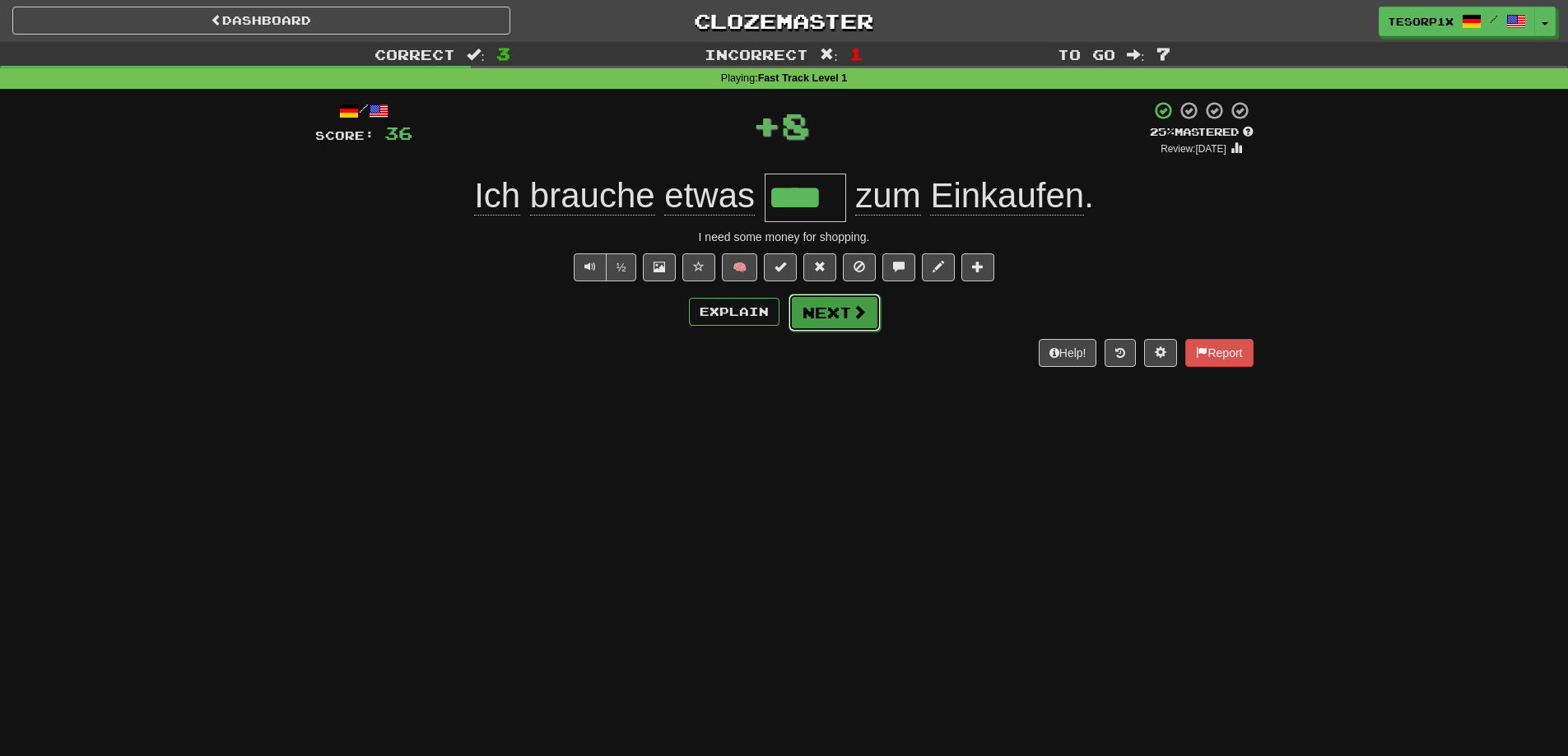
click at [831, 311] on button "Next" at bounding box center [835, 313] width 92 height 38
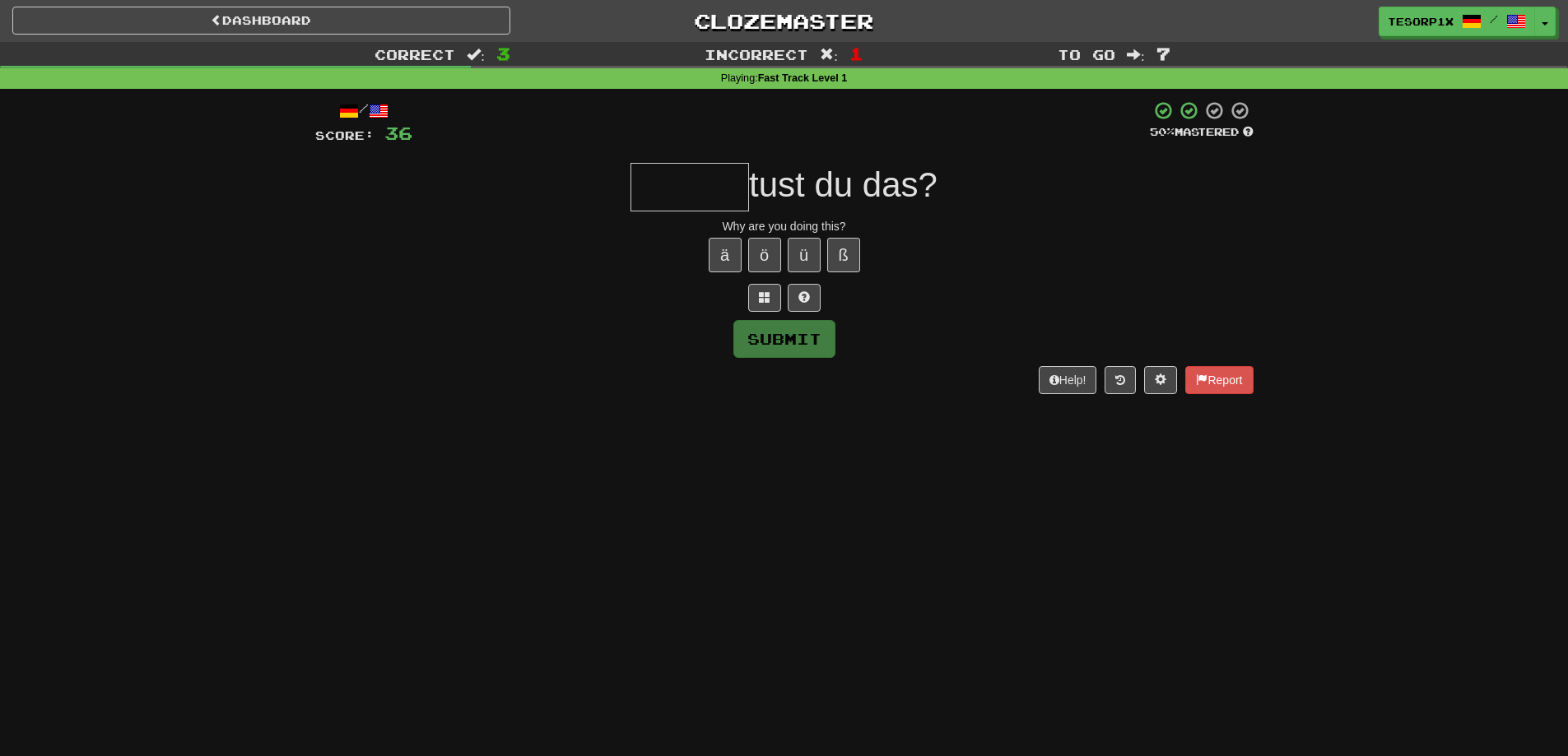
click at [326, 298] on div at bounding box center [784, 298] width 938 height 28
click at [727, 184] on input "text" at bounding box center [689, 188] width 118 height 49
type input "*****"
click at [804, 334] on button "Submit" at bounding box center [785, 340] width 102 height 38
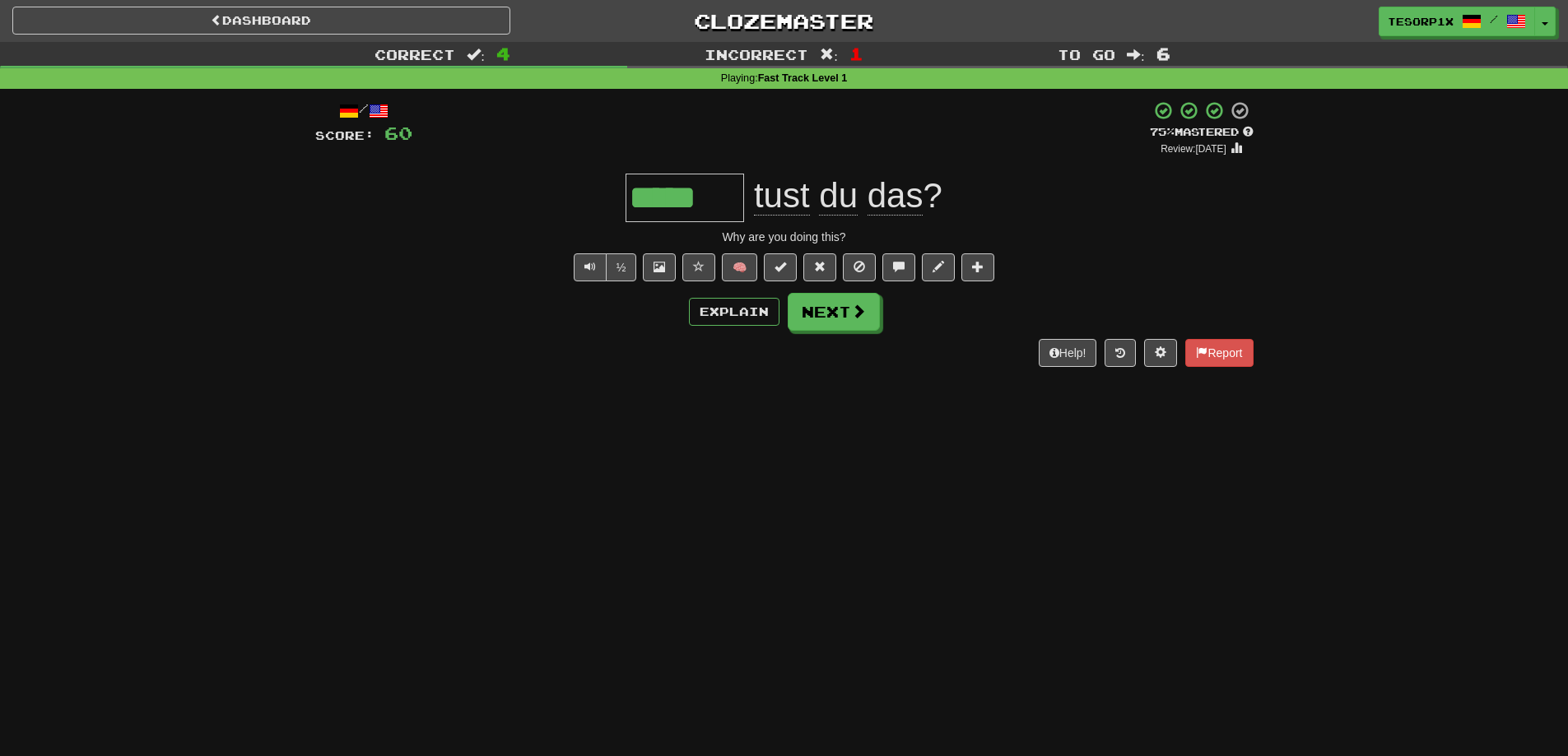
drag, startPoint x: 798, startPoint y: 323, endPoint x: 712, endPoint y: 368, distance: 97.1
click at [690, 387] on div "/ Score: 60 + 24 75 % Mastered Review: 2025-10-19 ***** tust du das ? Why are y…" at bounding box center [784, 240] width 938 height 301
click at [765, 320] on button "Explain" at bounding box center [734, 311] width 90 height 28
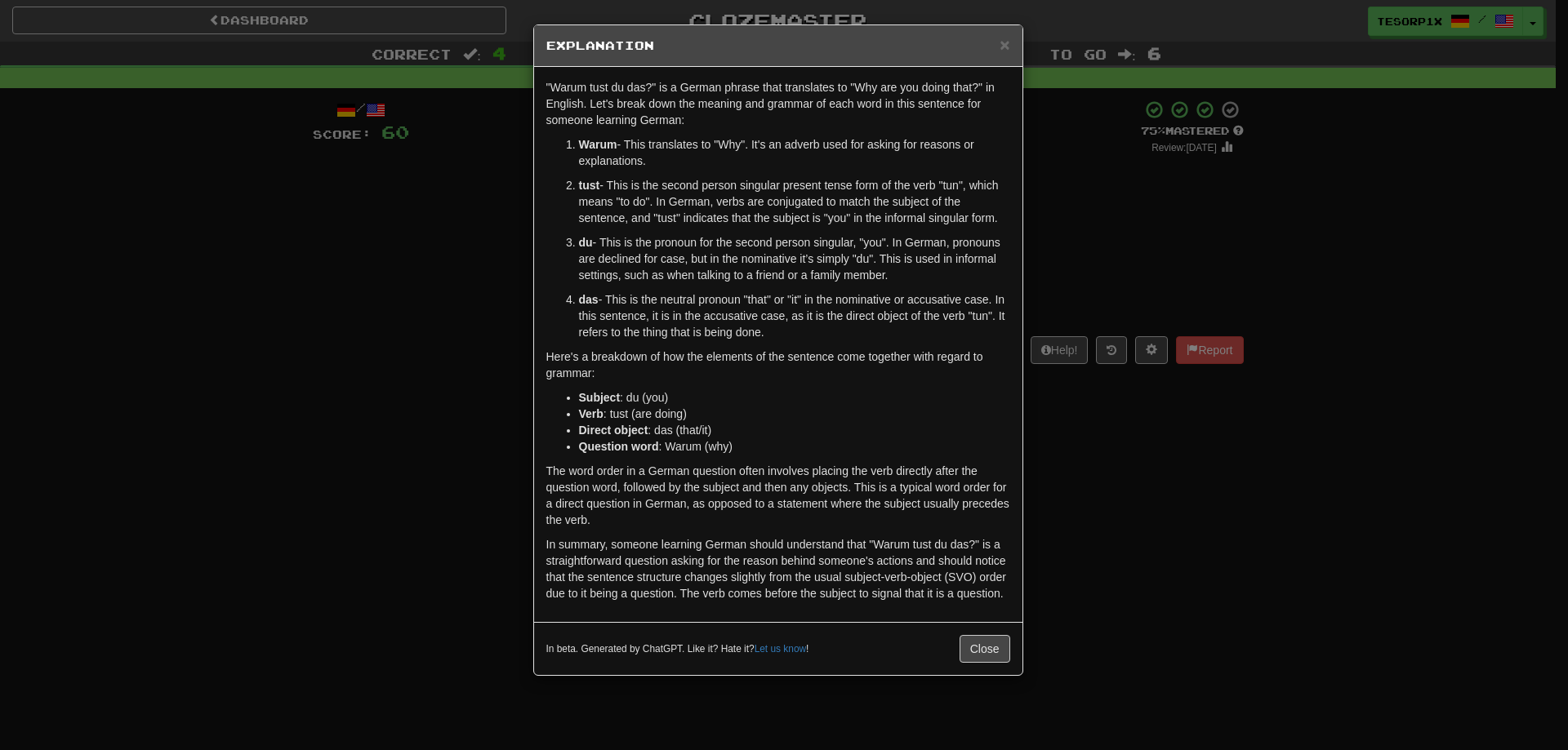
click at [303, 234] on div "× Explanation "Warum tust du das?" is a German phrase that translates to "Why a…" at bounding box center [784, 375] width 1568 height 750
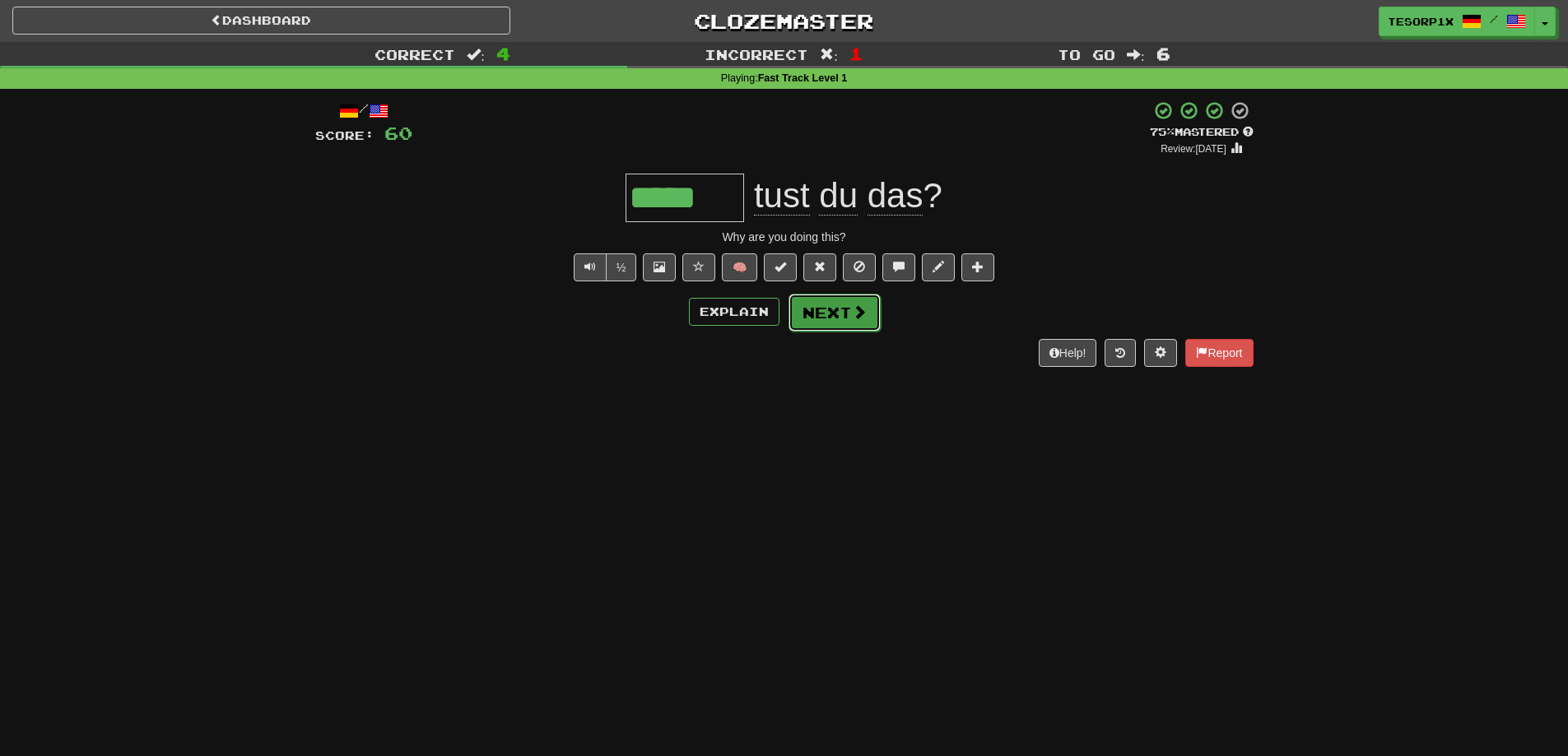
click at [840, 309] on button "Next" at bounding box center [835, 313] width 92 height 38
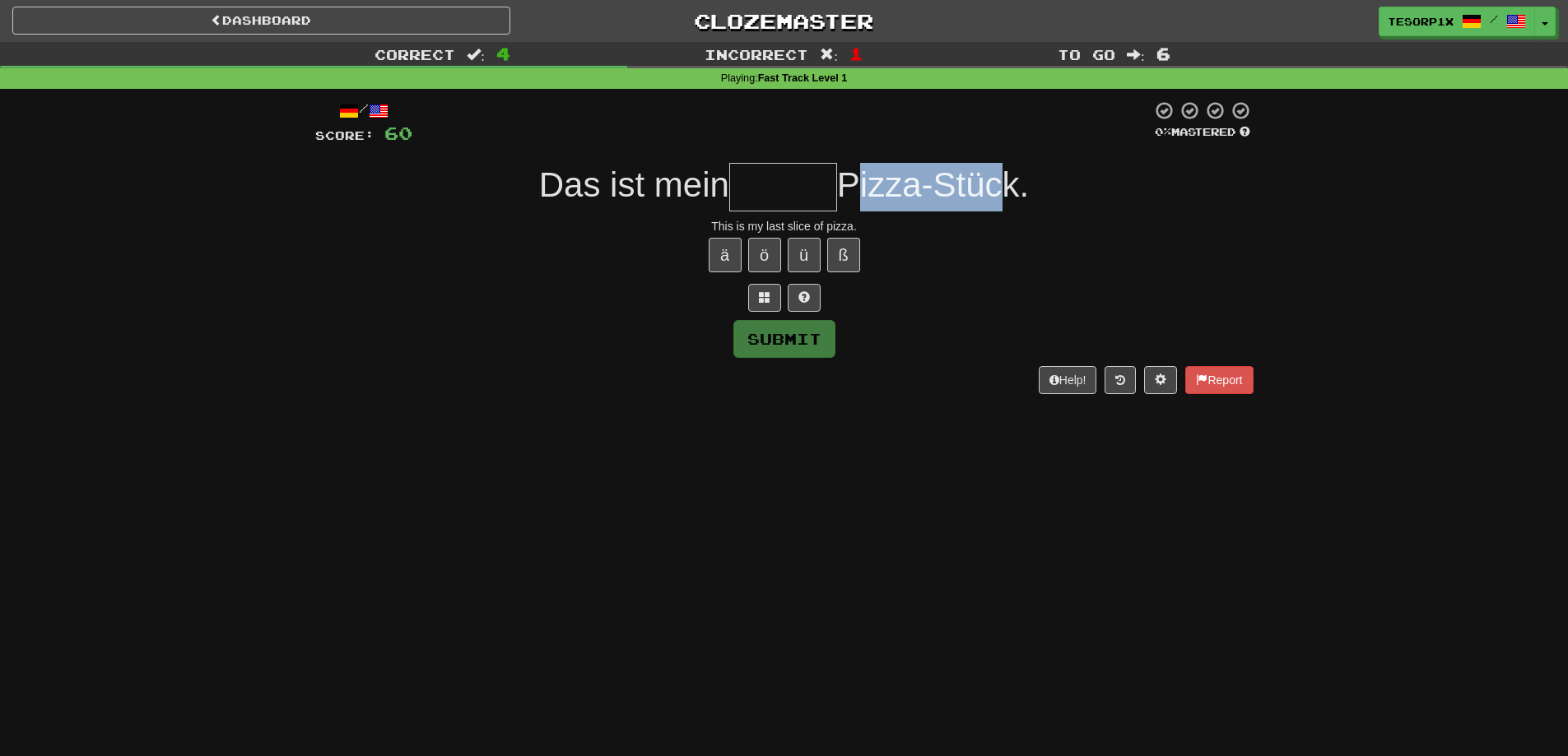
drag, startPoint x: 940, startPoint y: 183, endPoint x: 1000, endPoint y: 179, distance: 60.1
click at [1000, 179] on span "Pizza-Stück." at bounding box center [933, 184] width 192 height 39
click at [1040, 176] on div "Das ist mein Pizza-Stück." at bounding box center [784, 188] width 938 height 49
click at [778, 225] on div "This is my last slice of pizza." at bounding box center [784, 226] width 938 height 16
click at [828, 198] on input "text" at bounding box center [783, 188] width 108 height 49
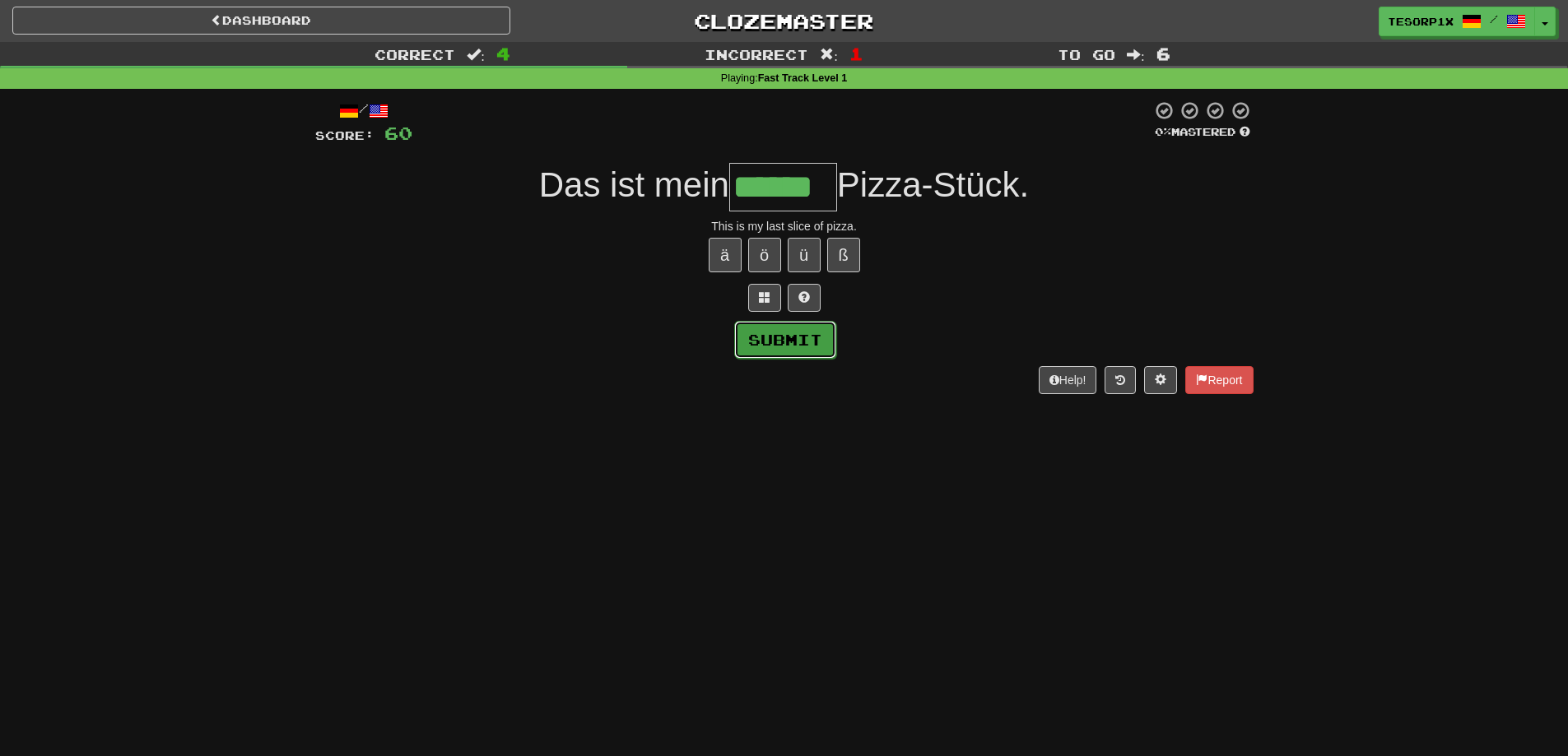
click at [802, 351] on button "Submit" at bounding box center [785, 340] width 102 height 38
click at [820, 194] on input "******" at bounding box center [783, 188] width 108 height 49
type input "*******"
click at [764, 337] on button "Submit" at bounding box center [785, 340] width 102 height 38
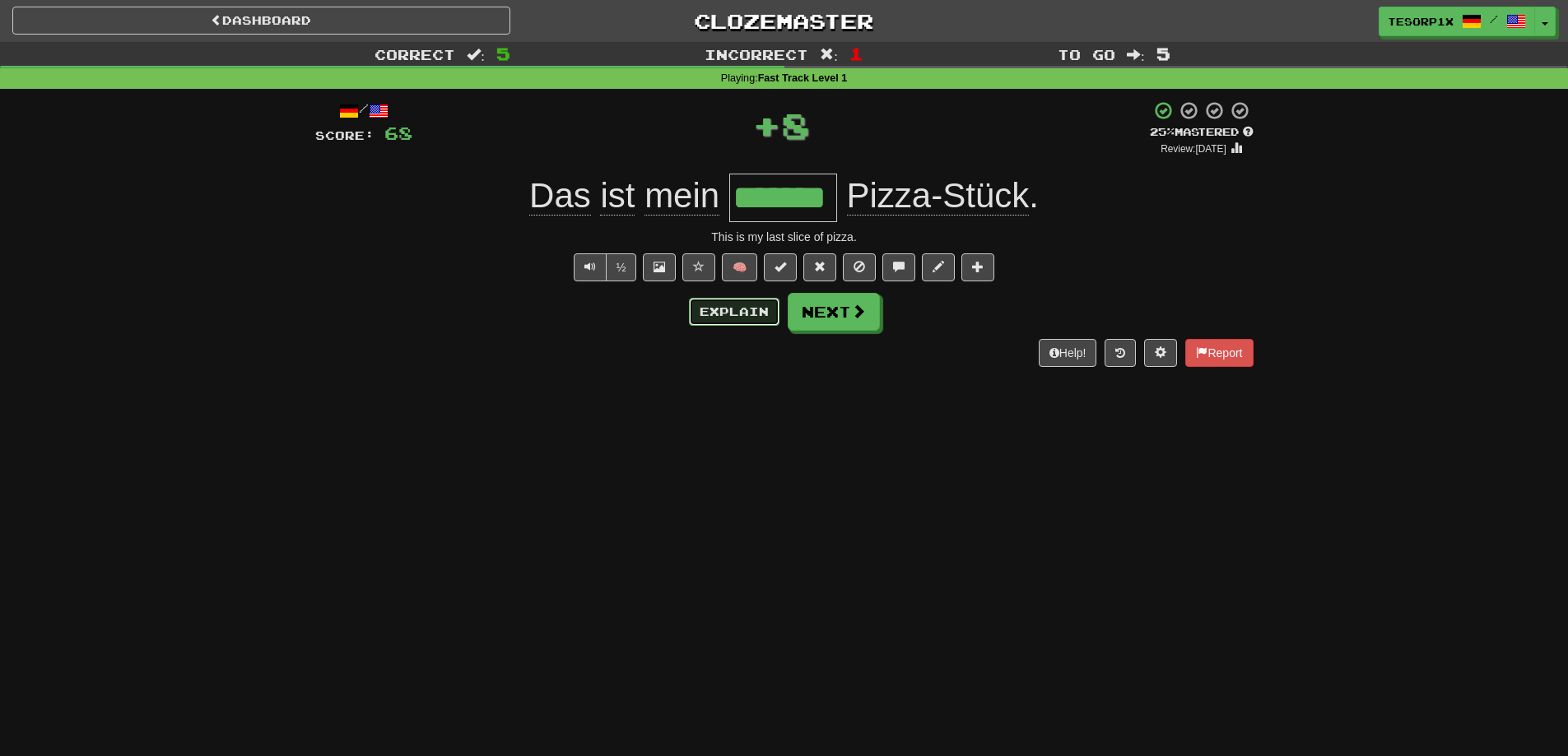
click at [761, 316] on button "Explain" at bounding box center [734, 311] width 90 height 28
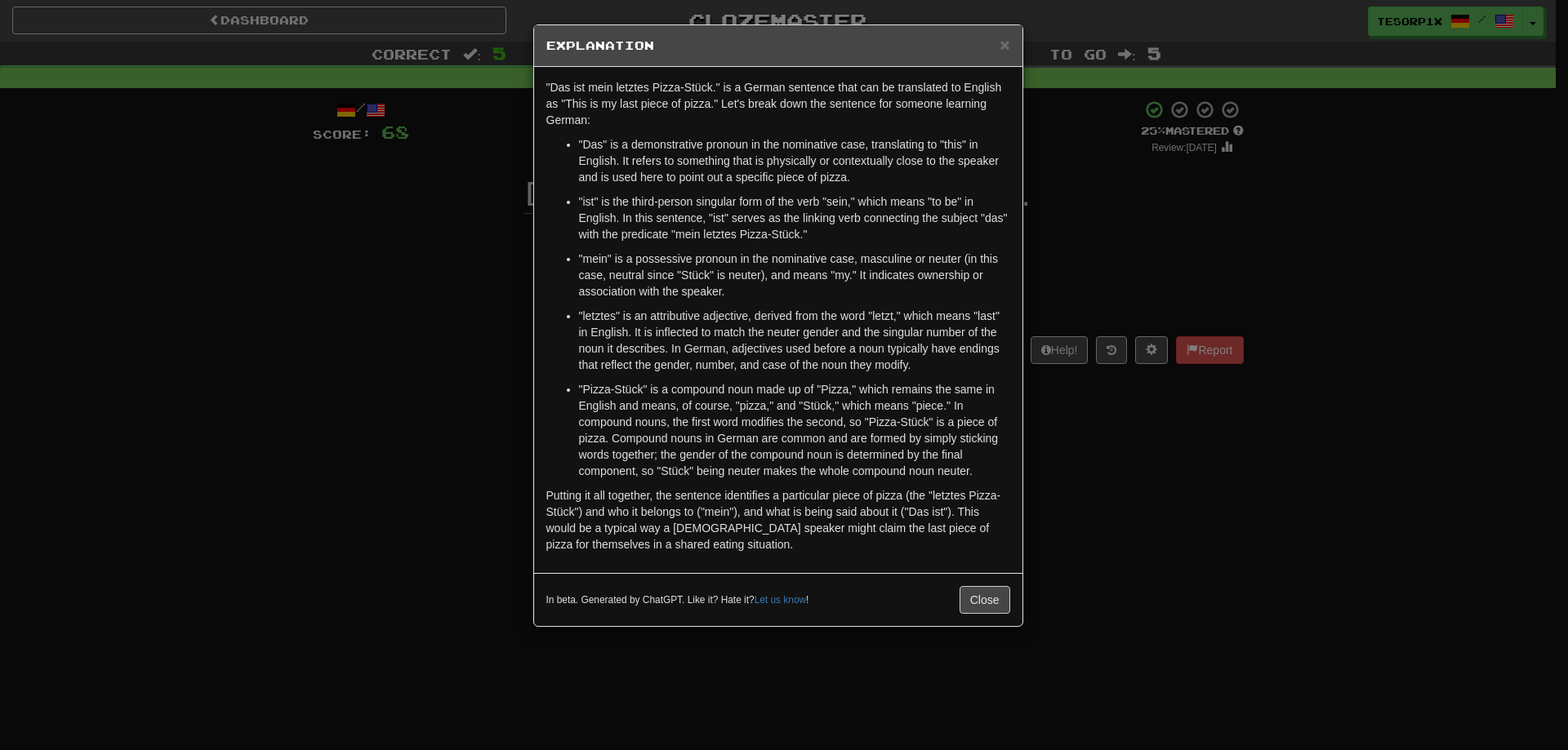
click at [348, 436] on div "× Explanation "Das ist mein letztes Pizza-Stück." is a German sentence that can…" at bounding box center [784, 375] width 1568 height 750
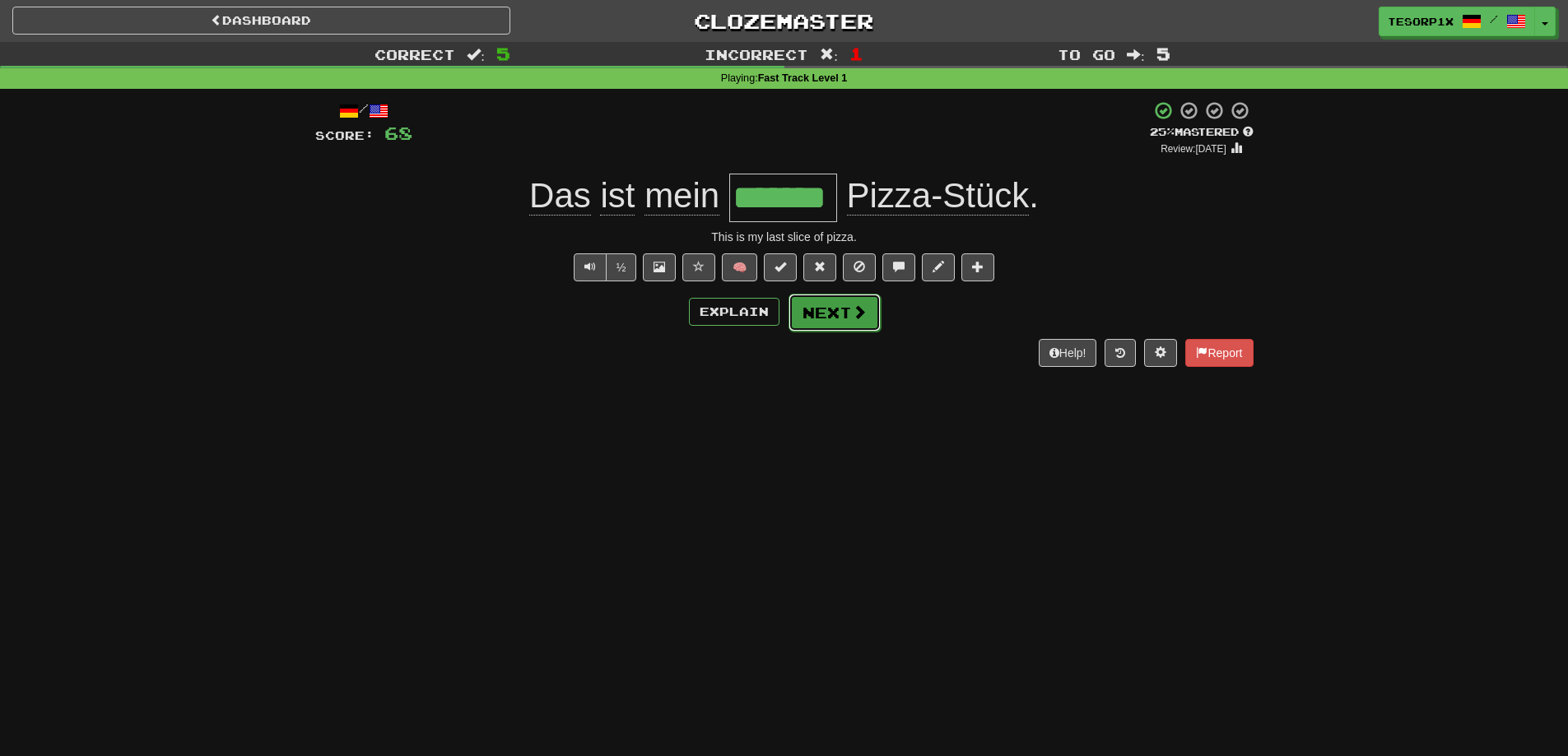
click at [852, 318] on span at bounding box center [859, 312] width 14 height 14
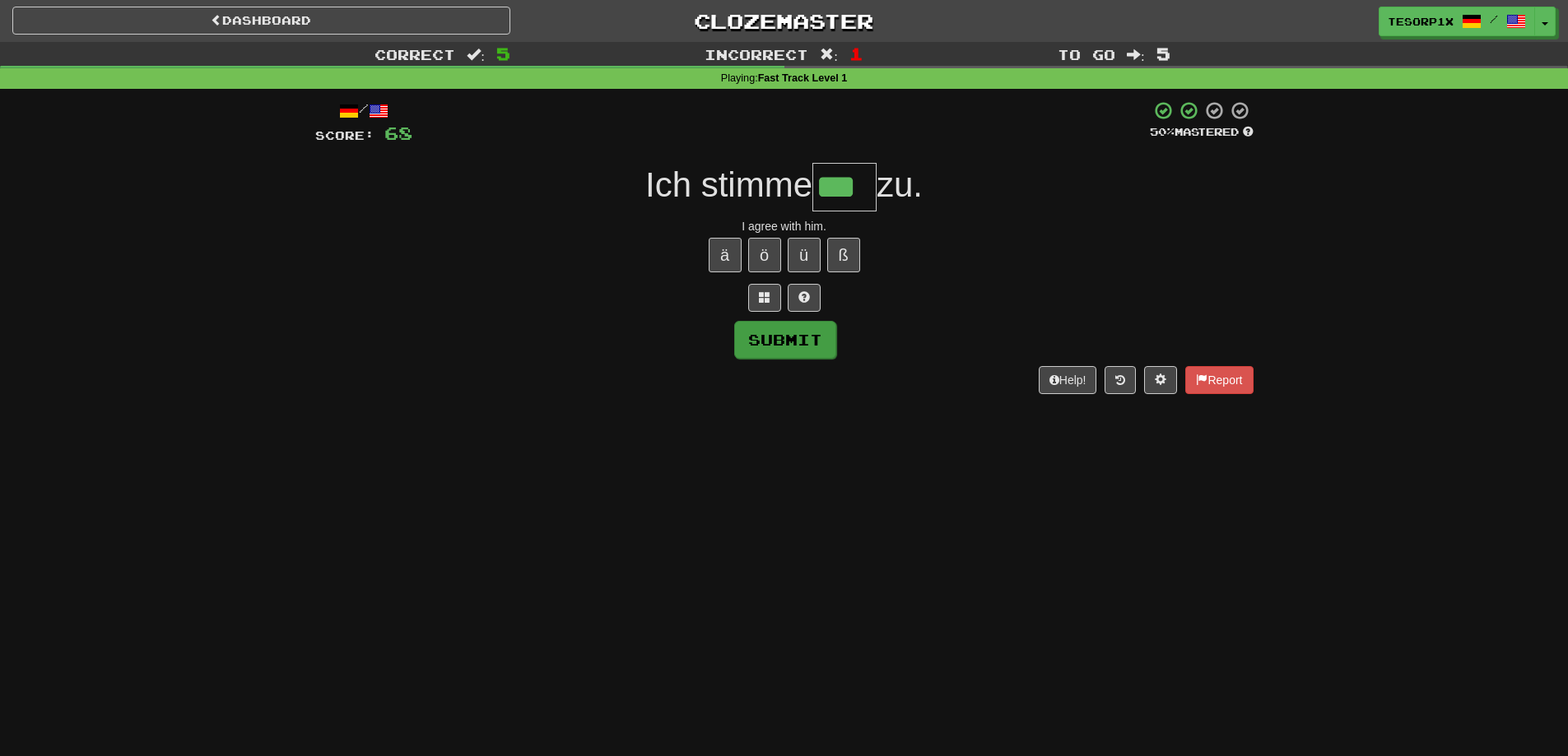
type input "***"
click at [801, 327] on button "Submit" at bounding box center [785, 340] width 102 height 38
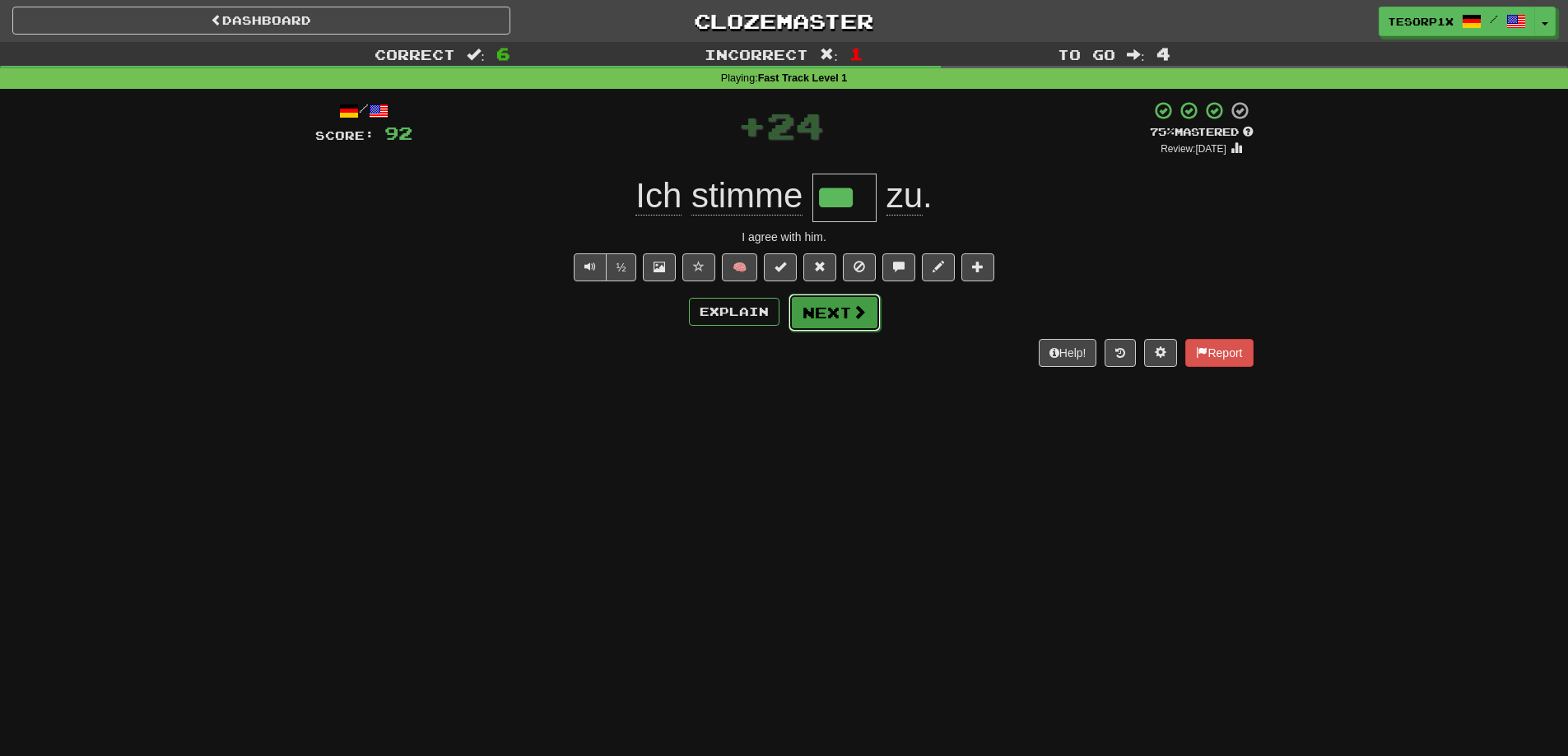
click at [835, 302] on button "Next" at bounding box center [835, 313] width 92 height 38
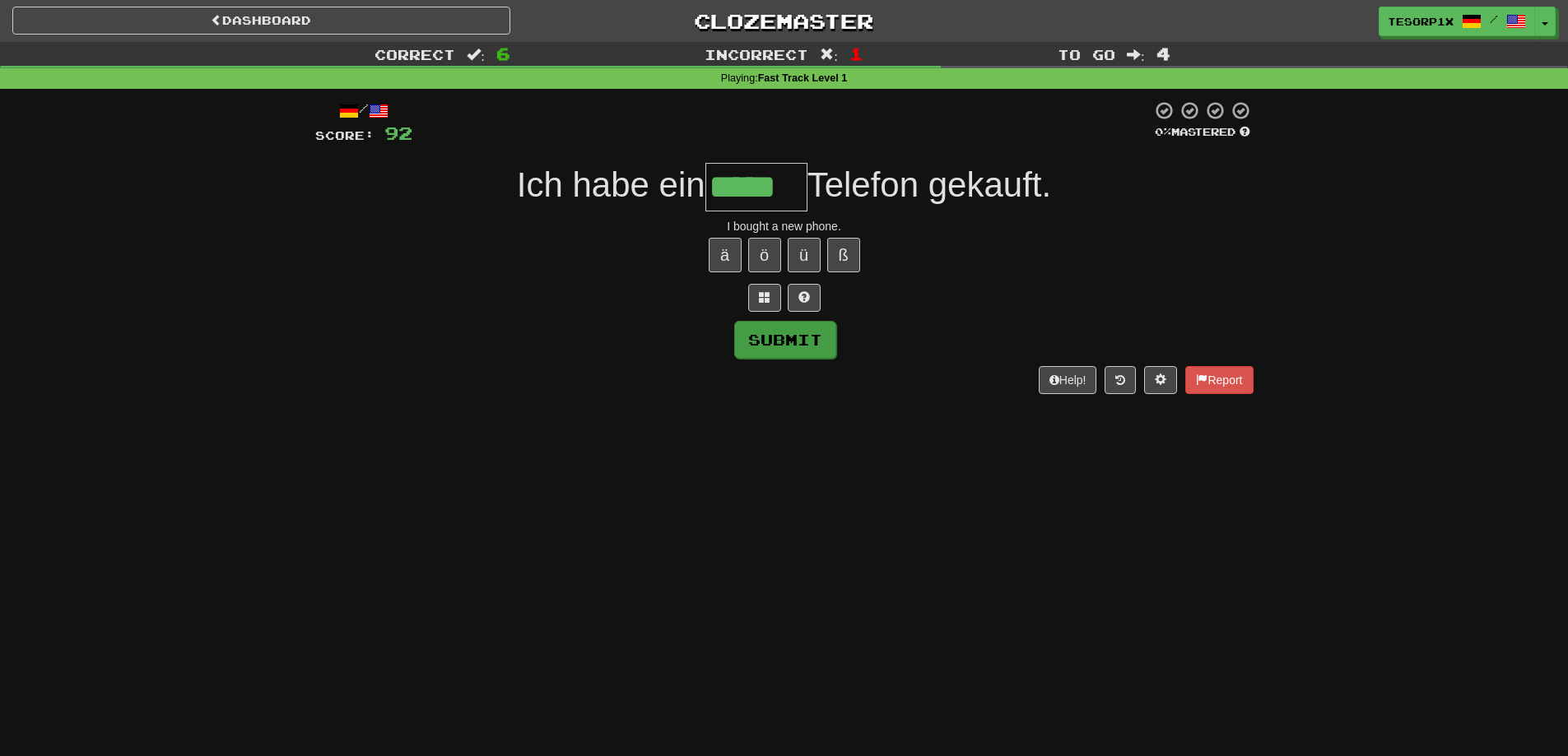
type input "*****"
click at [797, 328] on button "Submit" at bounding box center [785, 340] width 102 height 38
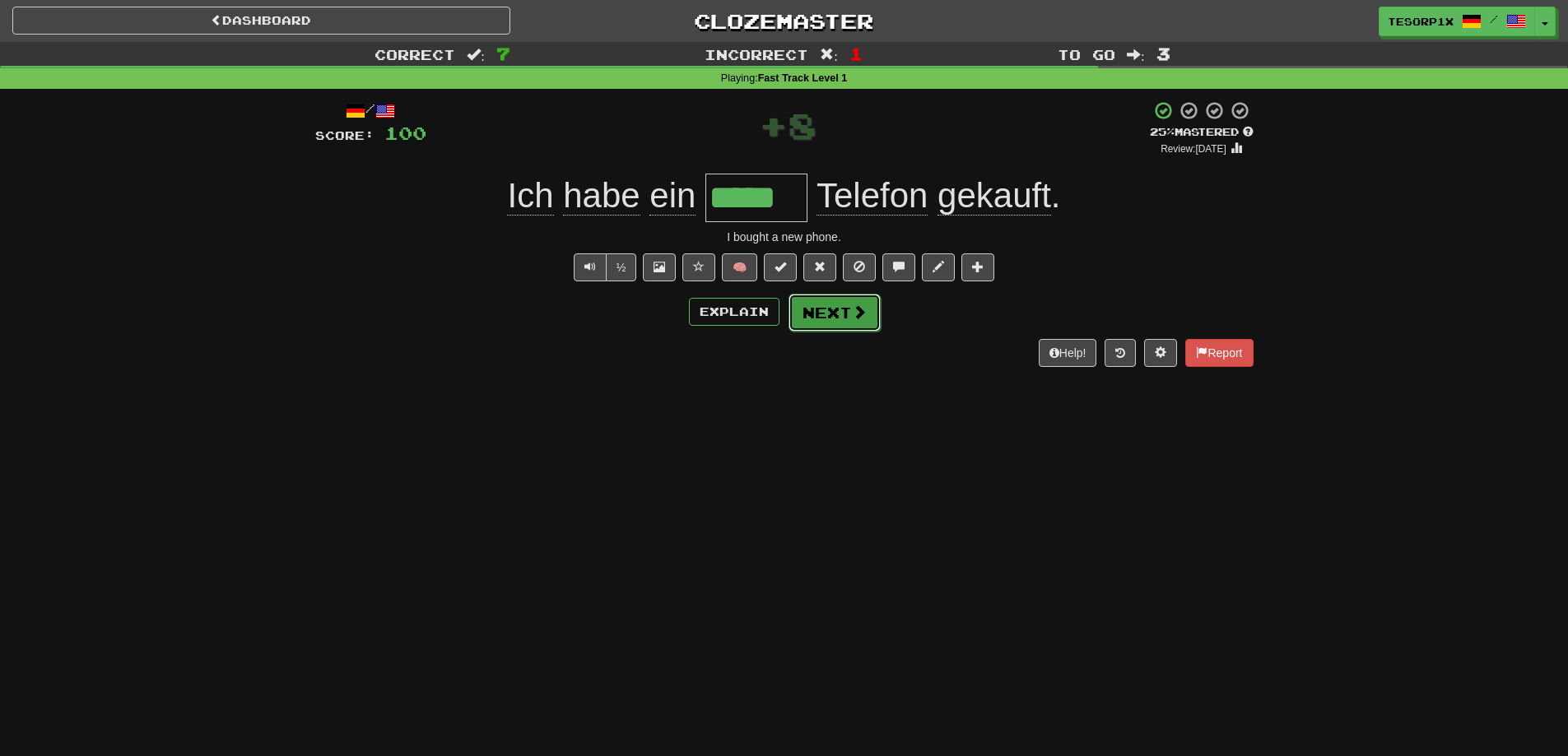
click at [823, 305] on button "Next" at bounding box center [835, 313] width 92 height 38
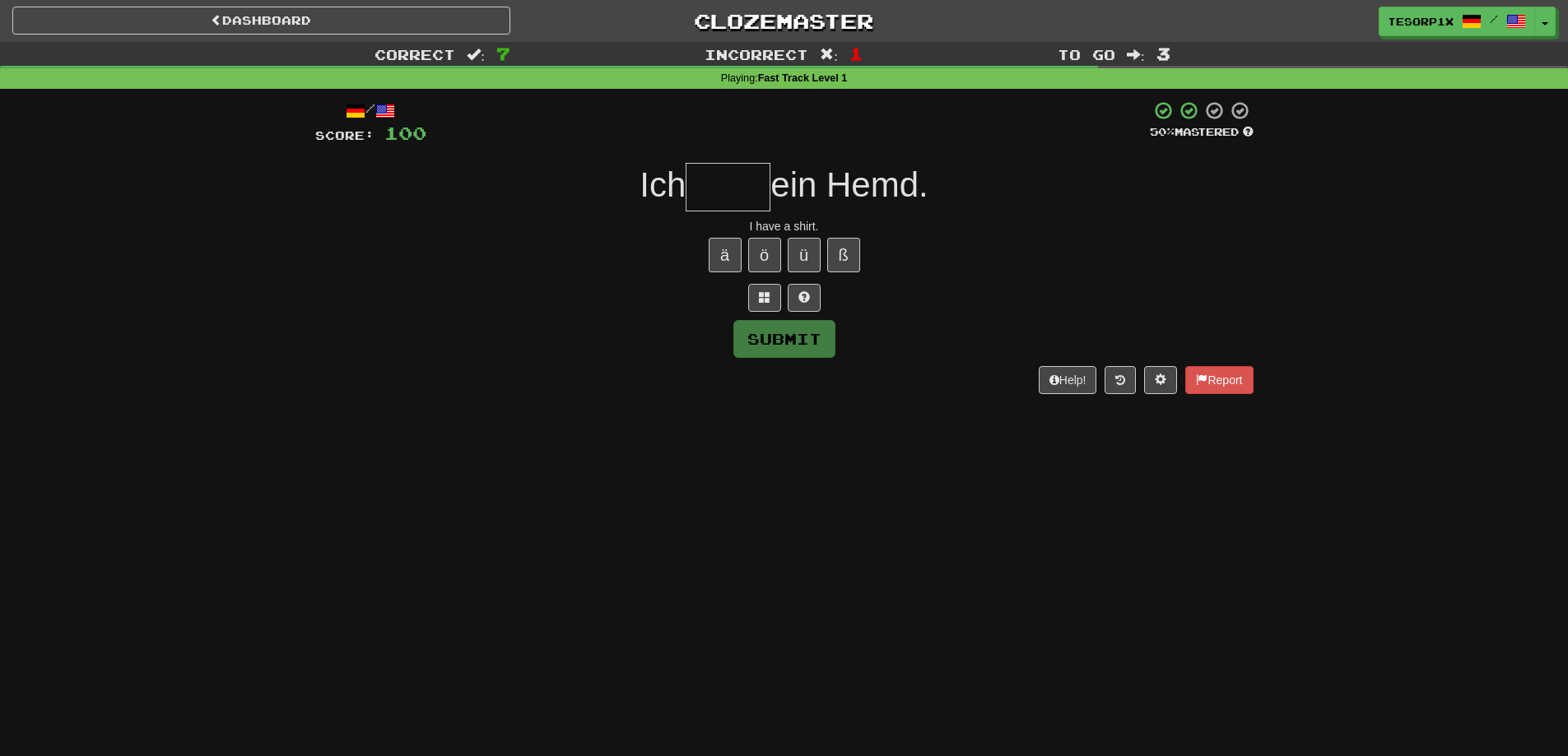
click at [821, 301] on div at bounding box center [784, 298] width 938 height 28
click at [731, 194] on input "text" at bounding box center [728, 188] width 85 height 49
type input "****"
click at [784, 333] on button "Submit" at bounding box center [785, 340] width 102 height 38
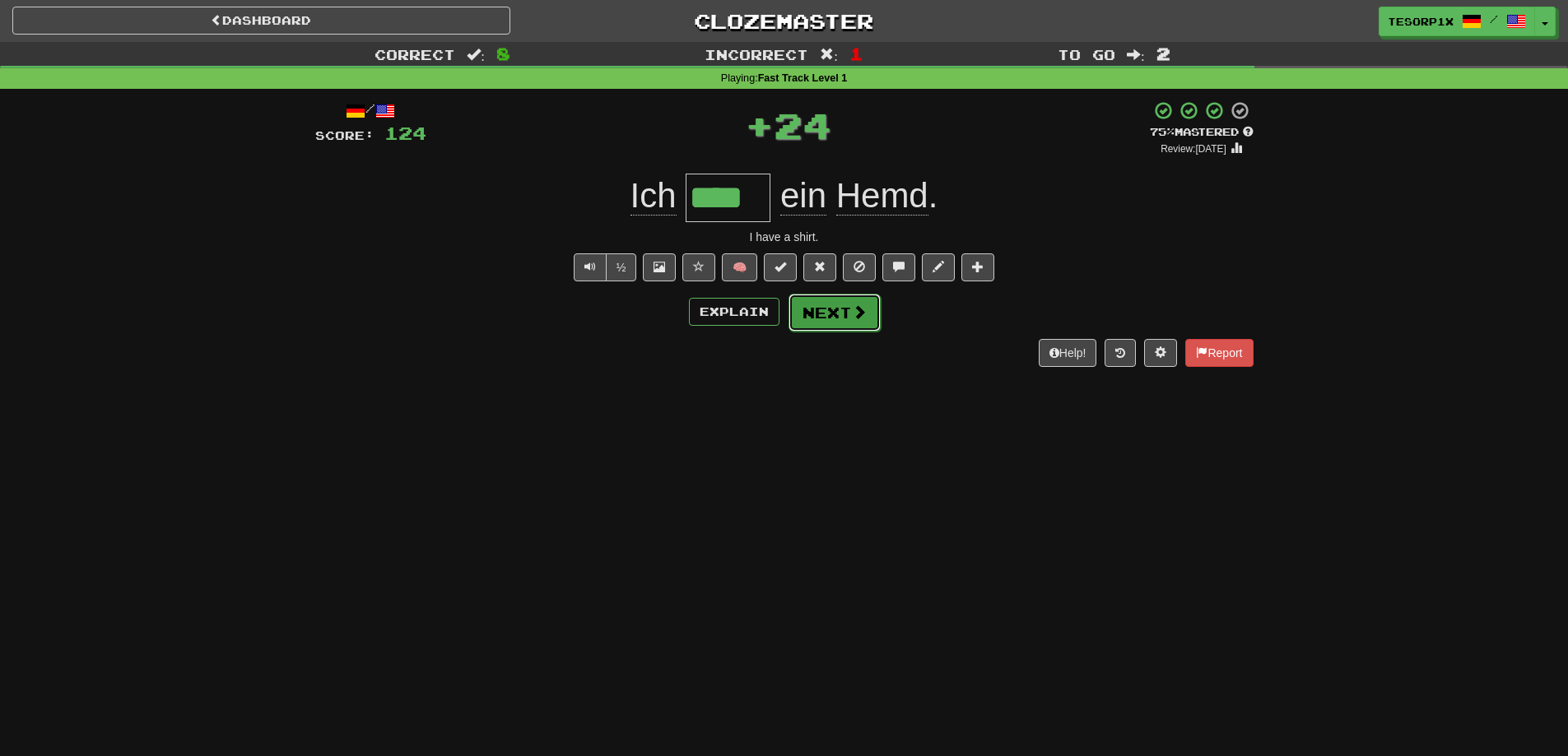
click at [840, 315] on button "Next" at bounding box center [835, 313] width 92 height 38
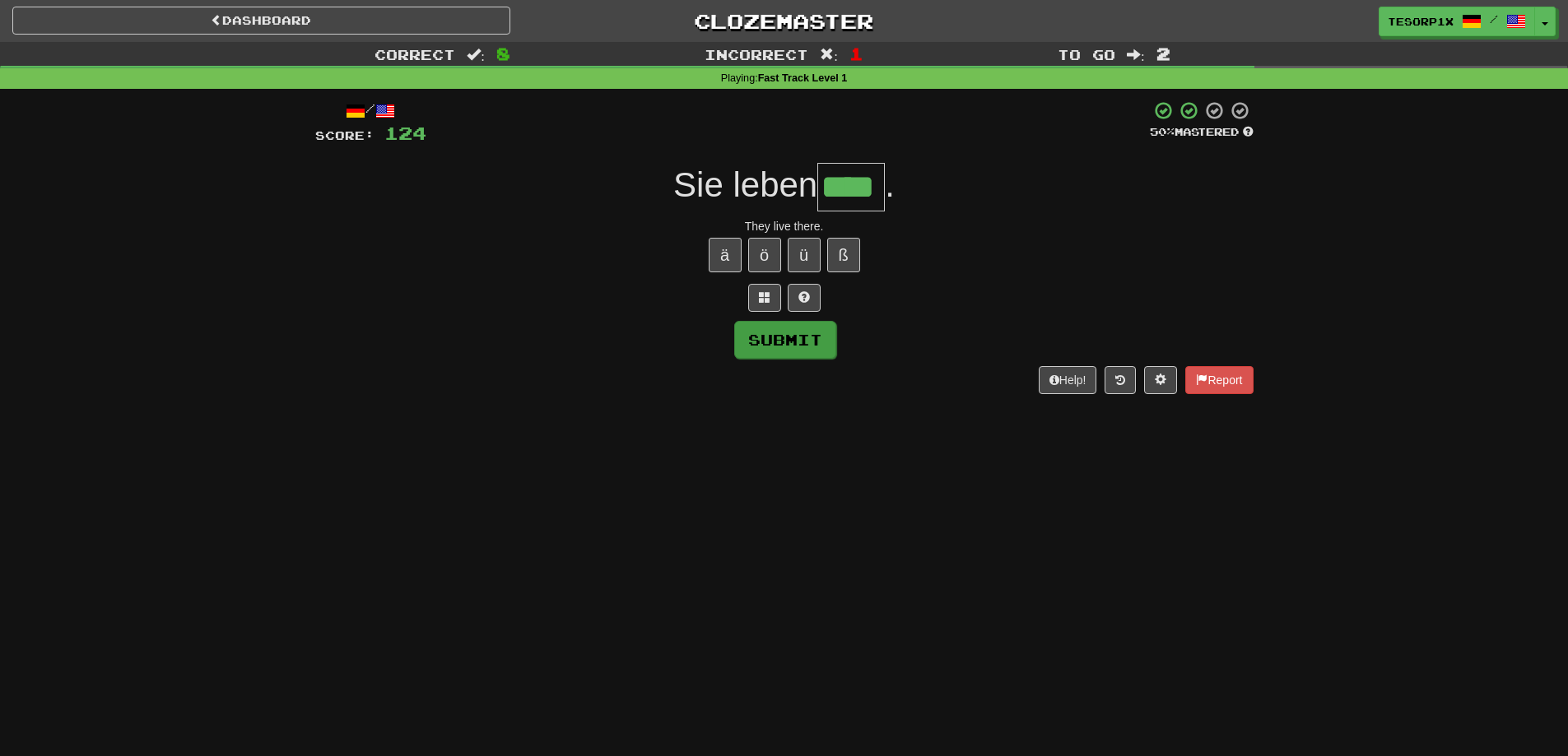
type input "****"
click at [783, 335] on button "Submit" at bounding box center [785, 340] width 102 height 38
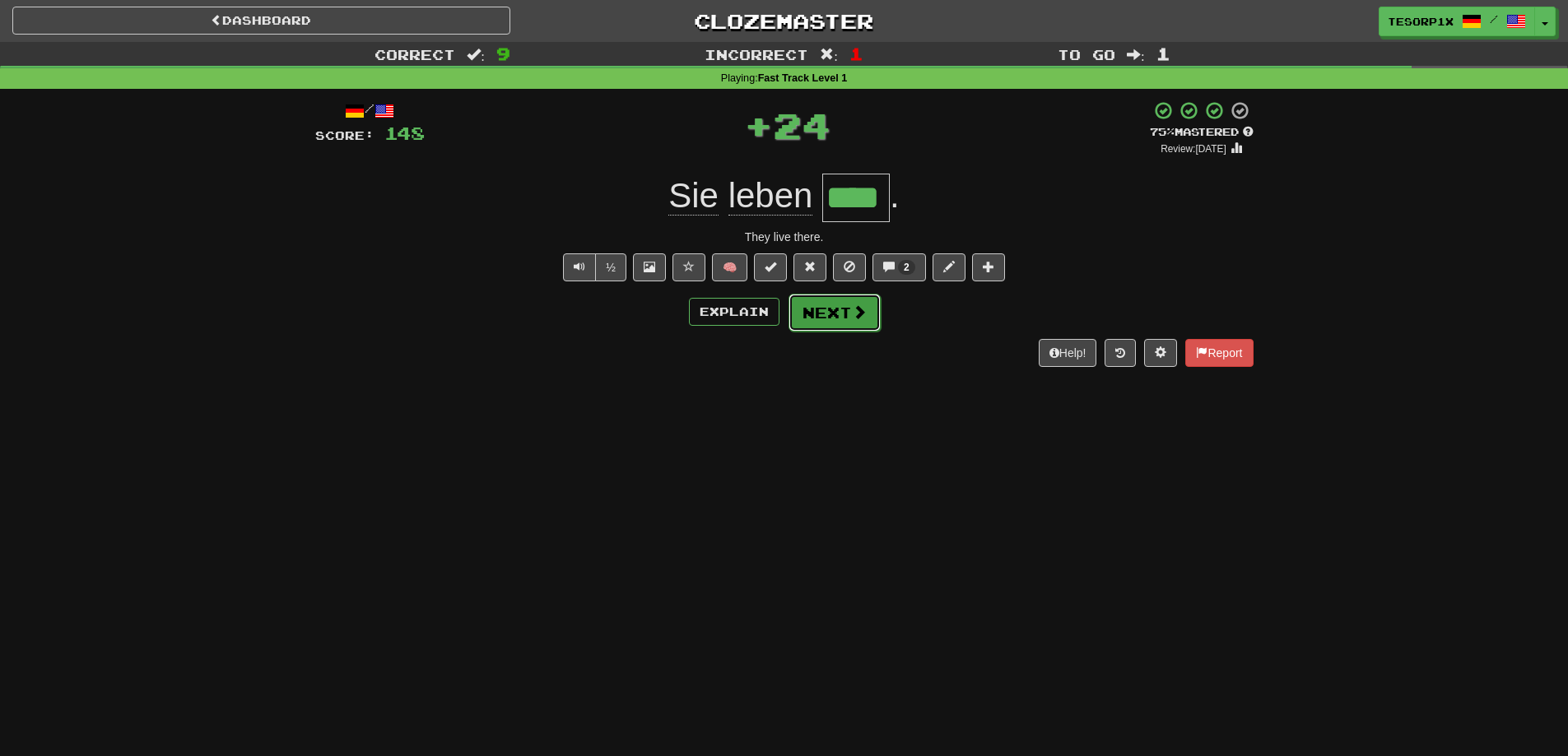
click at [852, 305] on span at bounding box center [859, 312] width 14 height 14
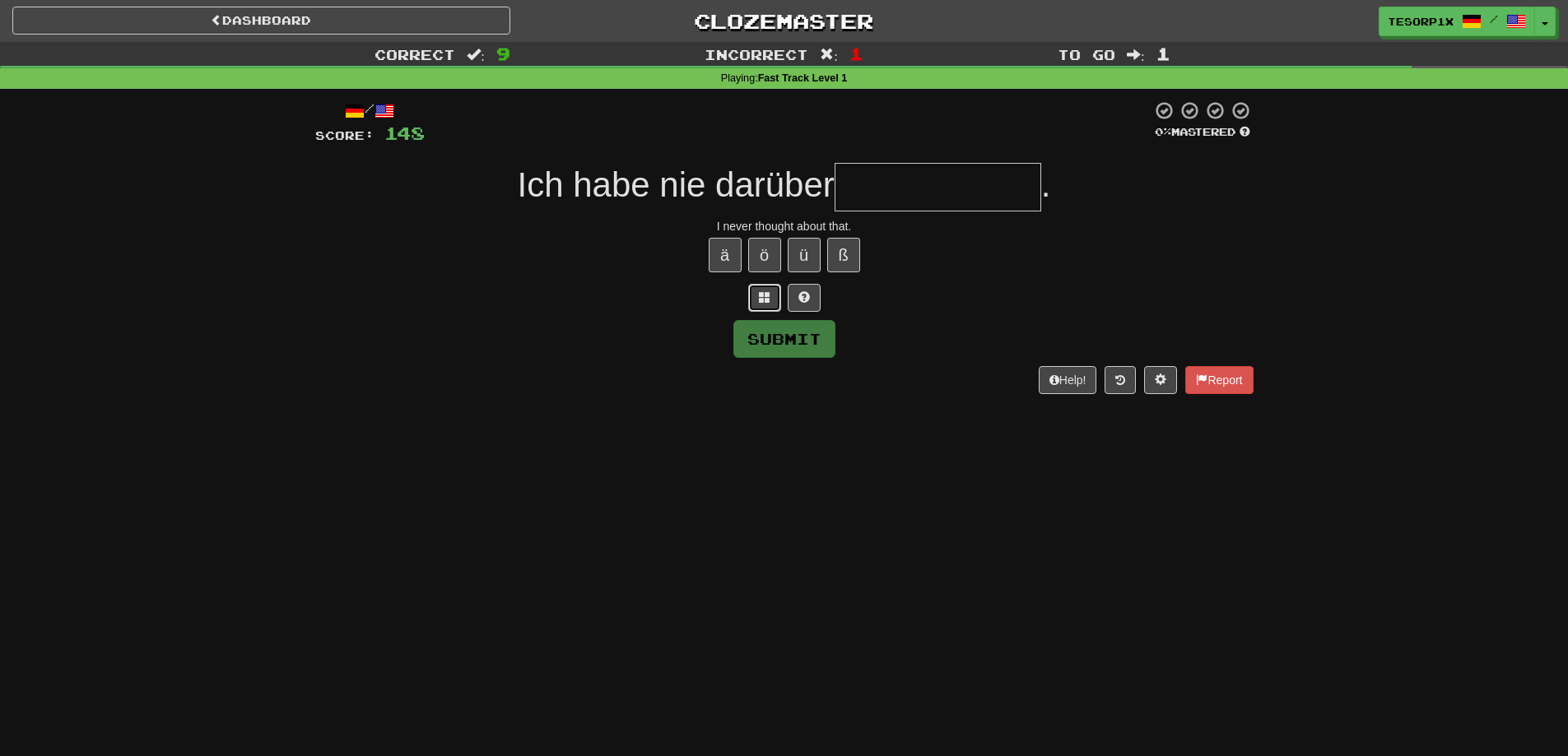
click at [759, 295] on span at bounding box center [764, 297] width 12 height 12
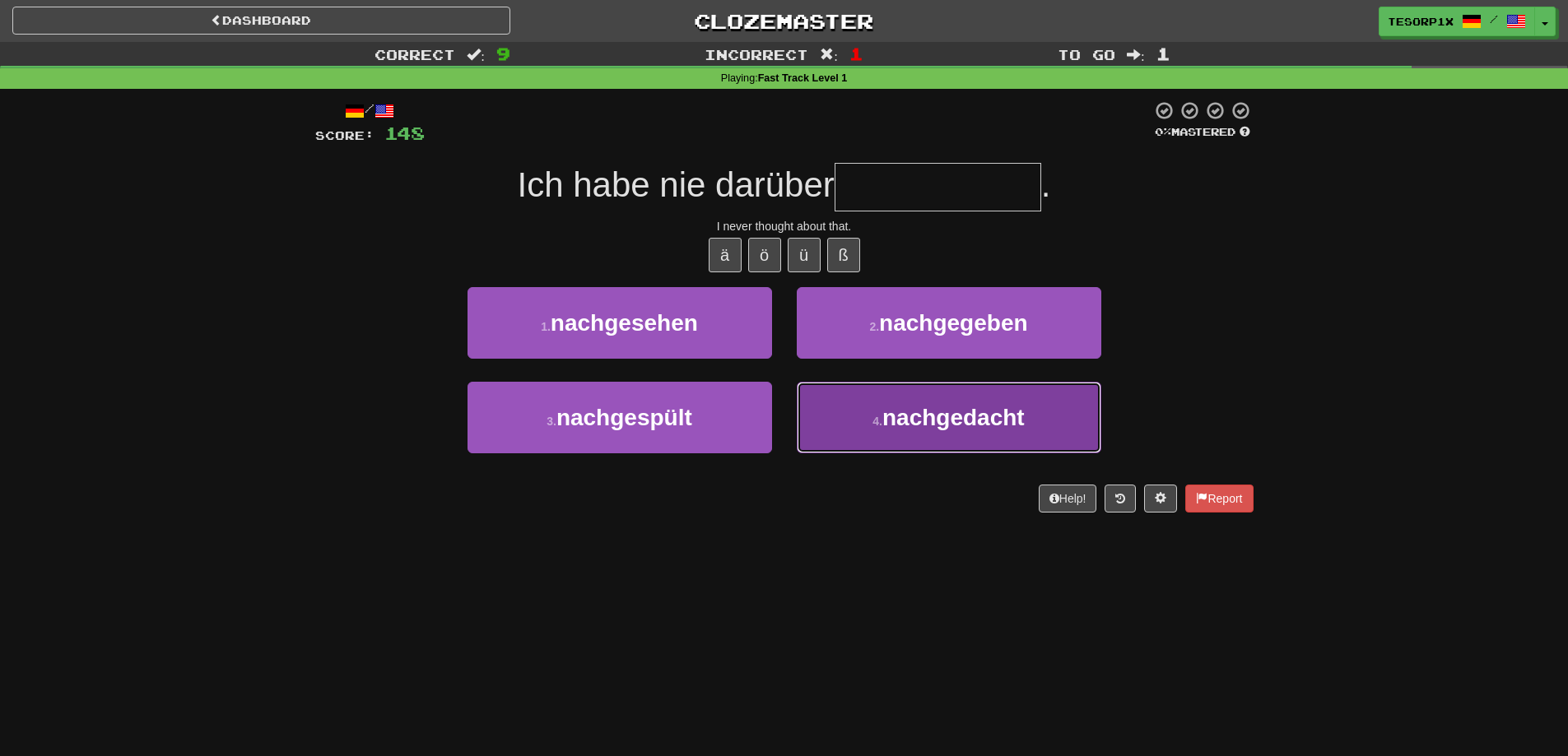
click at [929, 419] on span "nachgedacht" at bounding box center [954, 418] width 143 height 25
type input "**********"
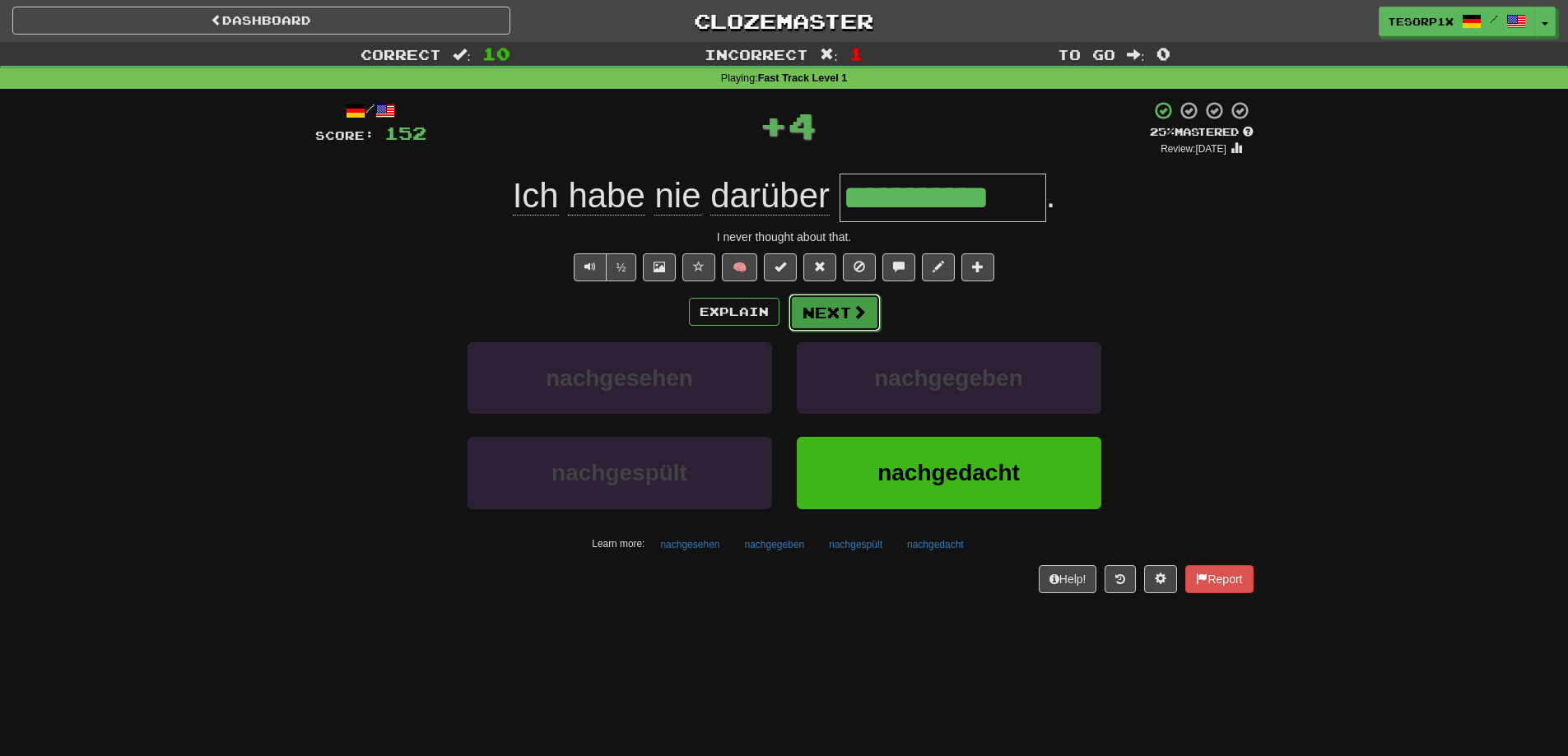
click at [822, 314] on button "Next" at bounding box center [835, 313] width 92 height 38
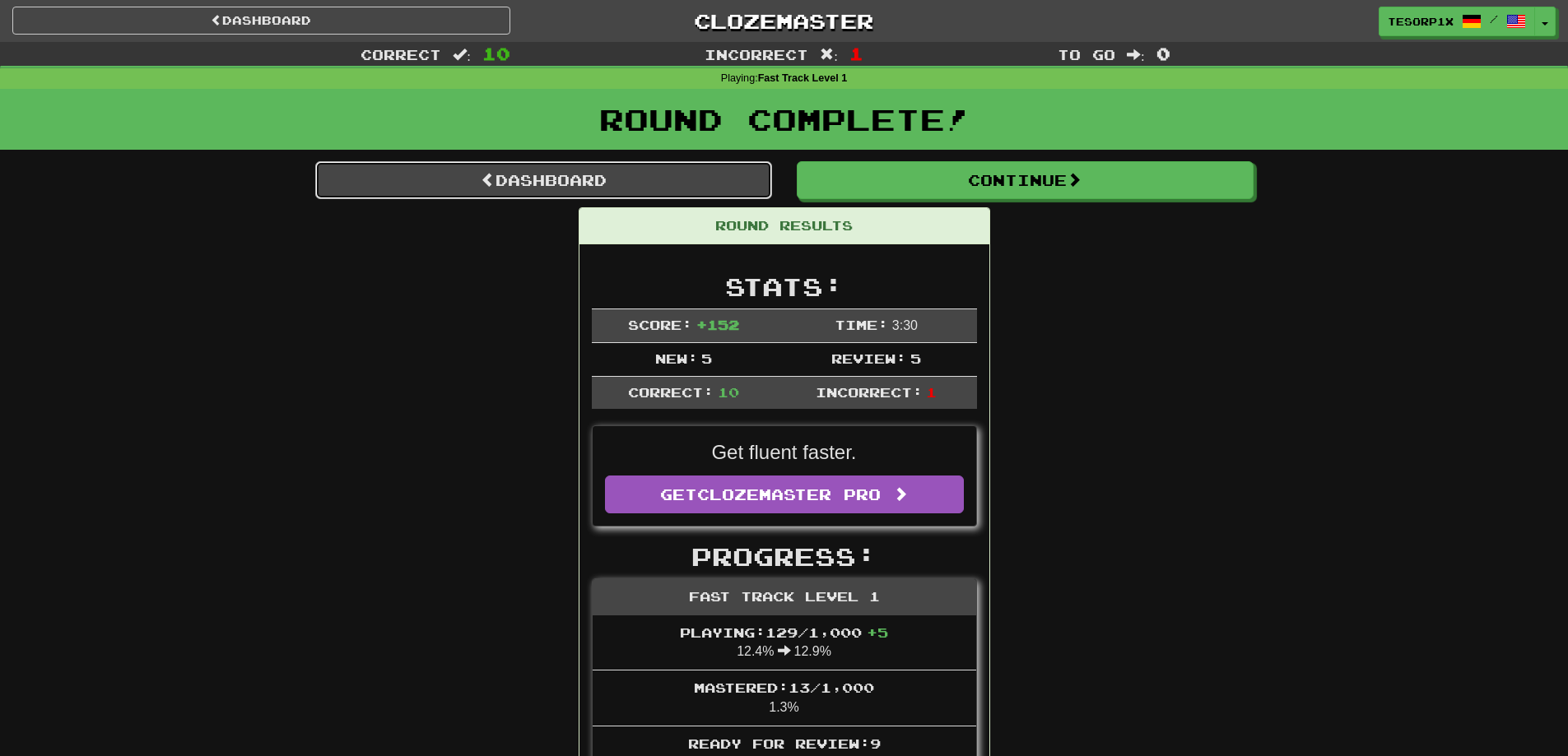
click at [481, 173] on span at bounding box center [488, 180] width 14 height 14
